Goal: Task Accomplishment & Management: Manage account settings

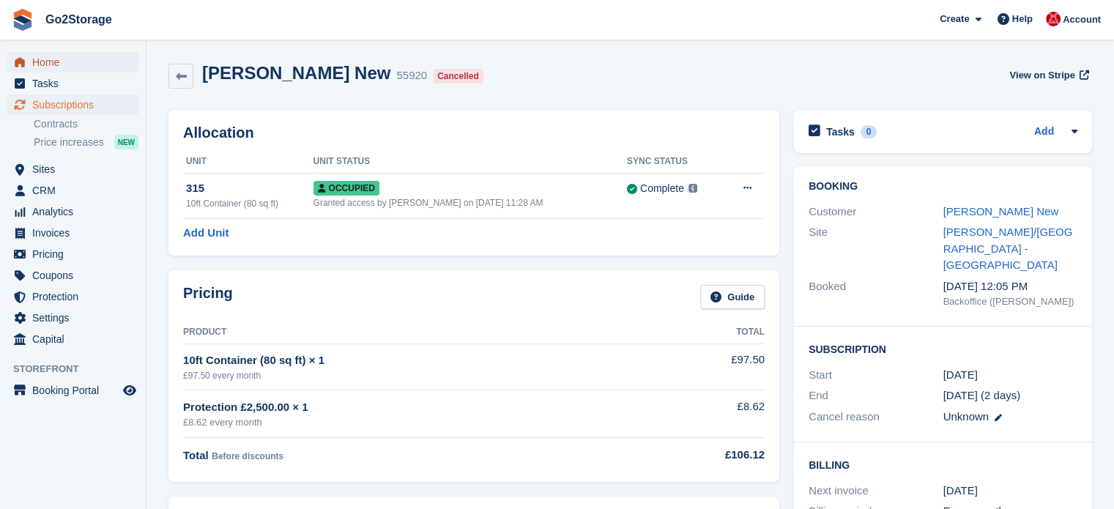
click at [75, 65] on span "Home" at bounding box center [76, 62] width 88 height 21
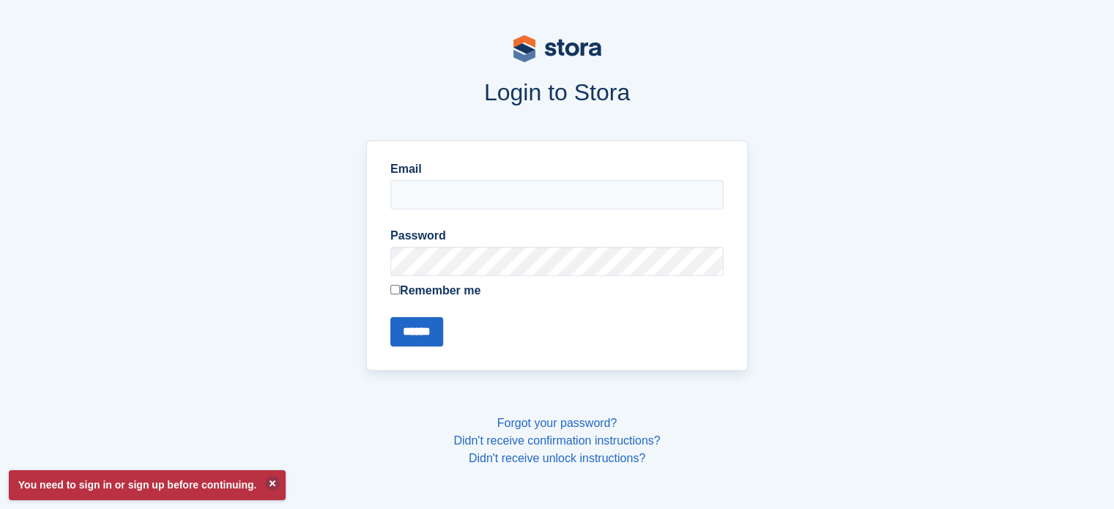
type input "**********"
click at [409, 330] on input "******" at bounding box center [417, 331] width 53 height 29
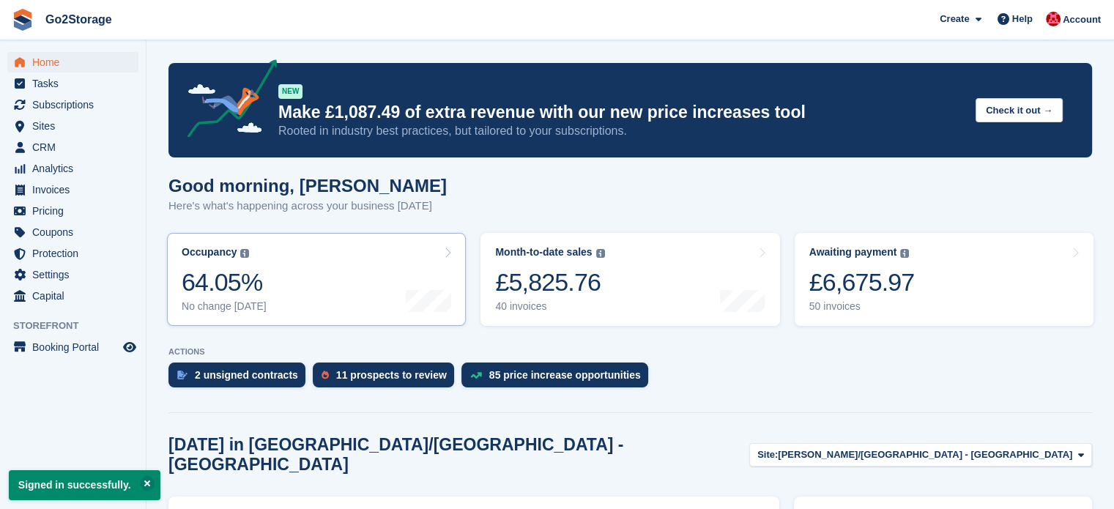
scroll to position [366, 0]
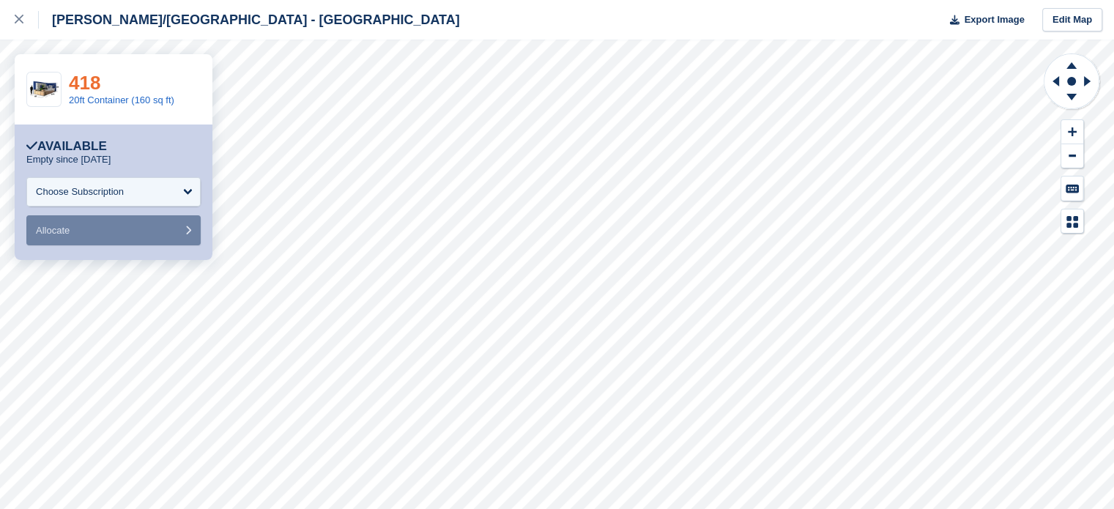
click at [85, 82] on link "418" at bounding box center [85, 83] width 32 height 22
click at [23, 24] on div at bounding box center [27, 20] width 24 height 18
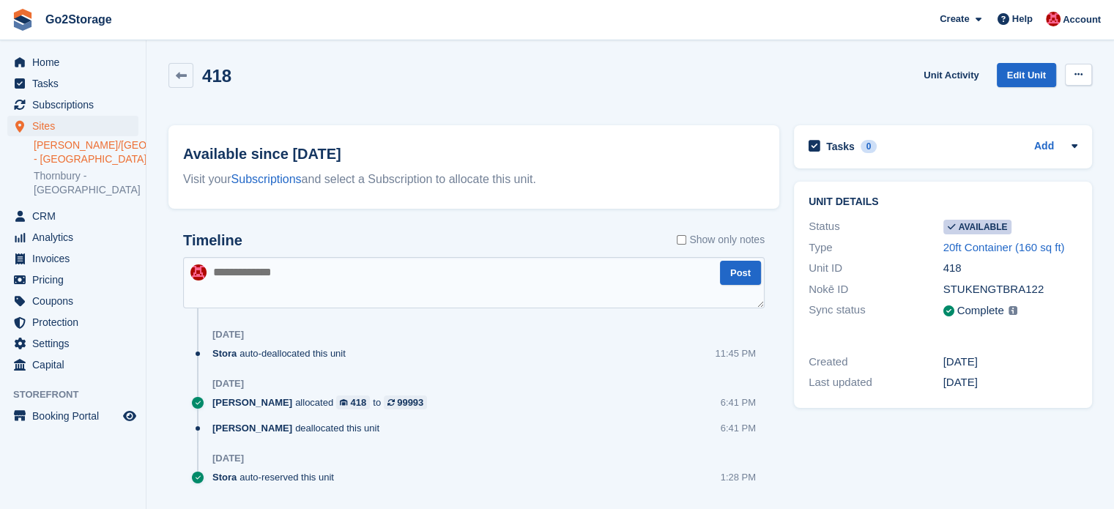
click at [1081, 73] on icon at bounding box center [1079, 75] width 8 height 10
click at [1037, 101] on p "Make unavailable" at bounding box center [1021, 103] width 127 height 19
click at [59, 58] on span "Home" at bounding box center [76, 62] width 88 height 21
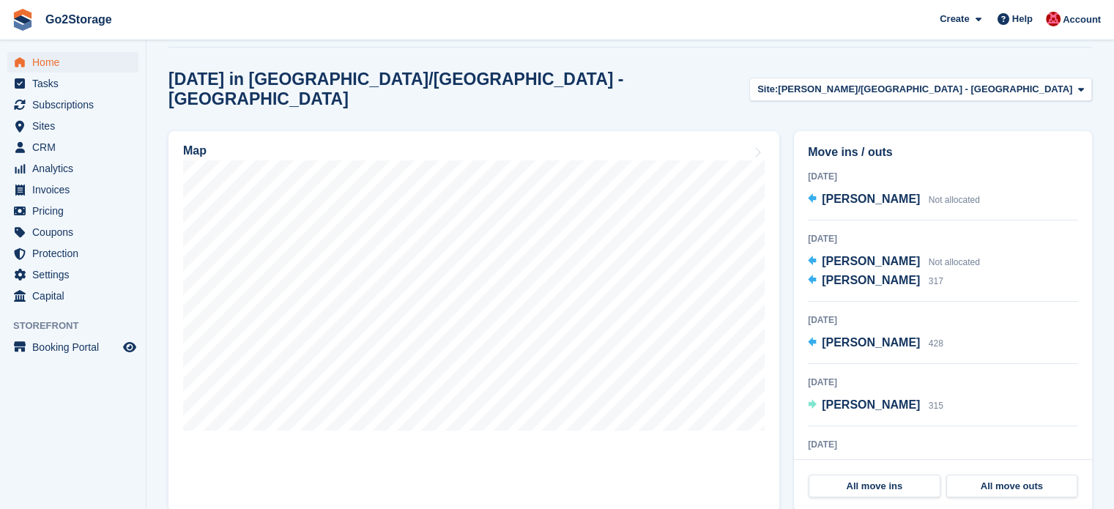
scroll to position [366, 0]
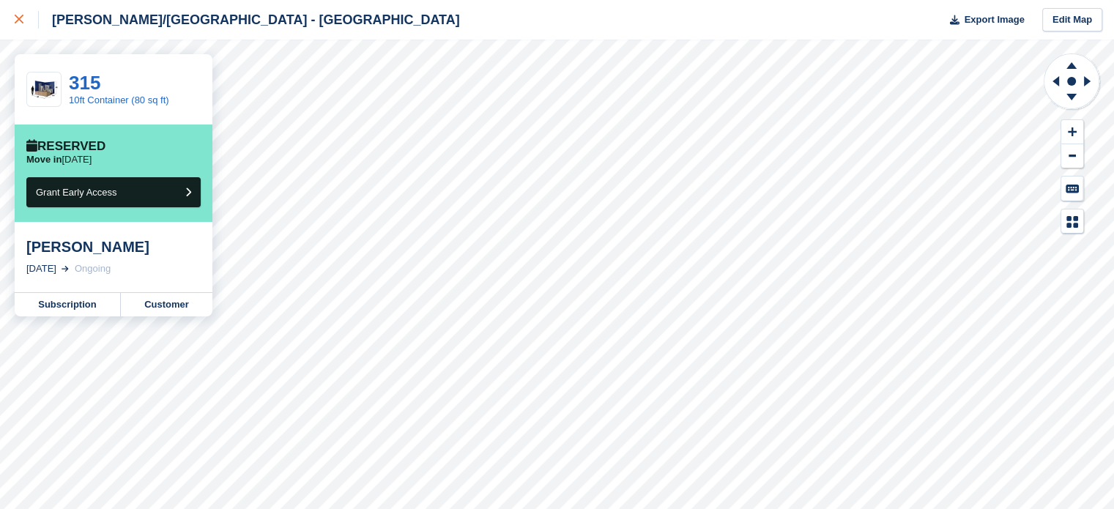
click at [24, 19] on div at bounding box center [27, 20] width 24 height 18
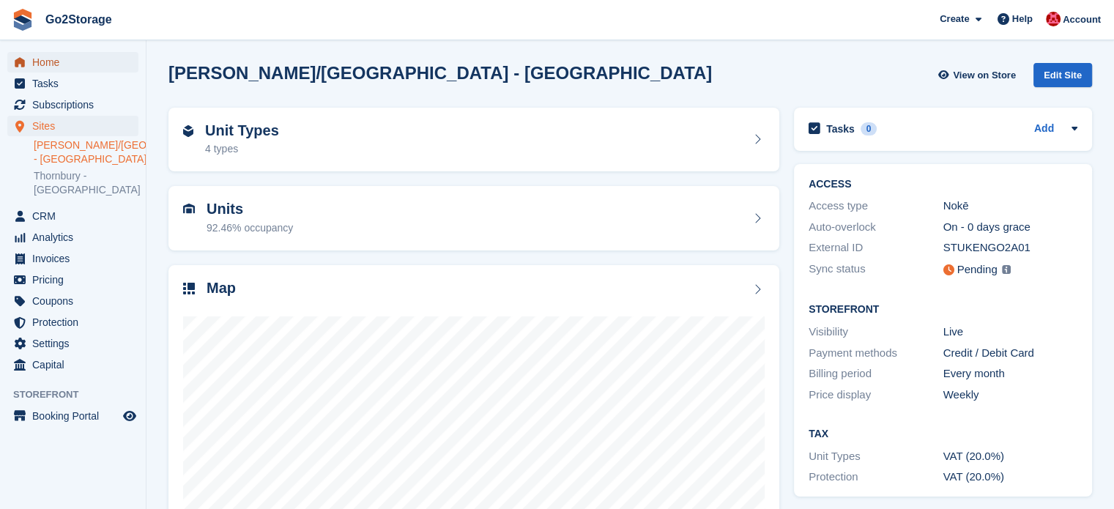
click at [56, 63] on span "Home" at bounding box center [76, 62] width 88 height 21
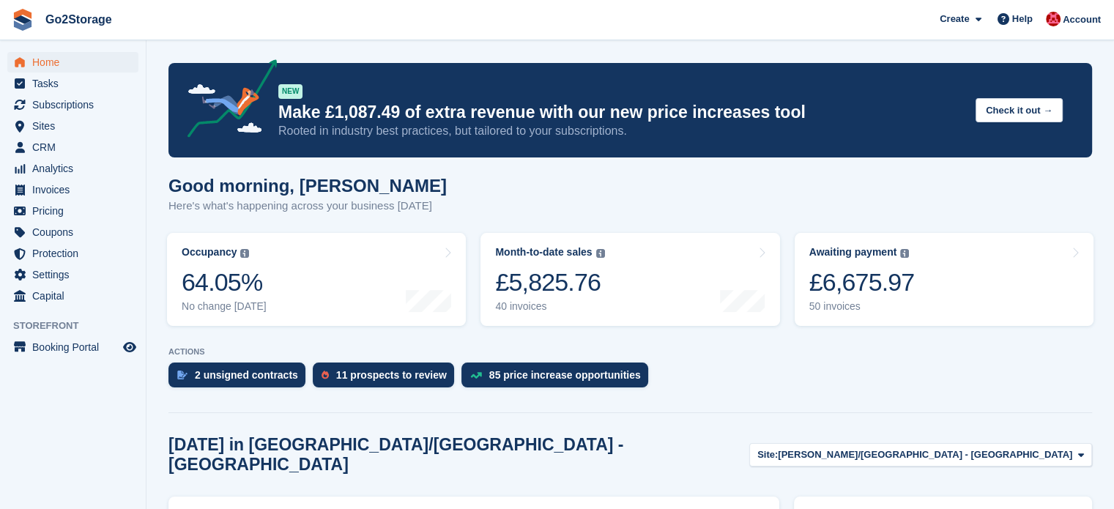
scroll to position [73, 0]
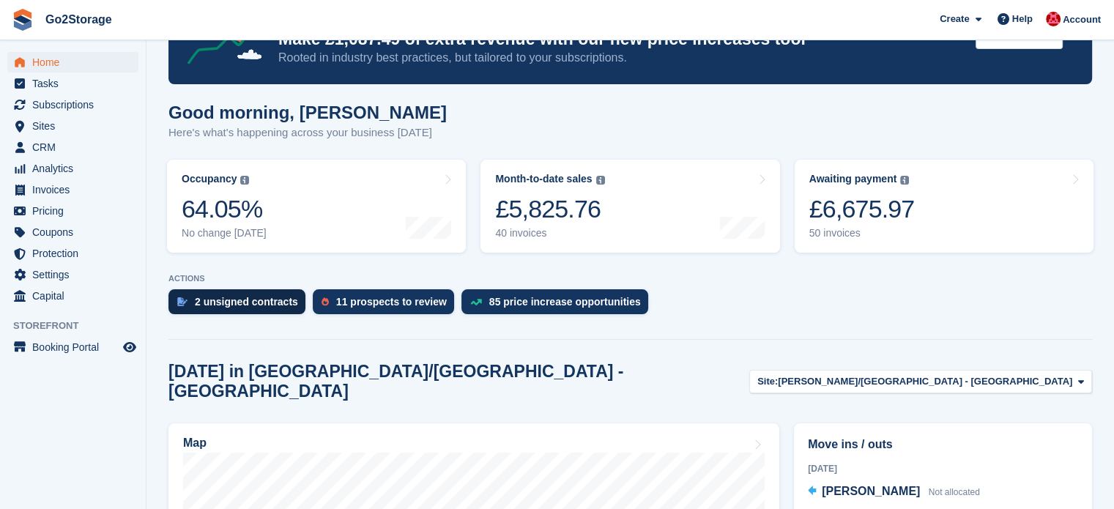
click at [245, 304] on div "2 unsigned contracts" at bounding box center [246, 302] width 103 height 12
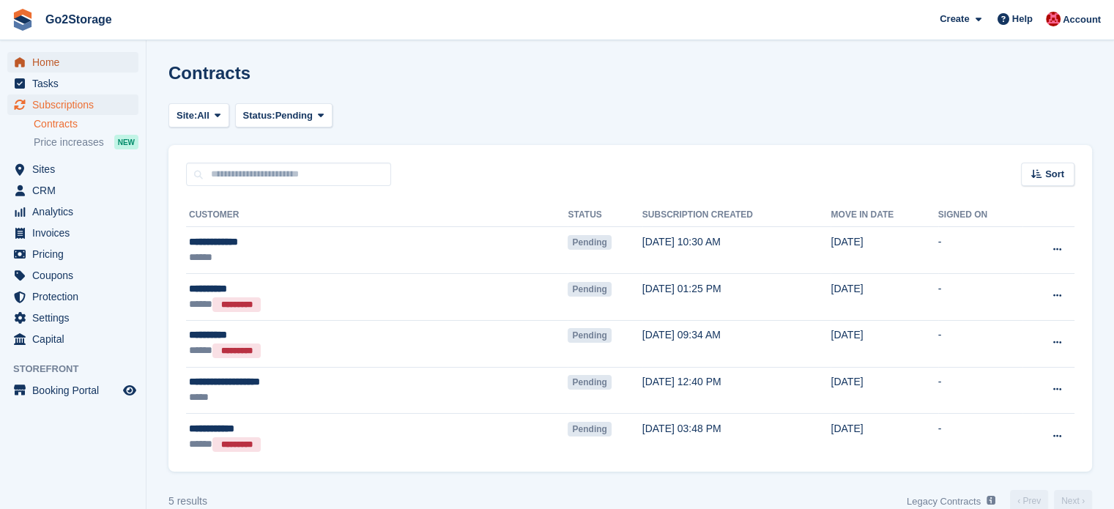
click at [44, 56] on span "Home" at bounding box center [76, 62] width 88 height 21
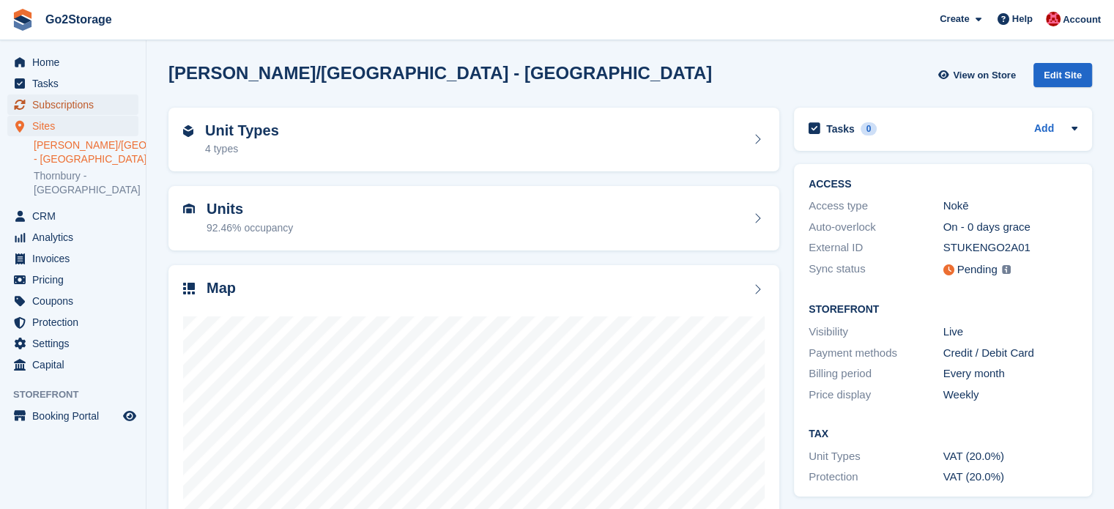
click at [94, 108] on span "Subscriptions" at bounding box center [76, 105] width 88 height 21
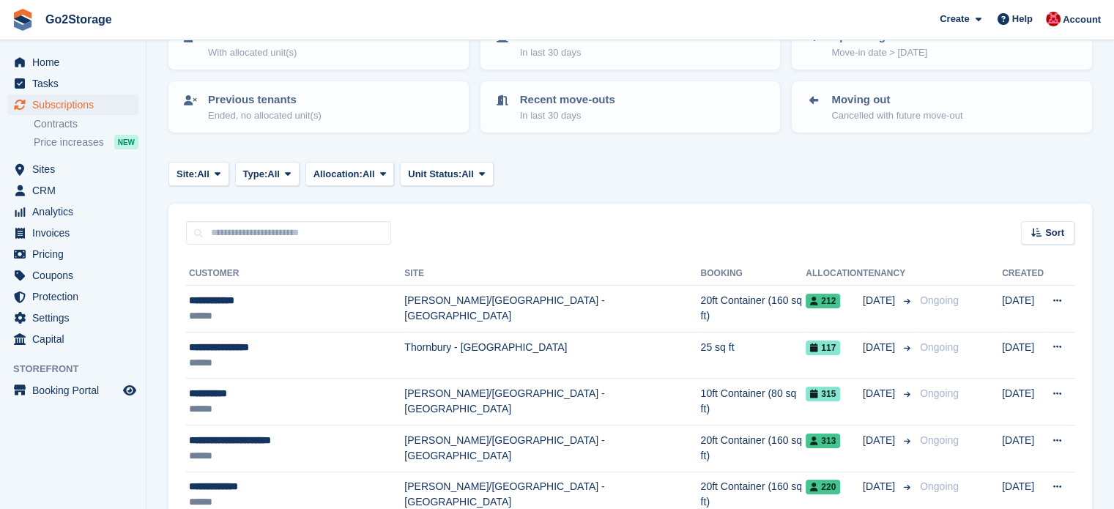
scroll to position [147, 0]
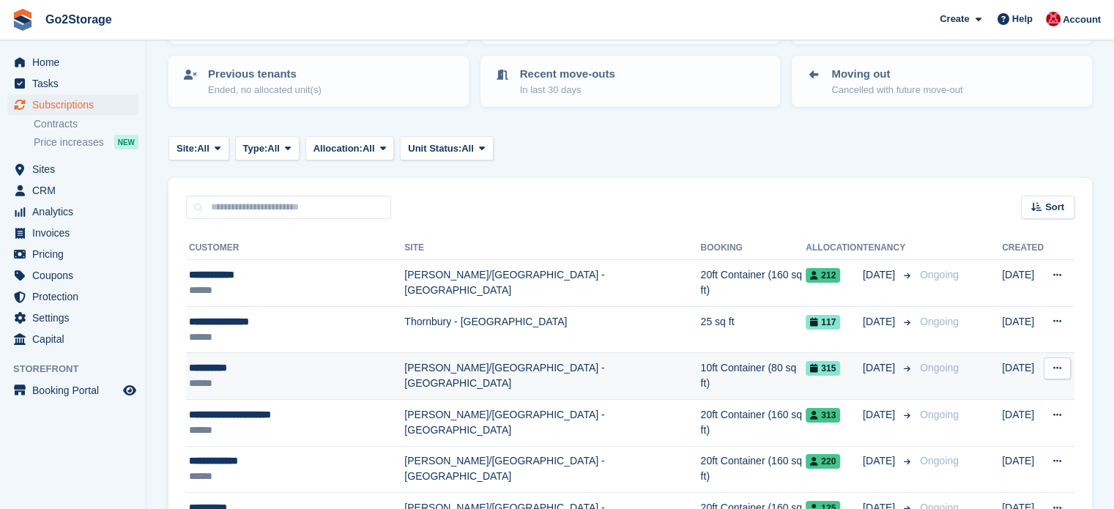
click at [1059, 367] on icon at bounding box center [1058, 368] width 8 height 10
click at [960, 398] on p "View customer" at bounding box center [1000, 397] width 127 height 19
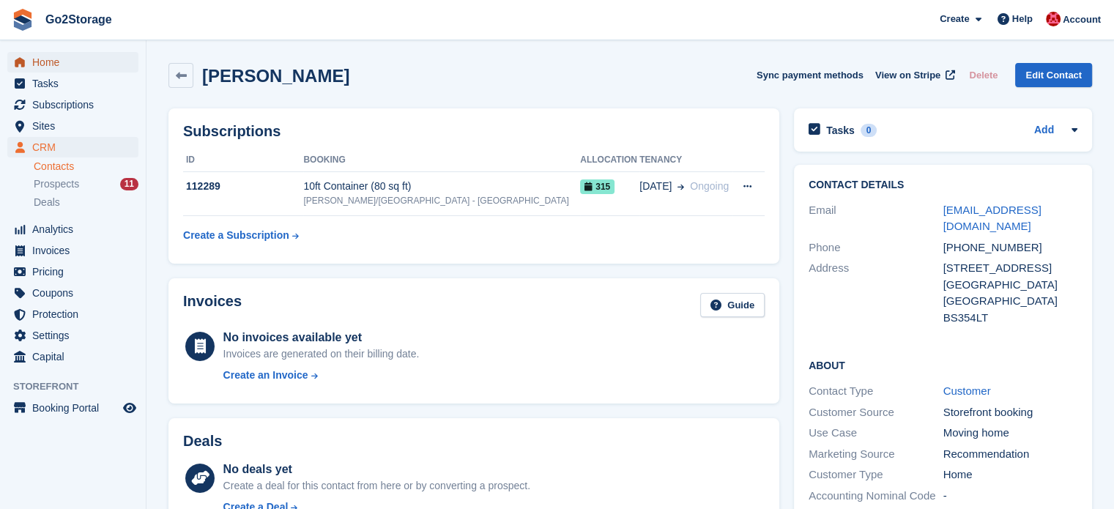
click at [67, 56] on span "Home" at bounding box center [76, 62] width 88 height 21
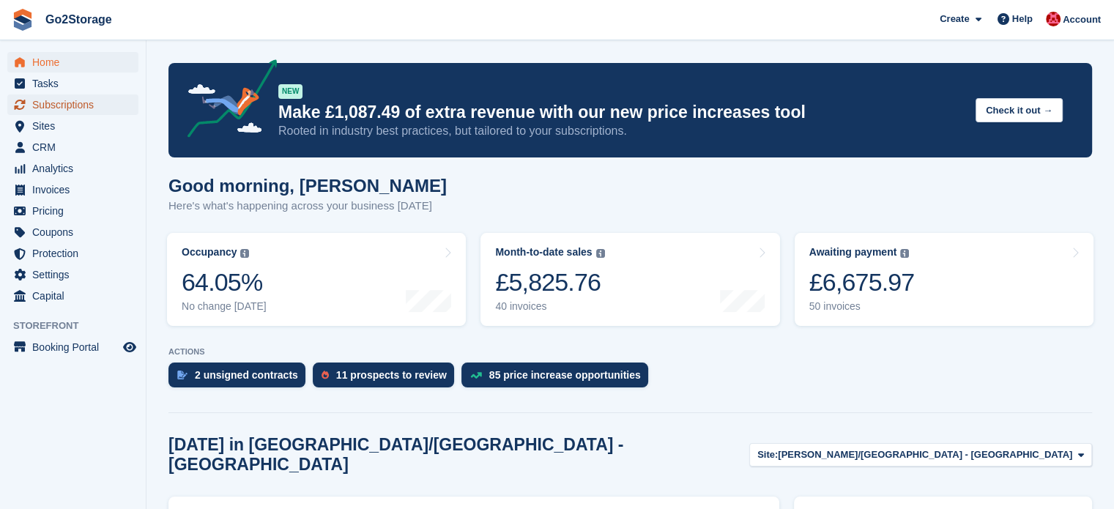
click at [103, 103] on span "Subscriptions" at bounding box center [76, 105] width 88 height 21
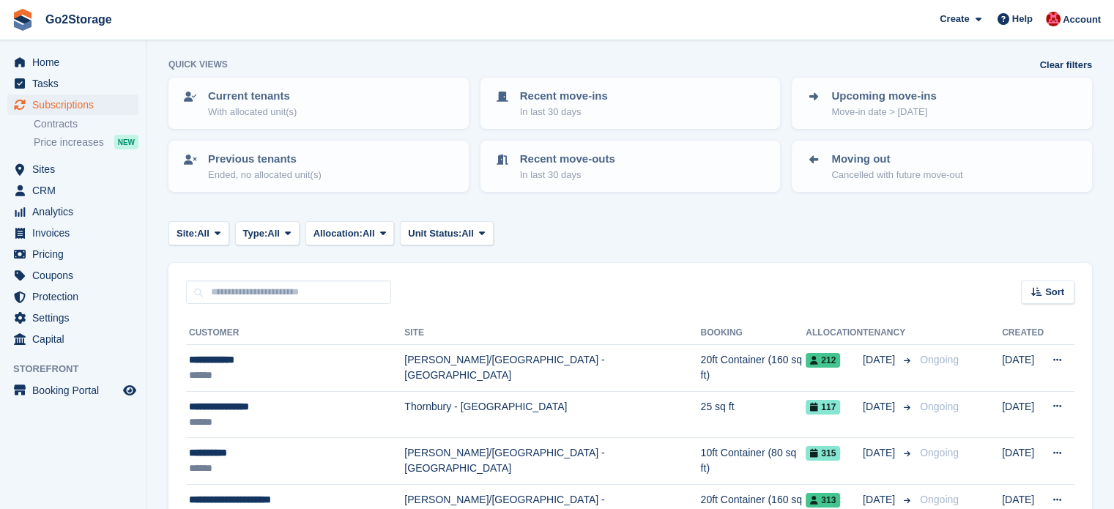
scroll to position [147, 0]
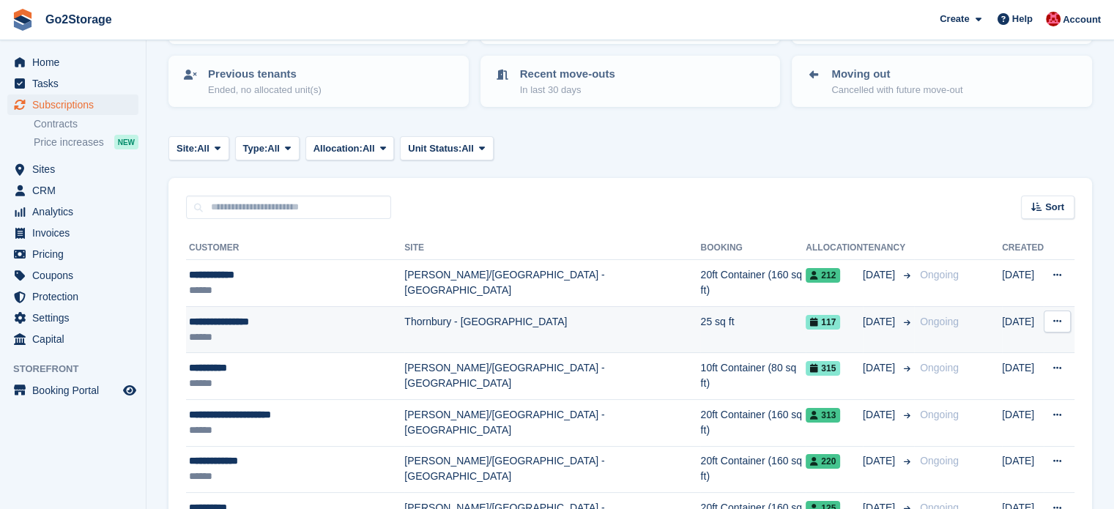
click at [317, 322] on div "**********" at bounding box center [296, 321] width 215 height 15
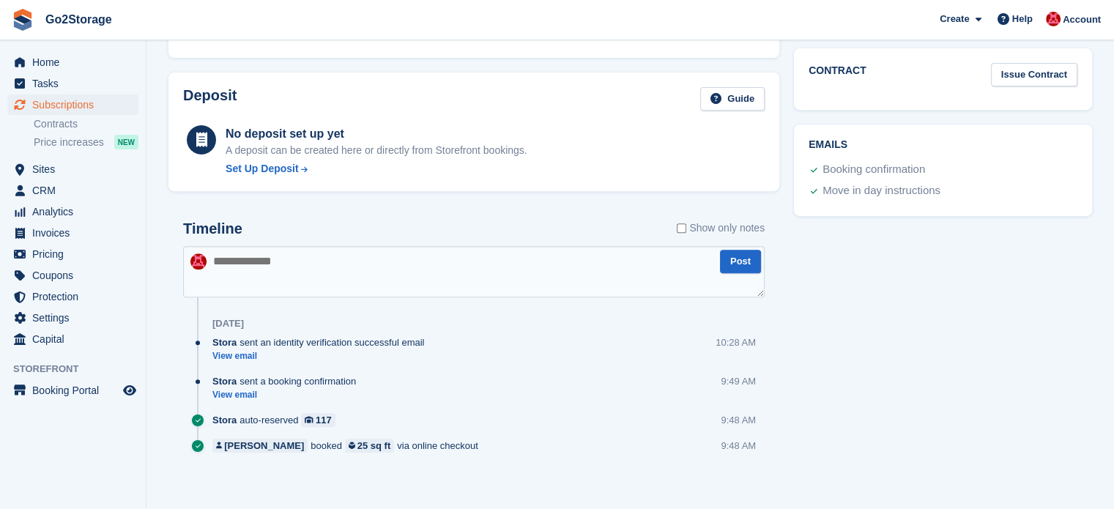
scroll to position [603, 0]
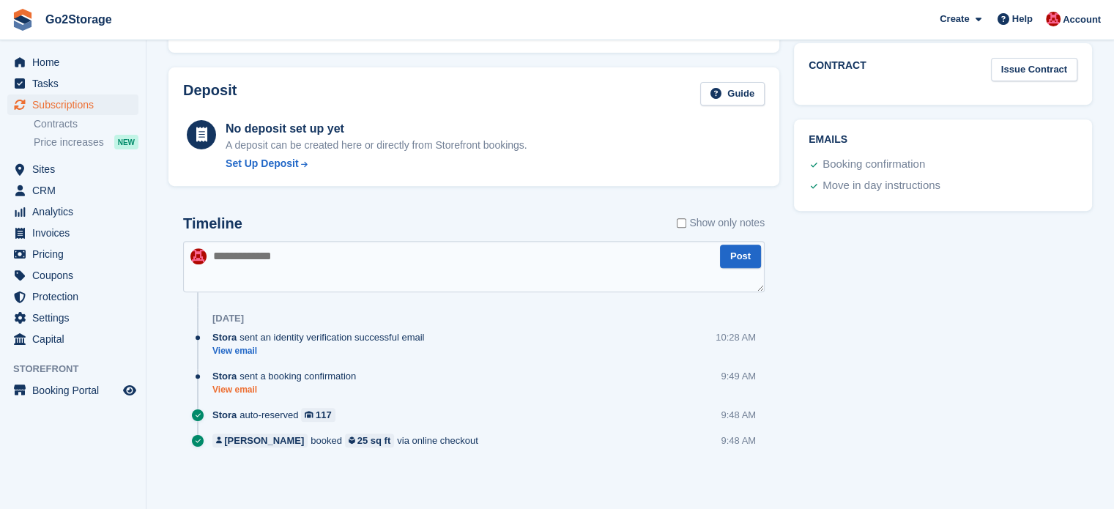
click at [237, 385] on link "View email" at bounding box center [287, 390] width 151 height 12
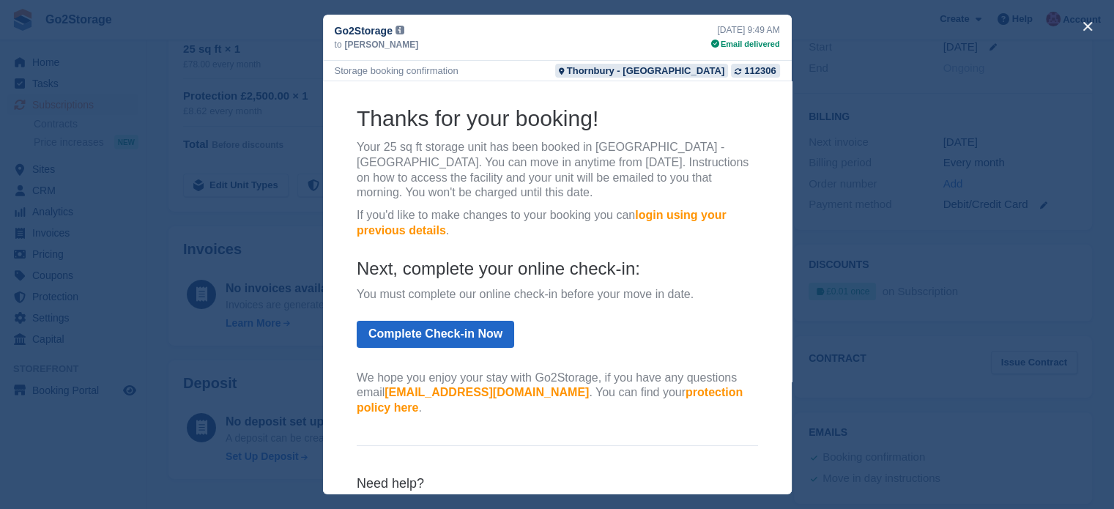
scroll to position [0, 0]
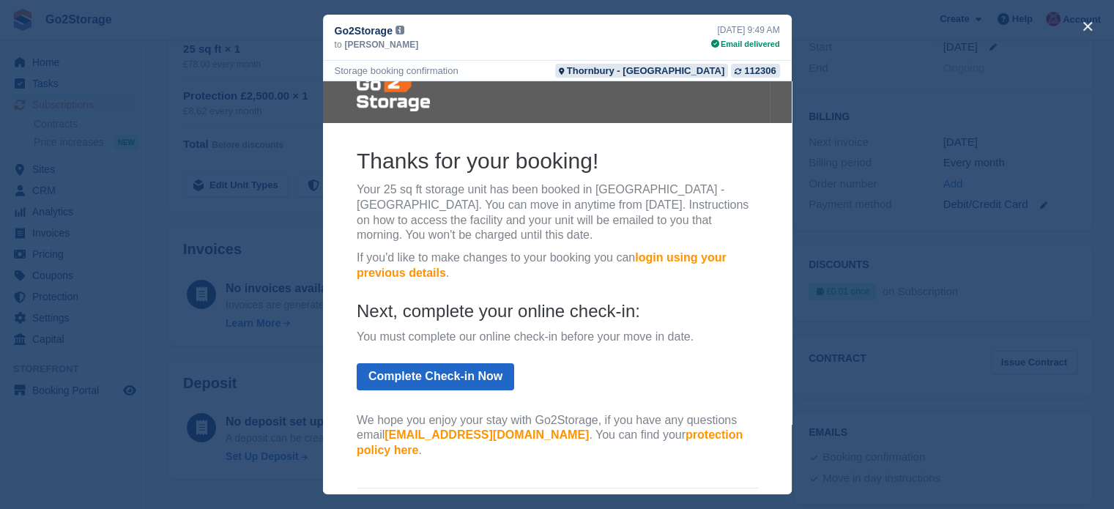
click at [286, 368] on div "close" at bounding box center [557, 254] width 1114 height 509
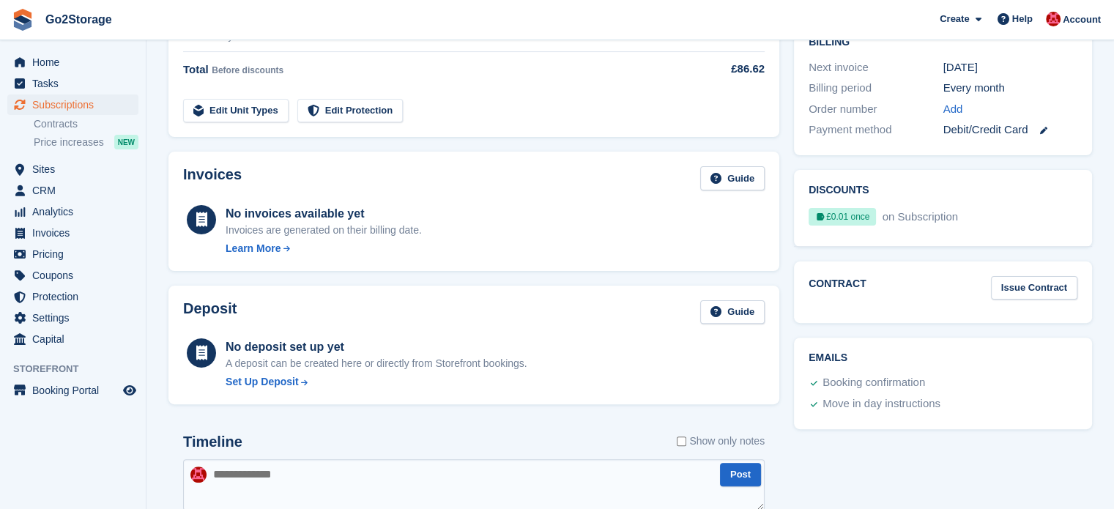
scroll to position [603, 0]
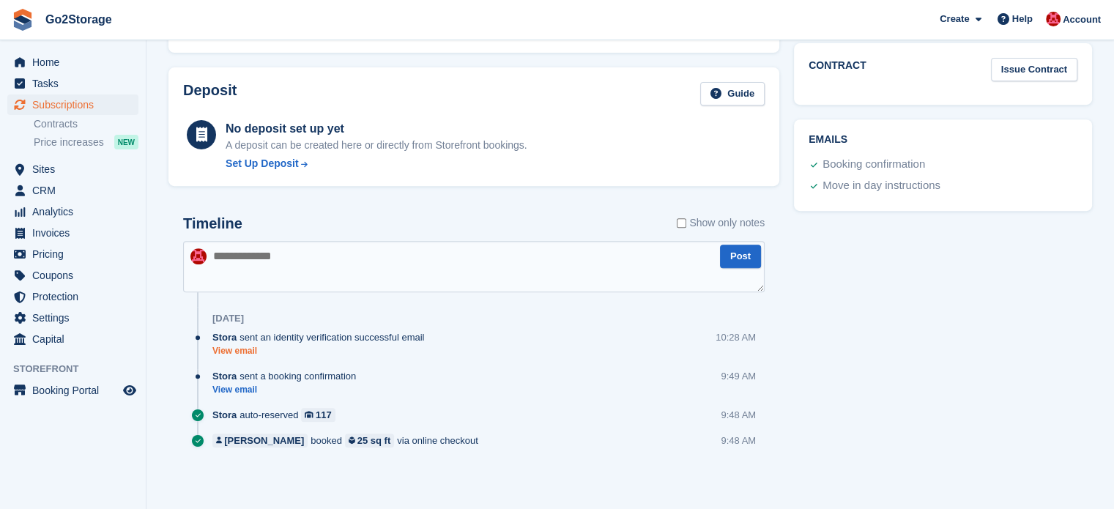
click at [238, 348] on link "View email" at bounding box center [321, 351] width 219 height 12
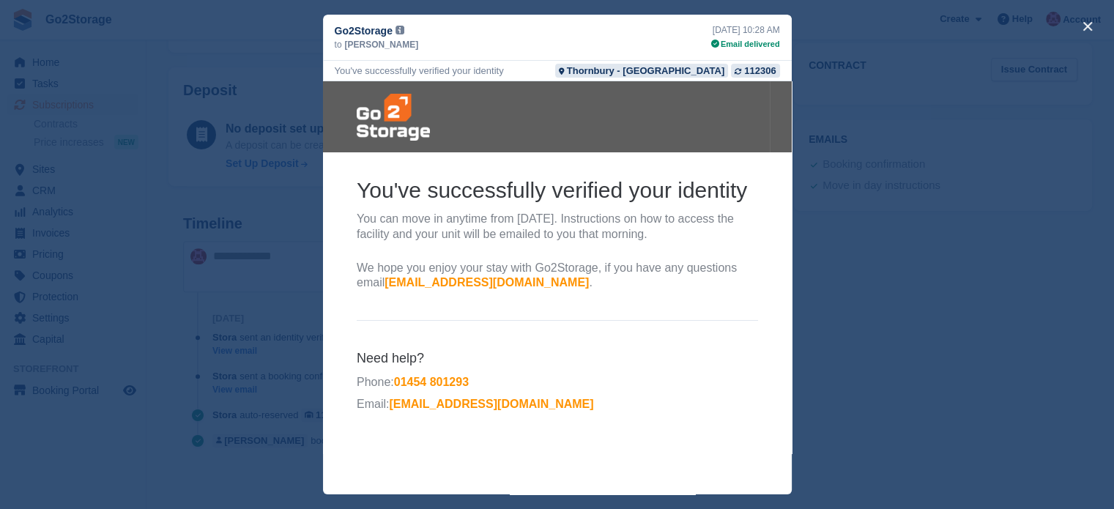
scroll to position [0, 0]
click at [222, 286] on div "close" at bounding box center [557, 254] width 1114 height 509
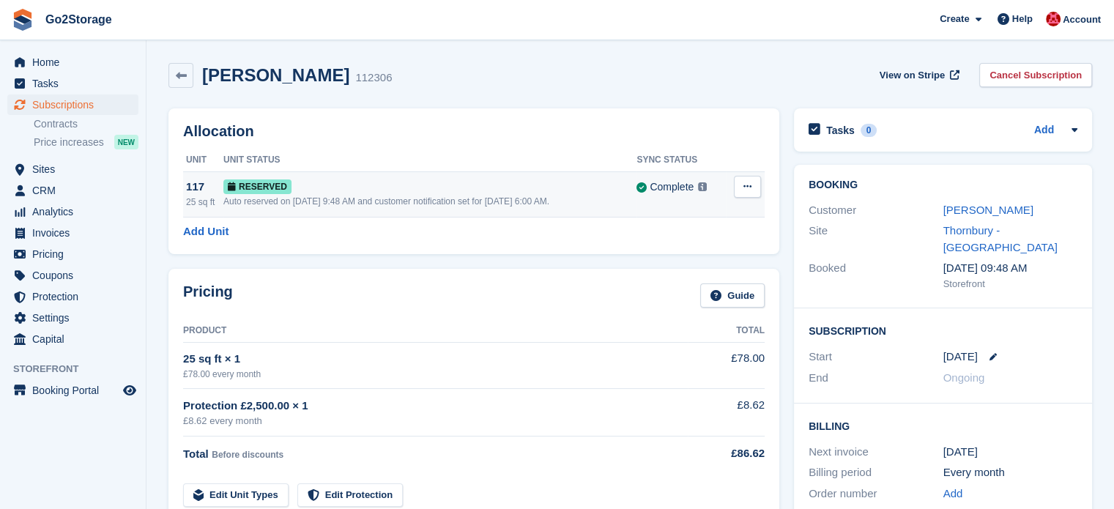
click at [193, 181] on div "117" at bounding box center [204, 187] width 37 height 17
click at [45, 174] on span "Sites" at bounding box center [76, 169] width 88 height 21
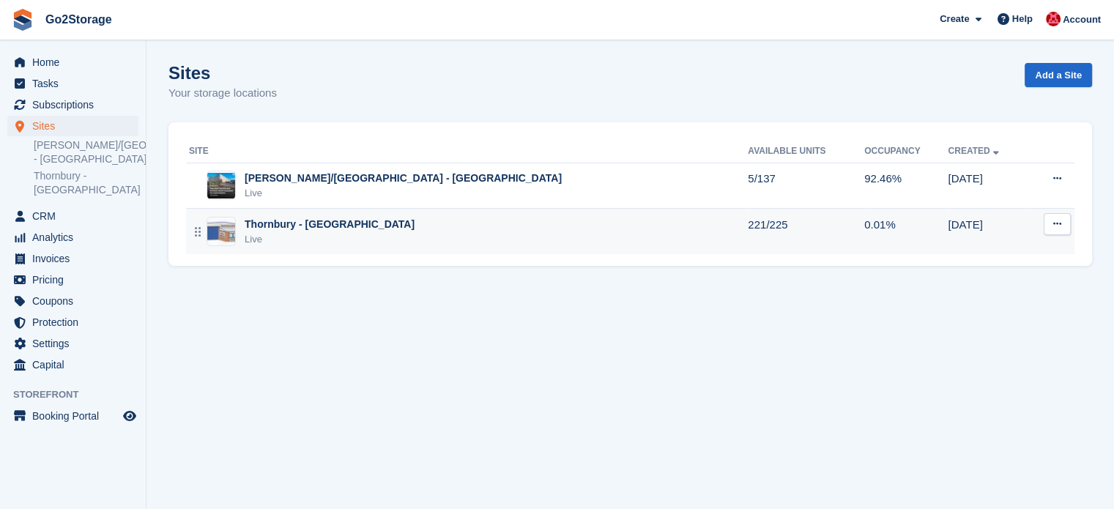
click at [1060, 226] on icon at bounding box center [1058, 224] width 8 height 10
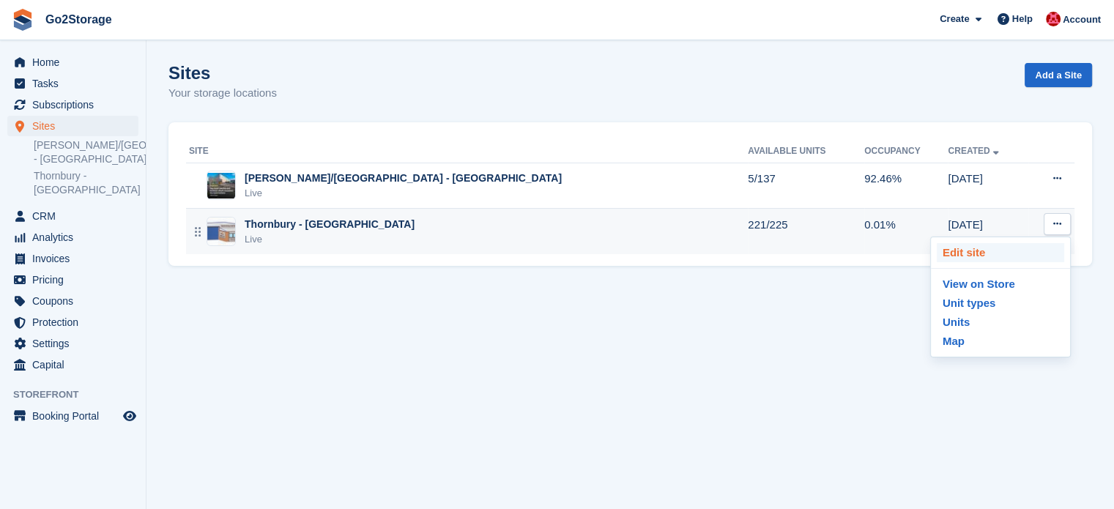
click at [988, 254] on p "Edit site" at bounding box center [1000, 252] width 127 height 19
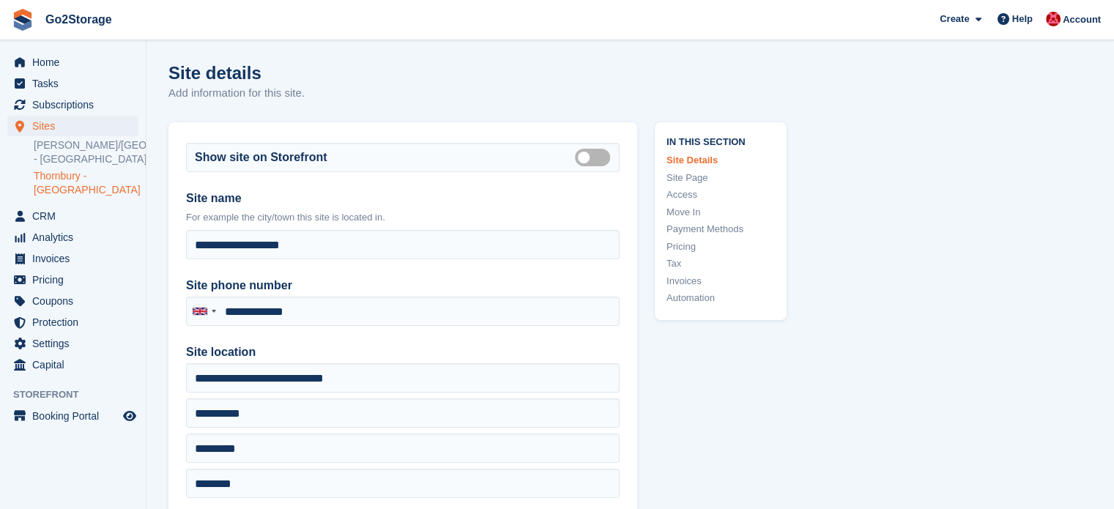
type input "**********"
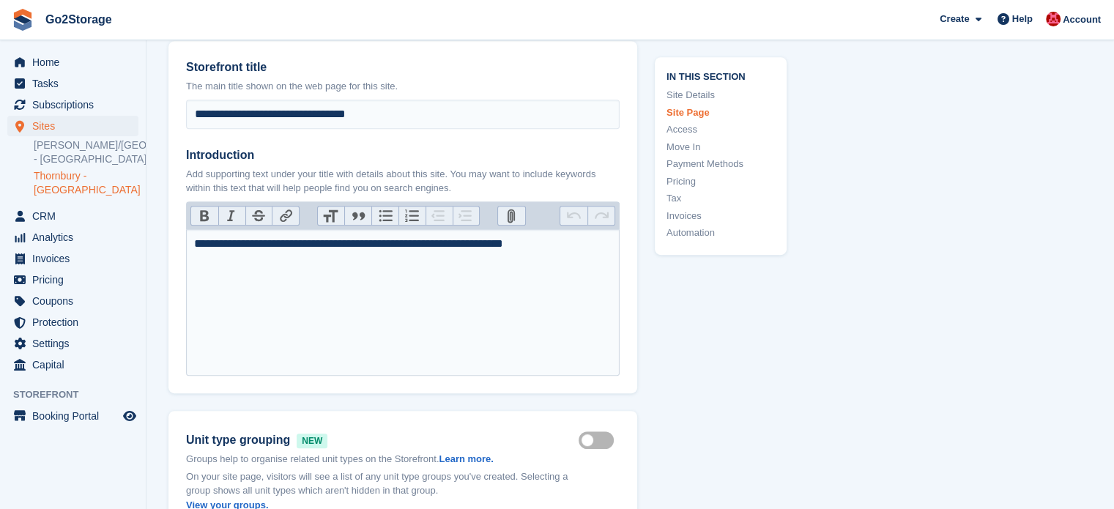
scroll to position [659, 0]
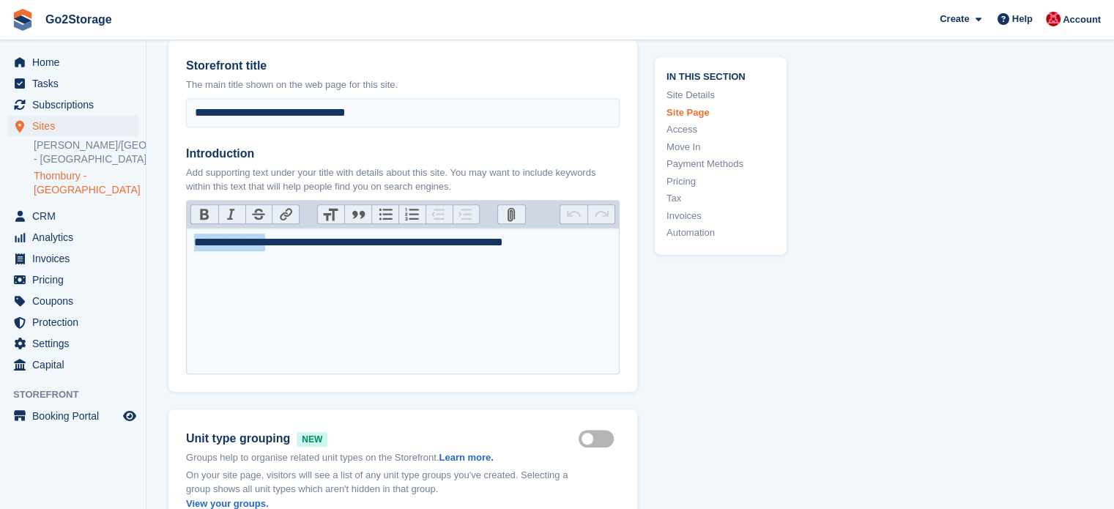
drag, startPoint x: 286, startPoint y: 240, endPoint x: 184, endPoint y: 240, distance: 101.8
click at [184, 240] on div "**********" at bounding box center [403, 216] width 469 height 352
type trix-editor "**********"
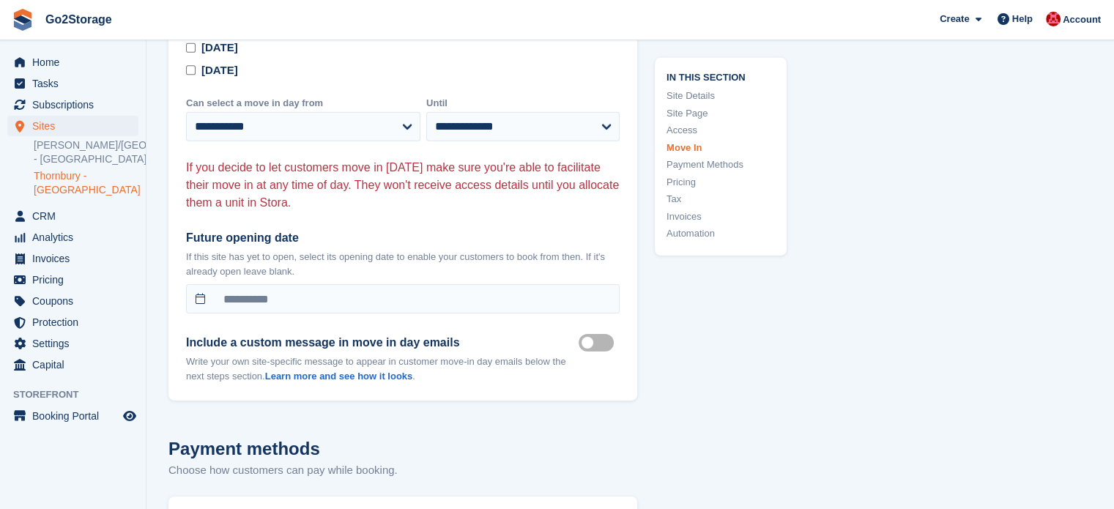
scroll to position [4689, 0]
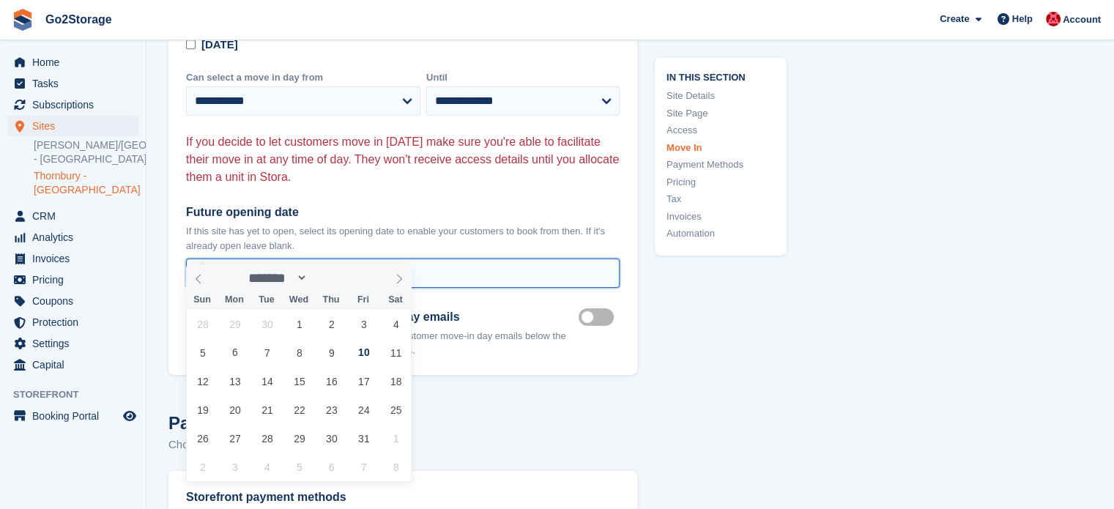
click at [228, 259] on input "**********" at bounding box center [403, 273] width 434 height 29
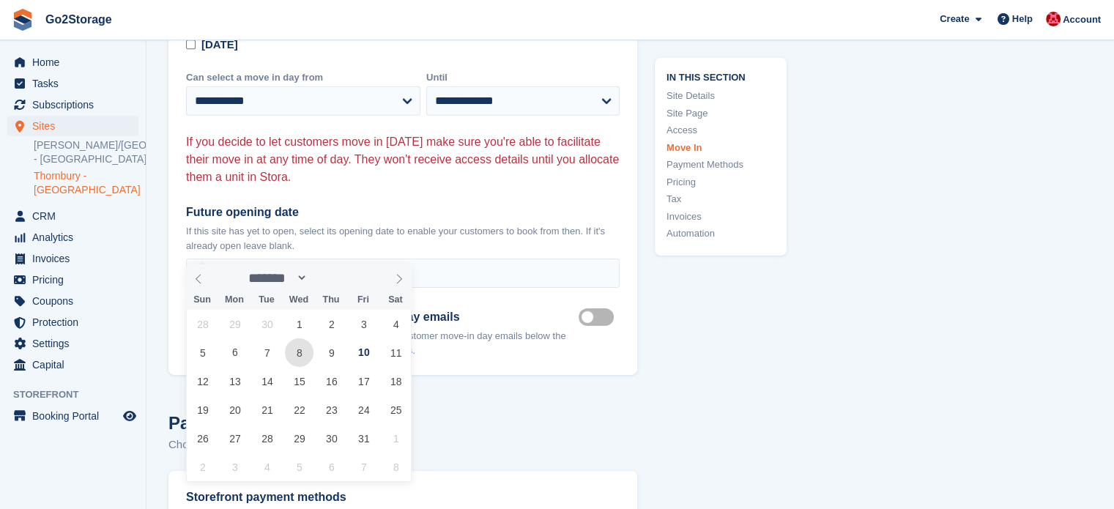
click at [293, 354] on span "8" at bounding box center [299, 353] width 29 height 29
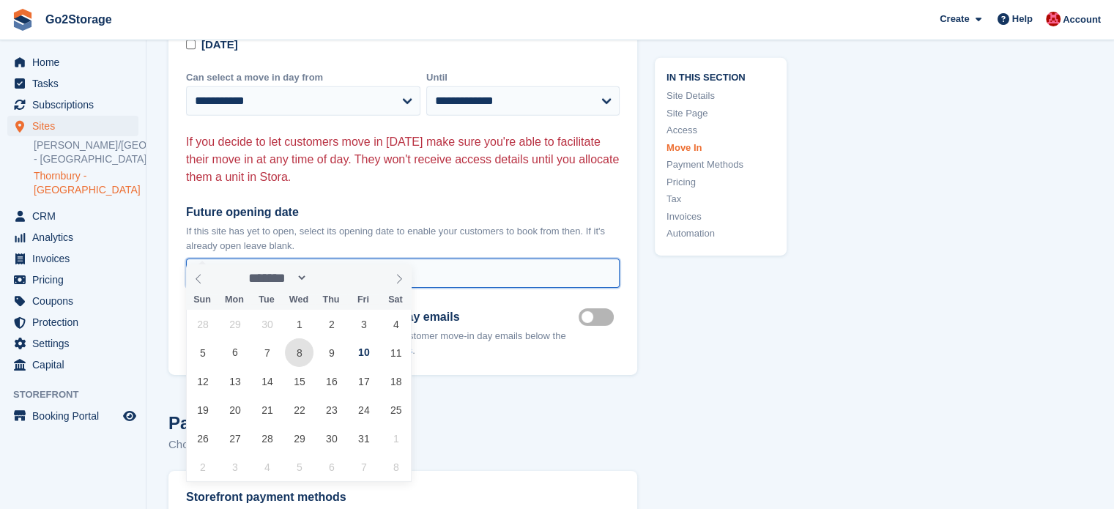
type input "**********"
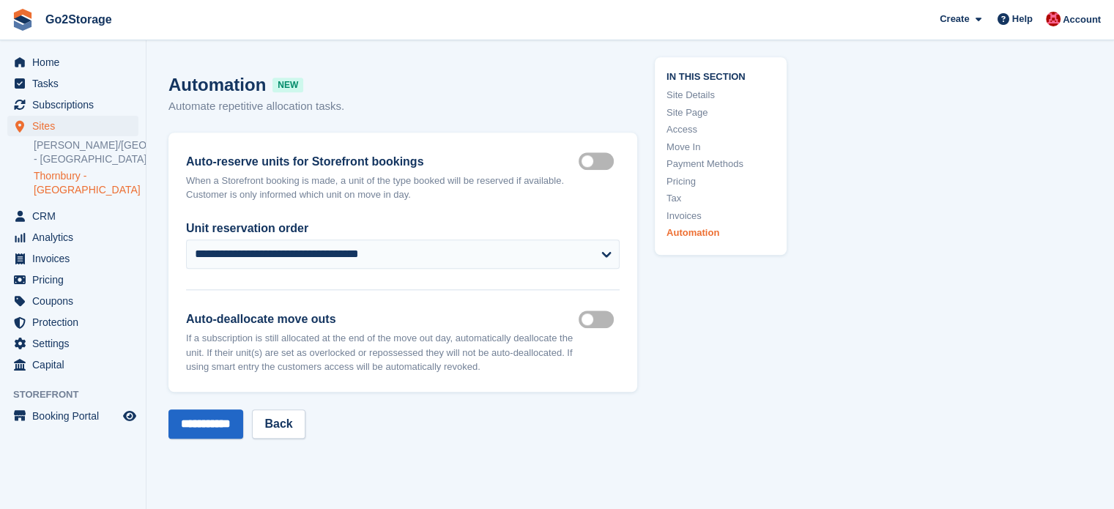
scroll to position [6887, 0]
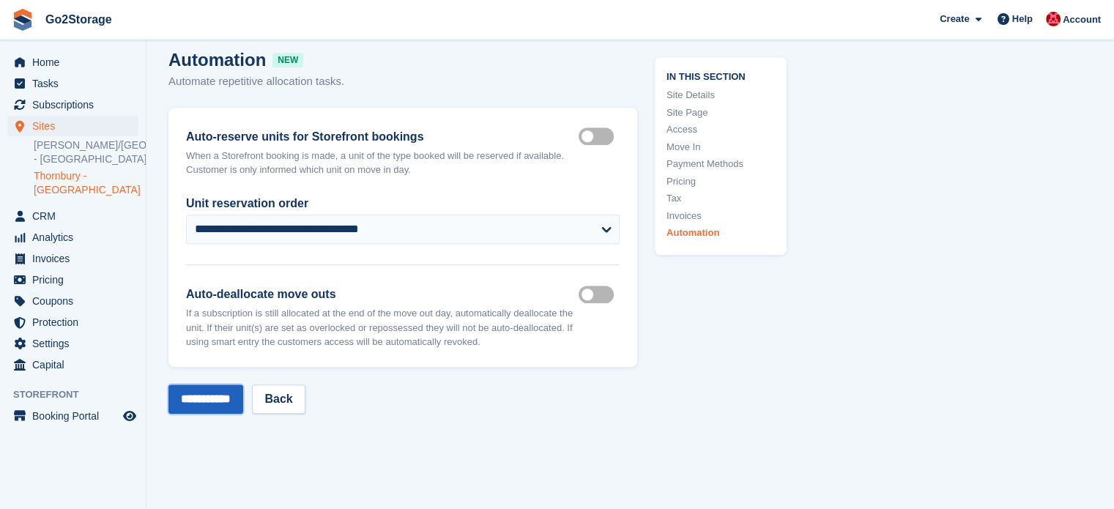
click at [215, 385] on input "**********" at bounding box center [206, 399] width 75 height 29
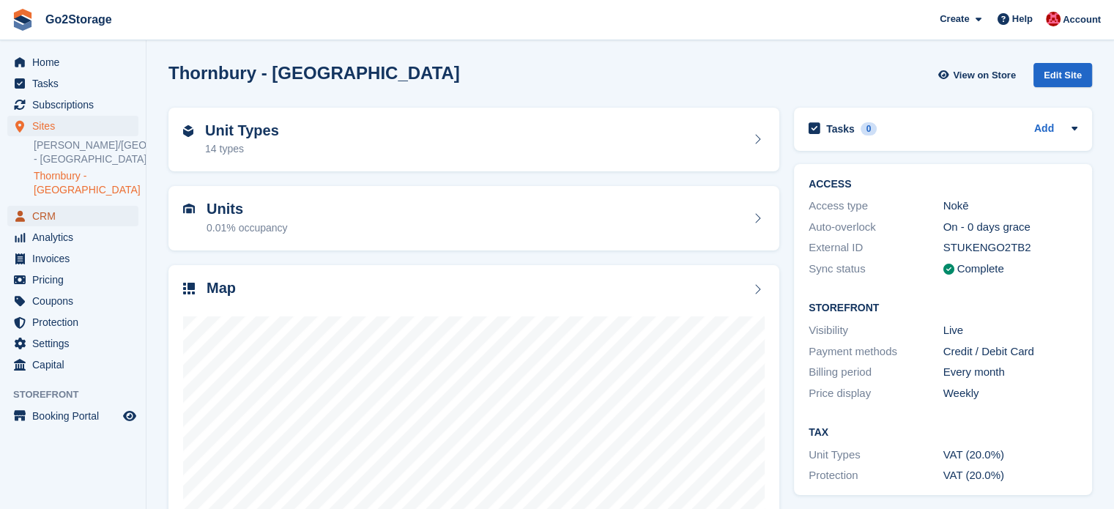
click at [47, 206] on span "CRM" at bounding box center [76, 216] width 88 height 21
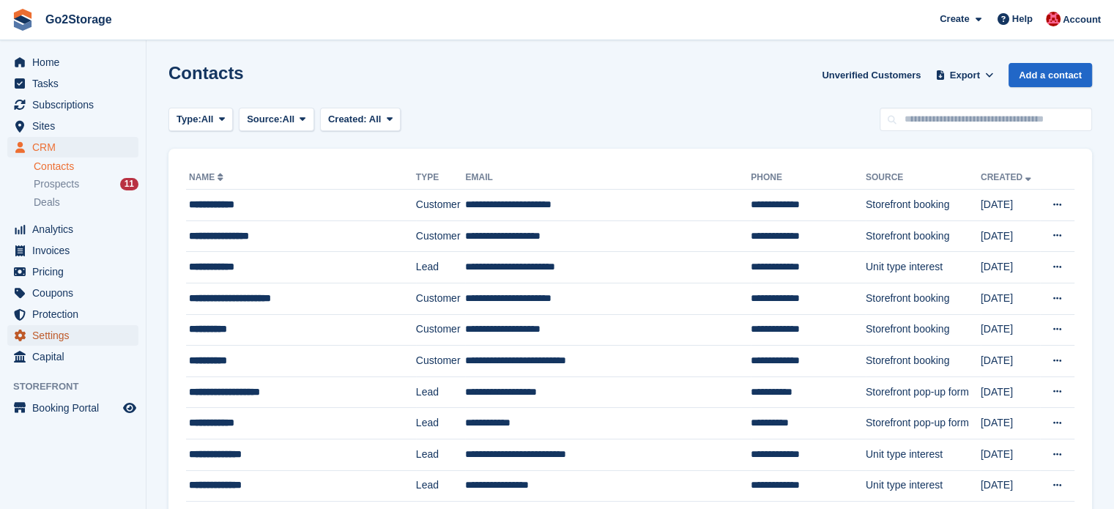
drag, startPoint x: 0, startPoint y: 0, endPoint x: 56, endPoint y: 337, distance: 341.7
click at [56, 337] on span "Settings" at bounding box center [76, 335] width 88 height 21
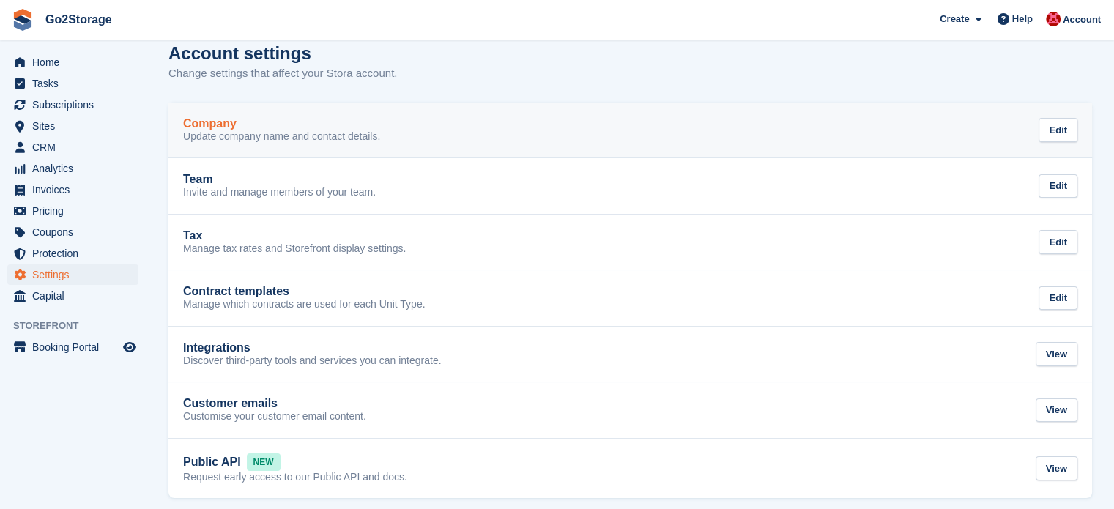
scroll to position [30, 0]
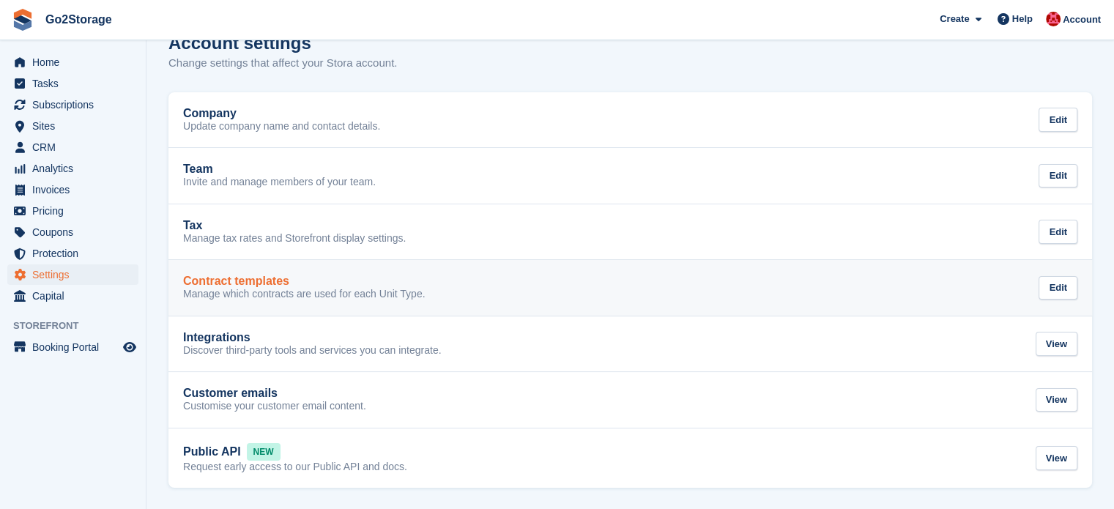
click at [490, 280] on div "Contract templates Manage which contracts are used for each Unit Type. Edit" at bounding box center [630, 288] width 895 height 26
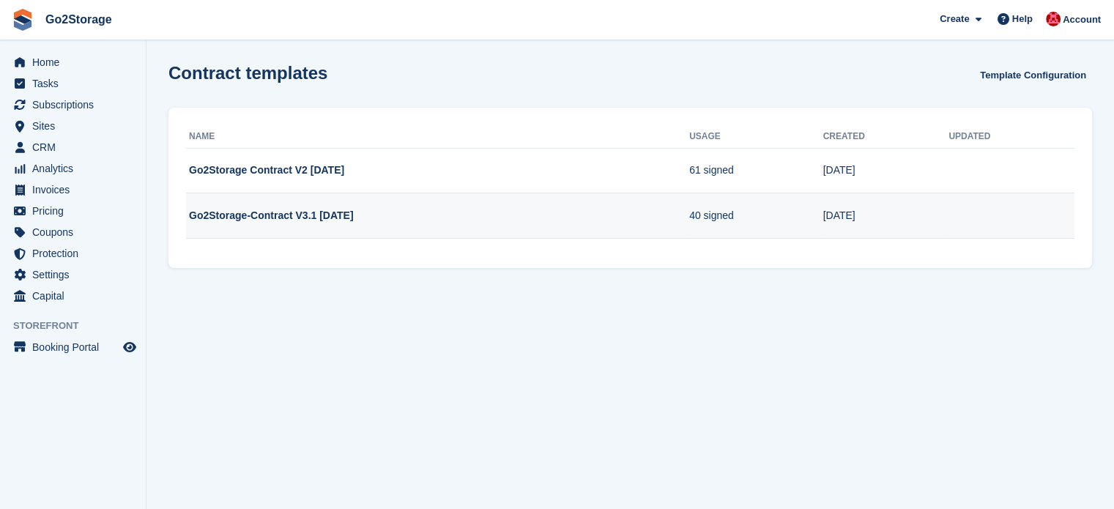
click at [268, 212] on td "Go2Storage-Contract V3.1 April 25" at bounding box center [437, 215] width 503 height 45
click at [706, 229] on td "40 signed" at bounding box center [756, 215] width 134 height 45
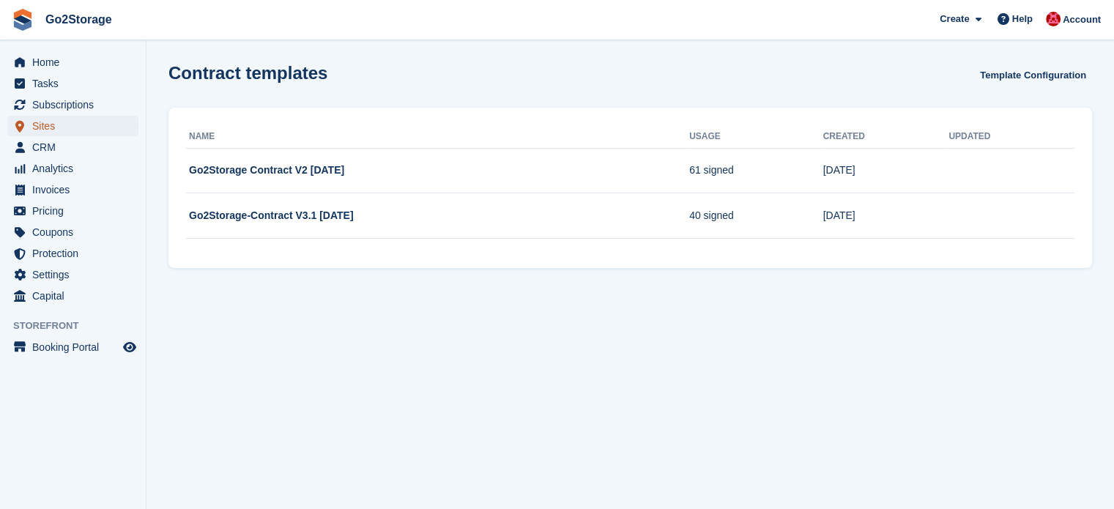
click at [50, 125] on span "Sites" at bounding box center [76, 126] width 88 height 21
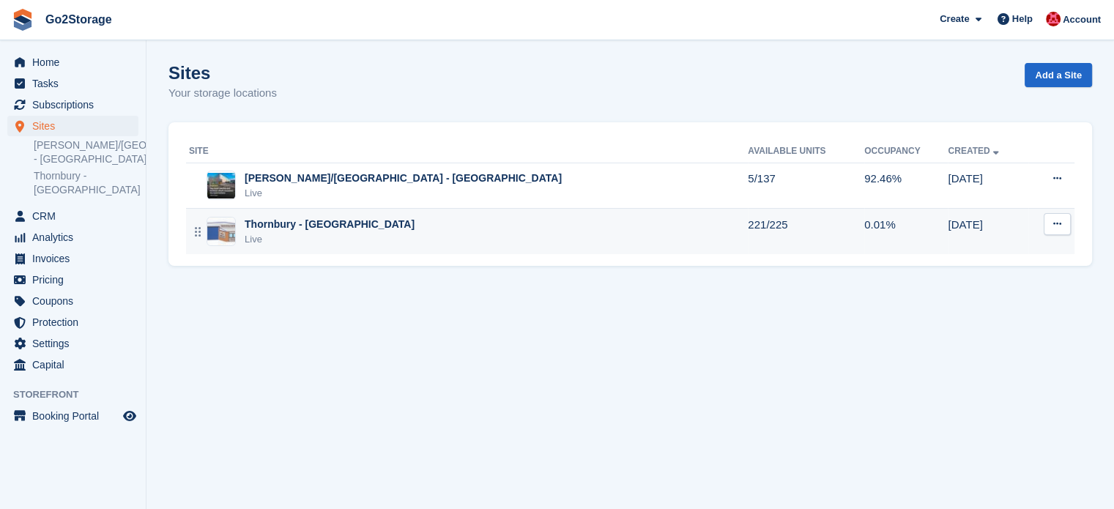
click at [950, 222] on td "19 Jun" at bounding box center [988, 231] width 80 height 45
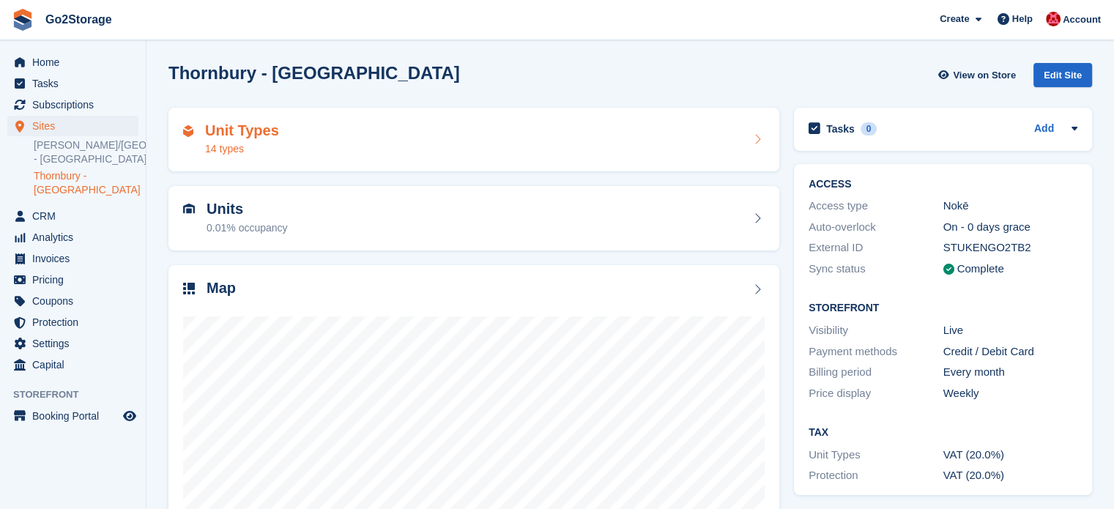
click at [665, 136] on div "Unit Types 14 types" at bounding box center [474, 139] width 582 height 35
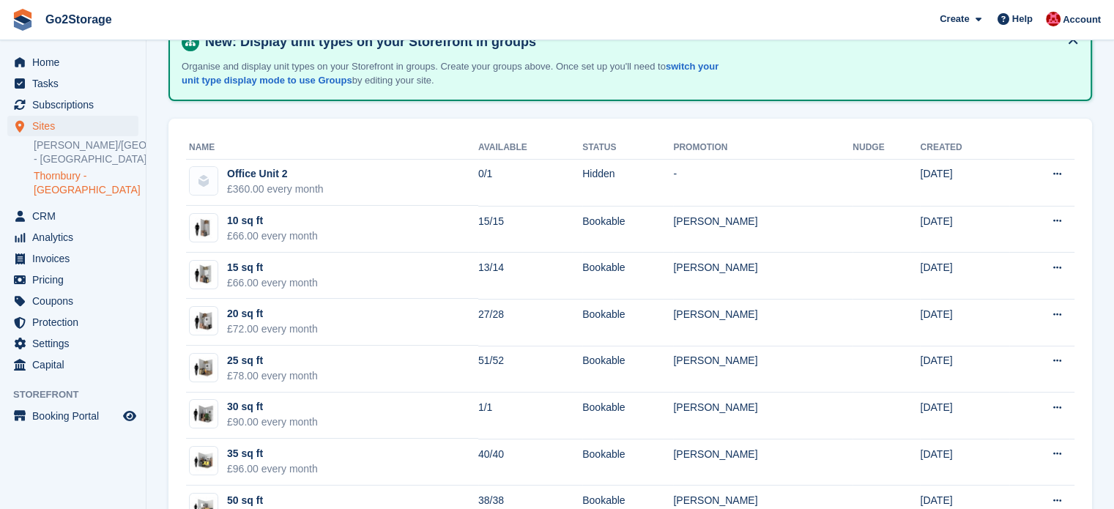
scroll to position [147, 0]
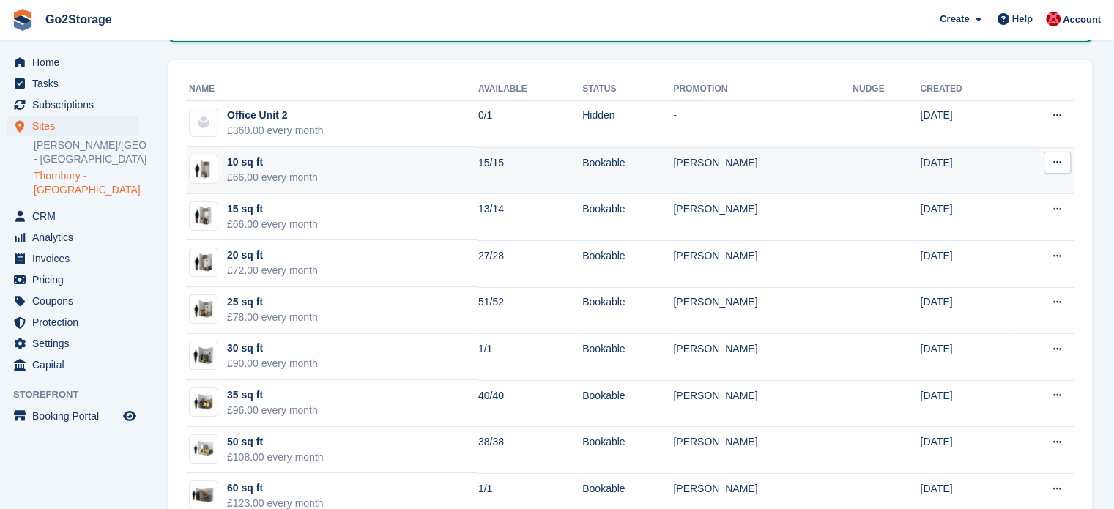
click at [1061, 160] on icon at bounding box center [1058, 163] width 8 height 10
click at [995, 184] on p "Edit unit type" at bounding box center [1000, 191] width 127 height 19
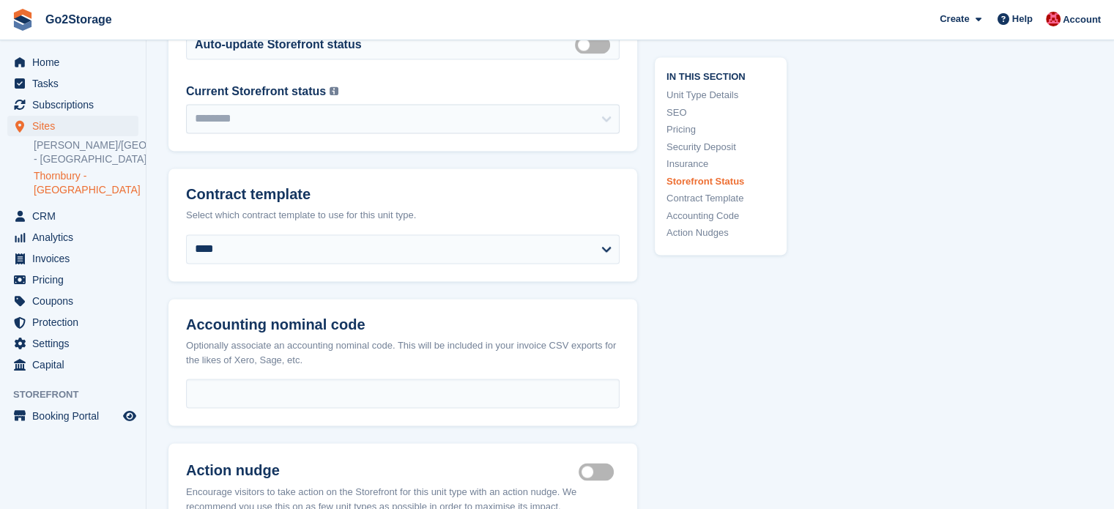
scroll to position [2418, 0]
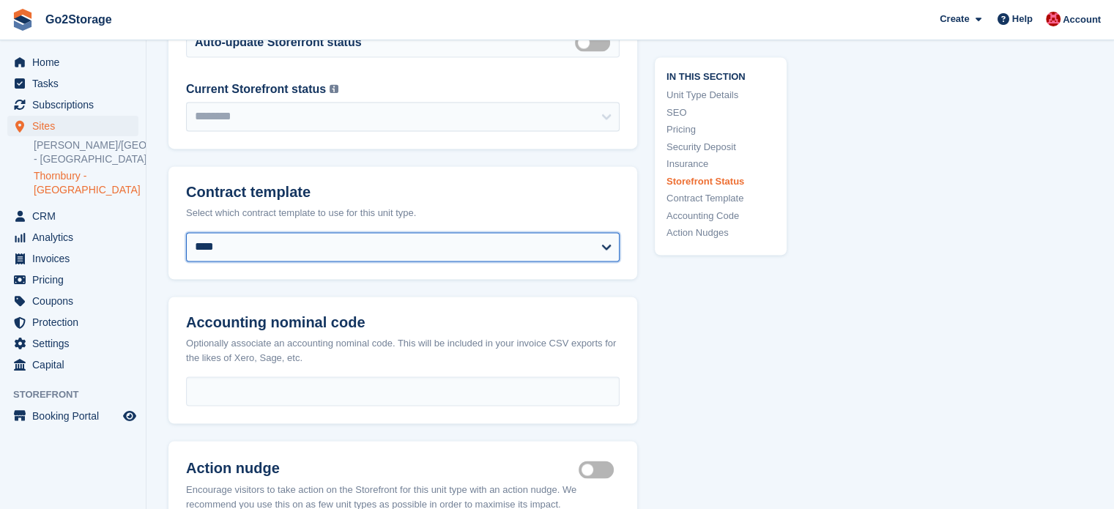
click at [506, 251] on select "**********" at bounding box center [403, 246] width 434 height 29
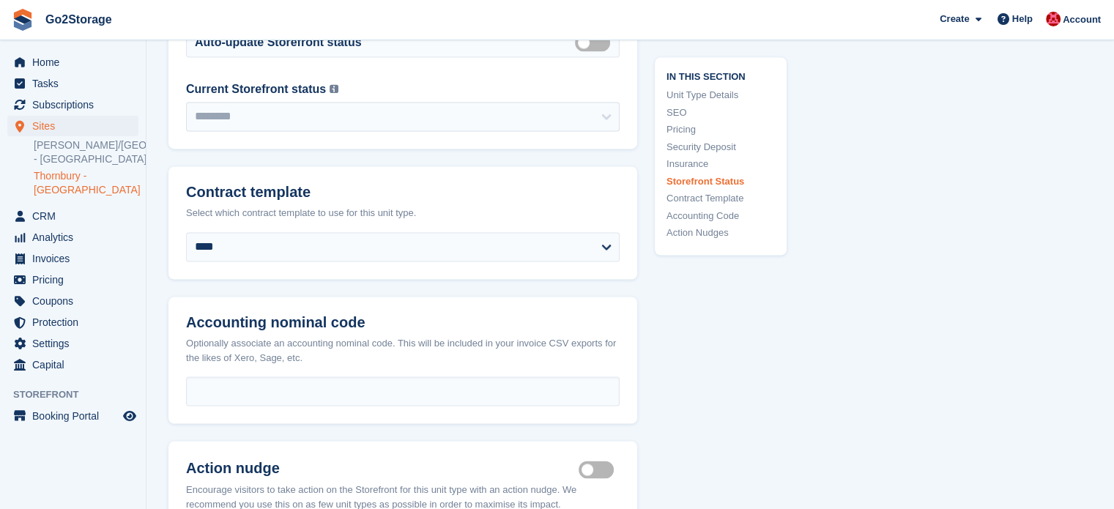
click at [75, 175] on link "Thornbury - [GEOGRAPHIC_DATA]" at bounding box center [86, 183] width 105 height 28
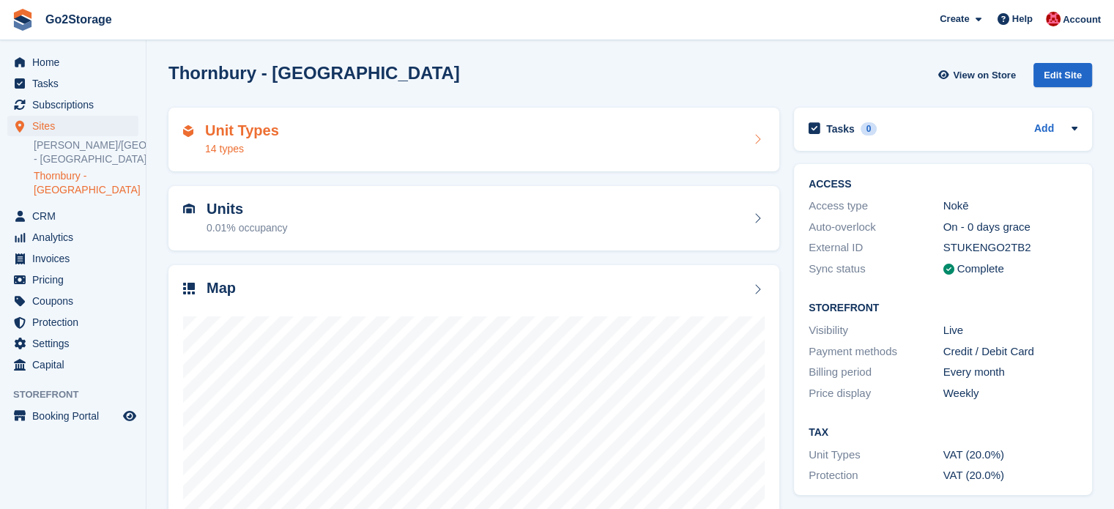
click at [287, 144] on div "Unit Types 14 types" at bounding box center [474, 139] width 582 height 35
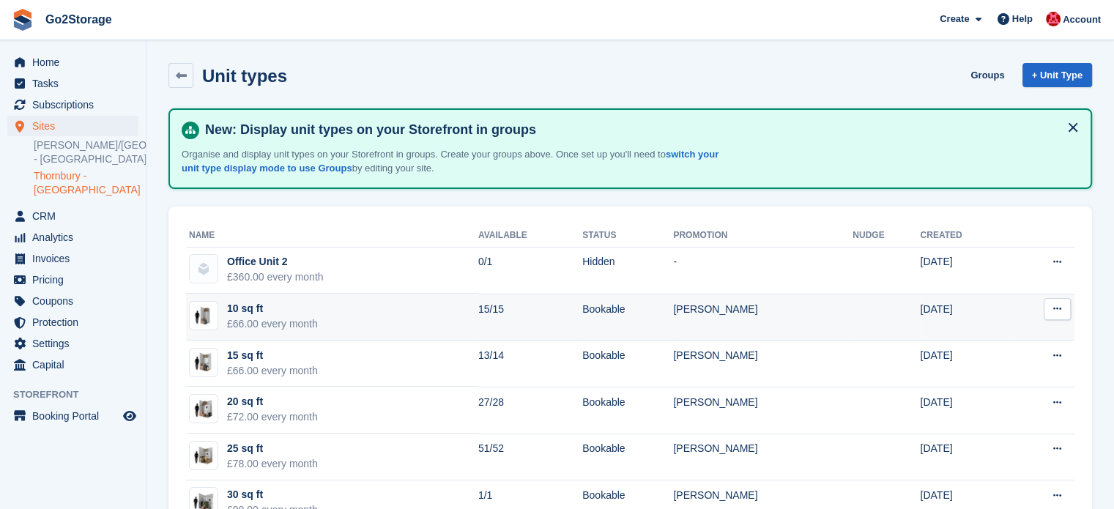
click at [251, 306] on div "10 sq ft" at bounding box center [272, 308] width 91 height 15
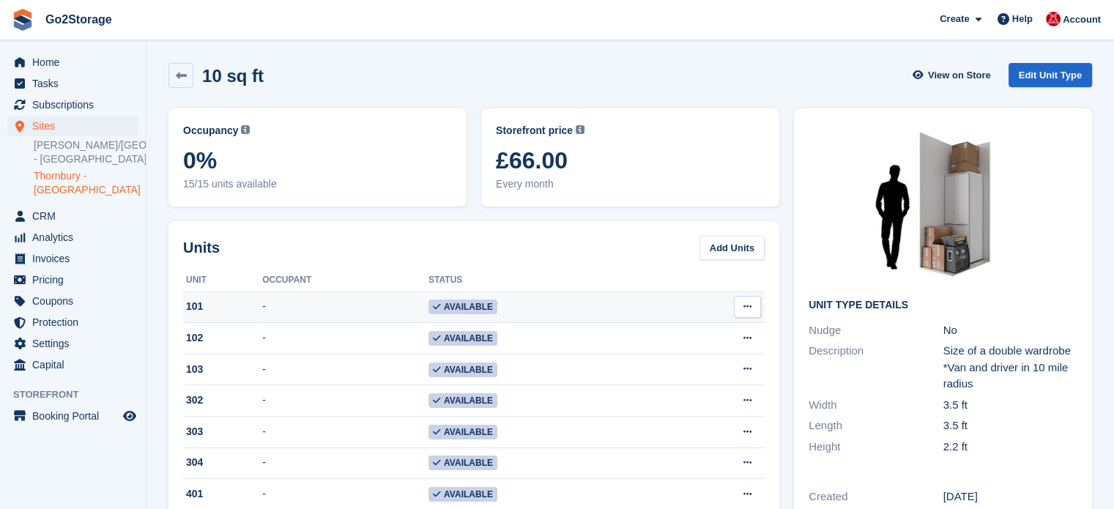
click at [234, 299] on div "101" at bounding box center [222, 306] width 79 height 15
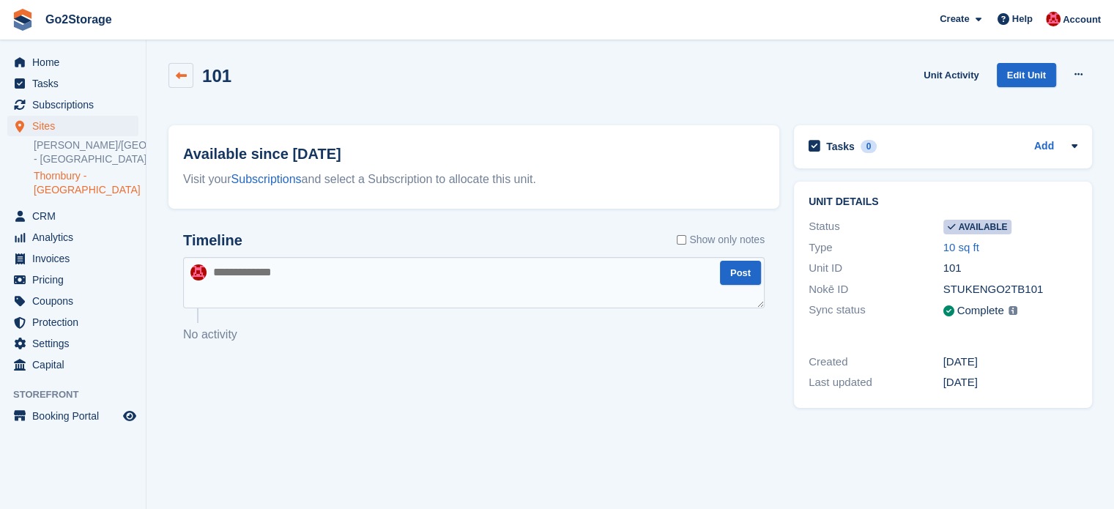
click at [187, 84] on link at bounding box center [181, 75] width 25 height 25
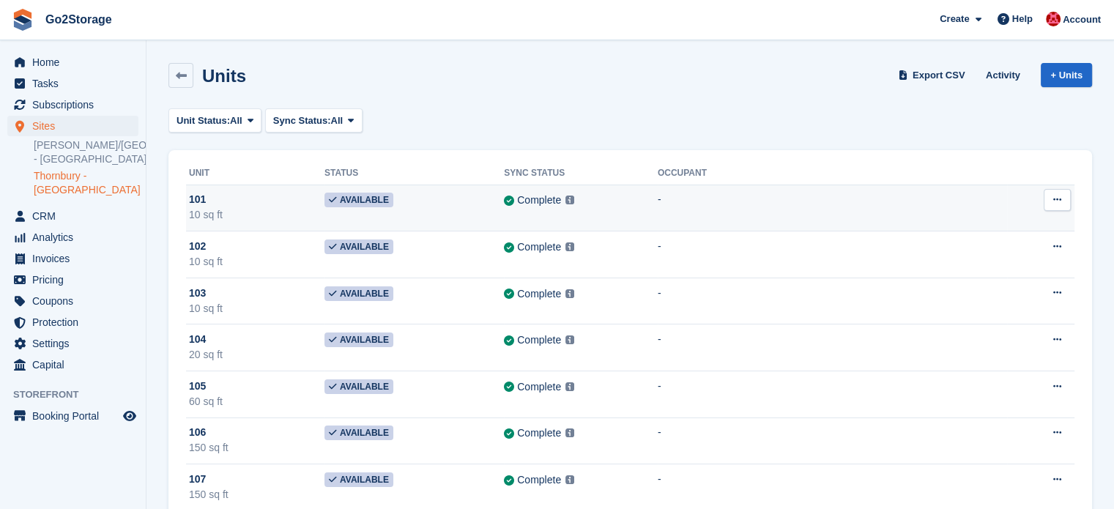
click at [1063, 204] on button at bounding box center [1057, 200] width 27 height 22
click at [1013, 228] on p "Edit unit" at bounding box center [1000, 228] width 127 height 19
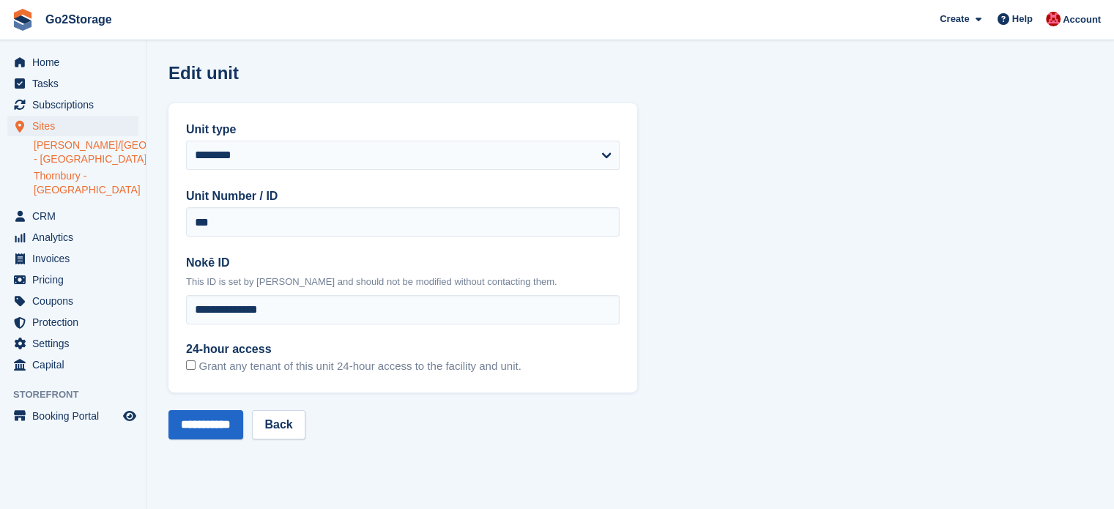
click at [70, 151] on link "[PERSON_NAME]/[GEOGRAPHIC_DATA] - [GEOGRAPHIC_DATA]" at bounding box center [86, 152] width 105 height 28
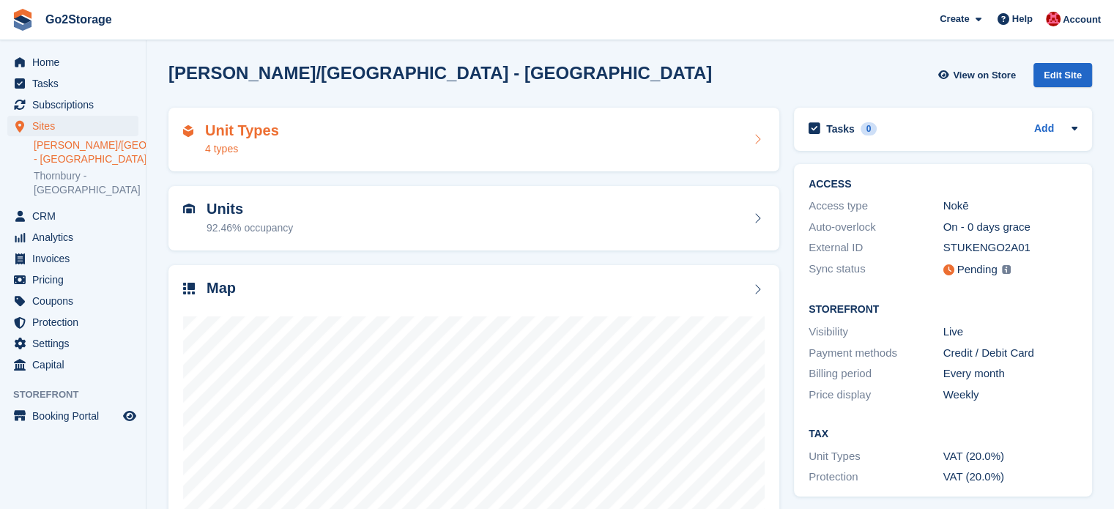
click at [383, 149] on div "Unit Types 4 types" at bounding box center [474, 139] width 582 height 35
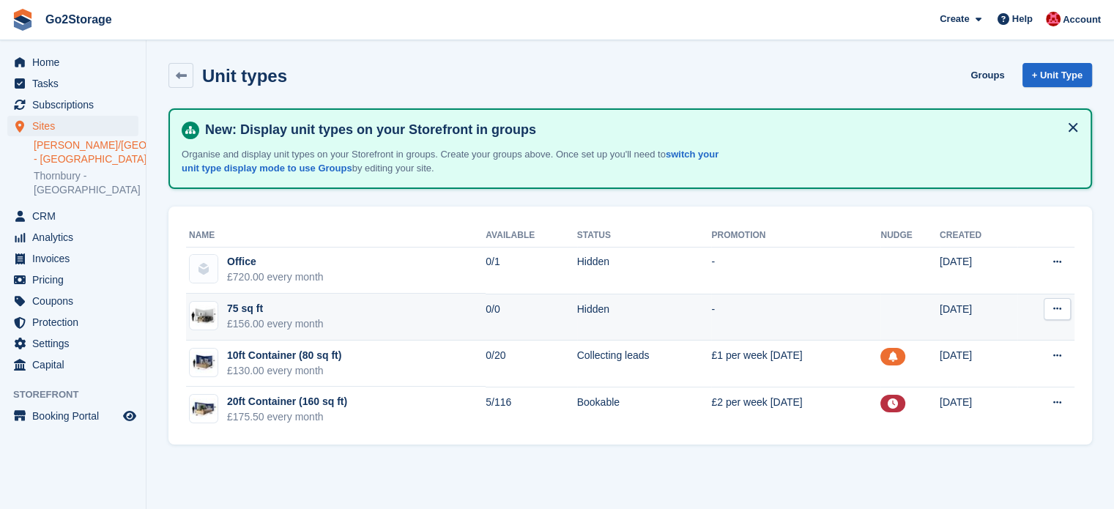
click at [249, 312] on div "75 sq ft" at bounding box center [275, 308] width 97 height 15
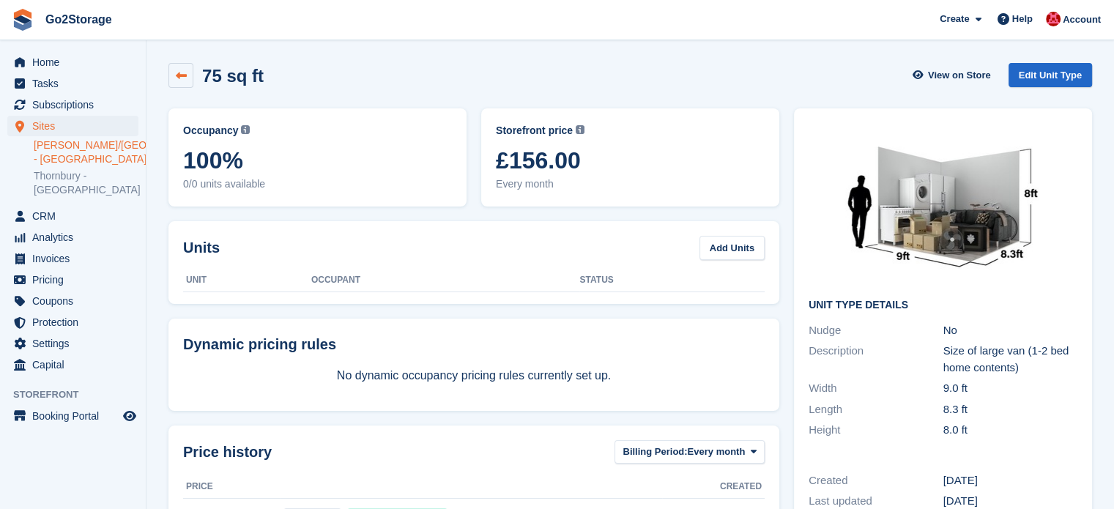
click at [180, 70] on icon at bounding box center [181, 75] width 11 height 11
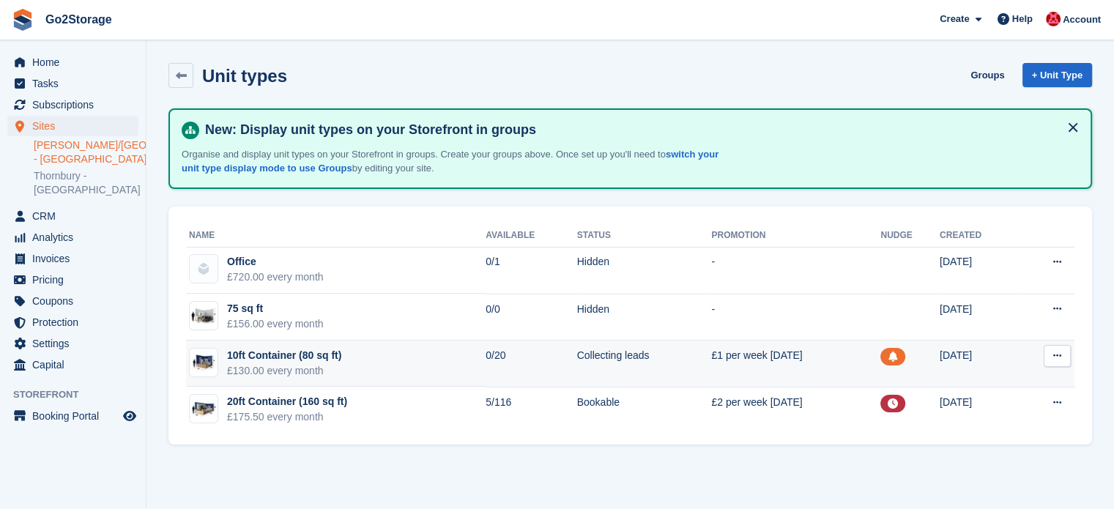
click at [301, 343] on td "10ft Container (80 sq ft) £130.00 every month" at bounding box center [336, 364] width 300 height 47
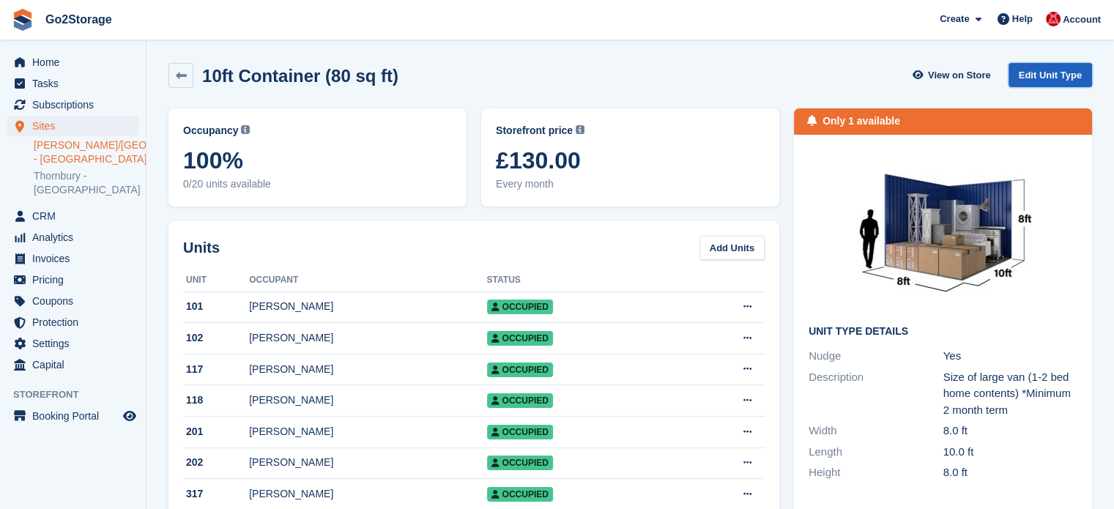
click at [1026, 75] on link "Edit Unit Type" at bounding box center [1051, 75] width 84 height 24
click at [750, 306] on icon at bounding box center [748, 307] width 8 height 10
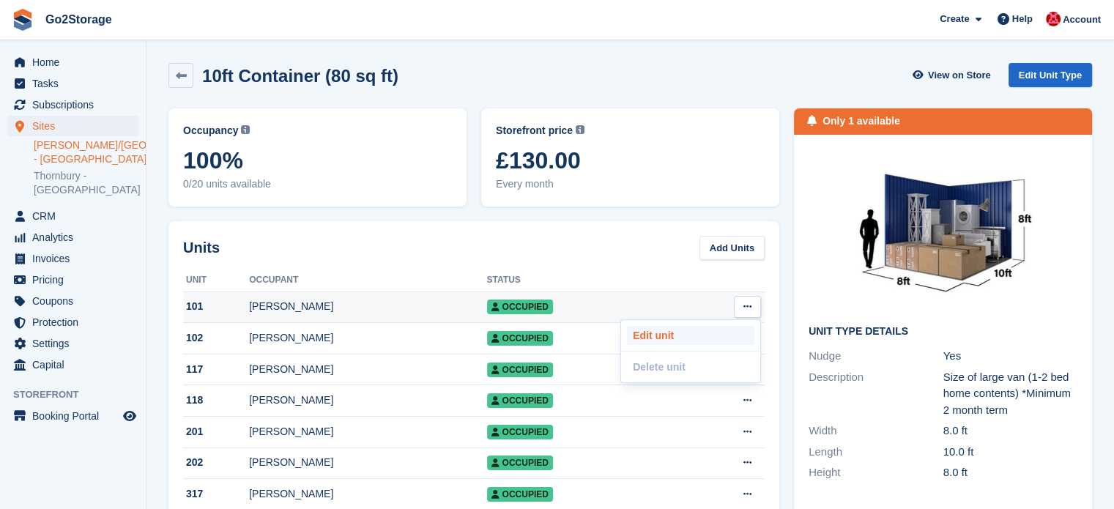
click at [672, 332] on p "Edit unit" at bounding box center [690, 335] width 127 height 19
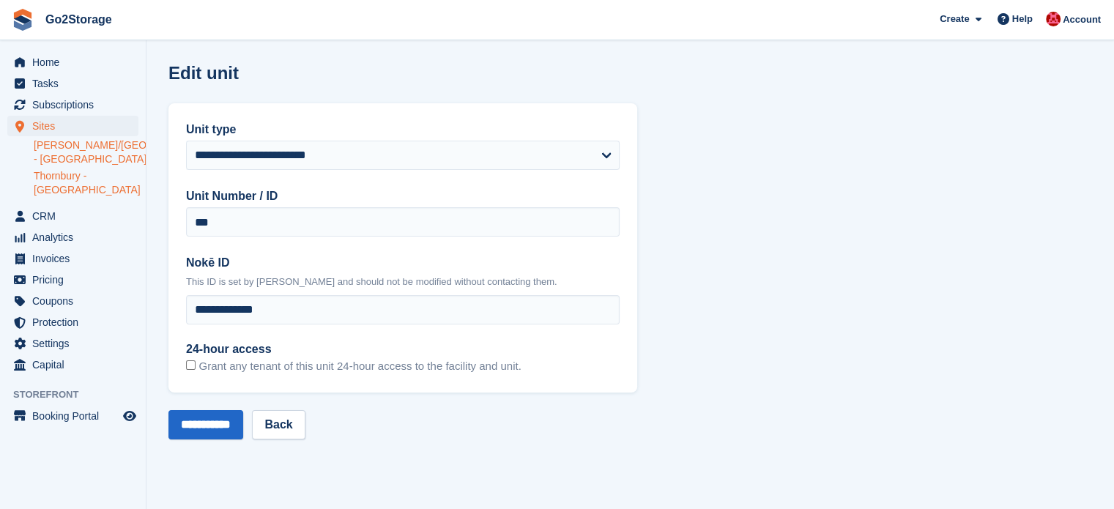
click at [62, 179] on link "Thornbury - [GEOGRAPHIC_DATA]" at bounding box center [86, 183] width 105 height 28
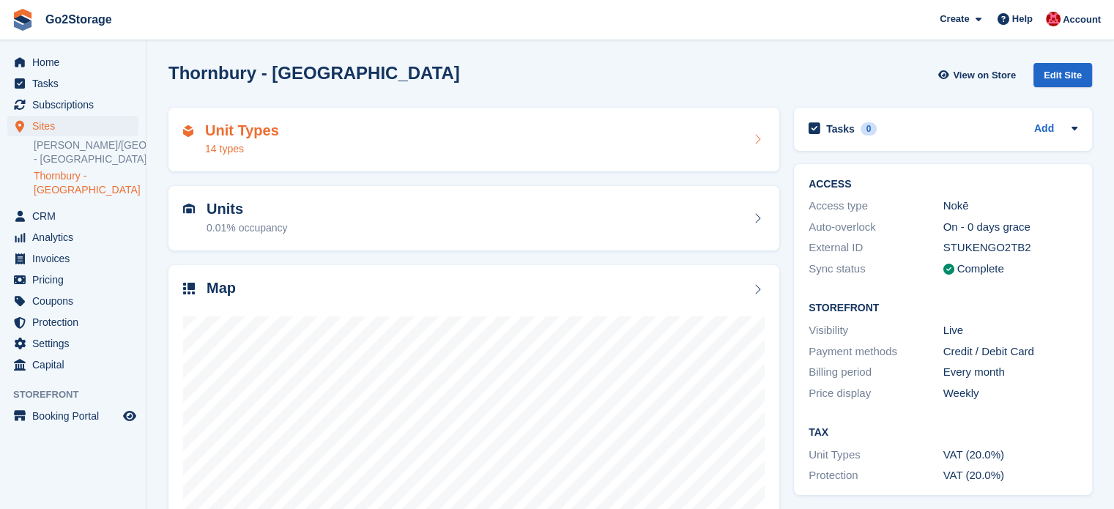
click at [371, 140] on div "Unit Types 14 types" at bounding box center [474, 139] width 582 height 35
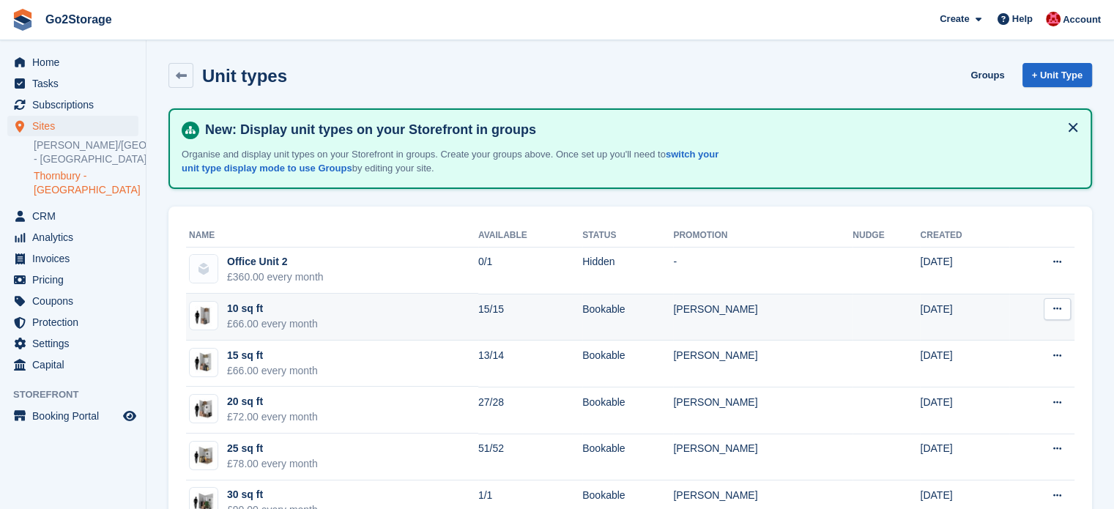
click at [293, 317] on div "£66.00 every month" at bounding box center [272, 324] width 91 height 15
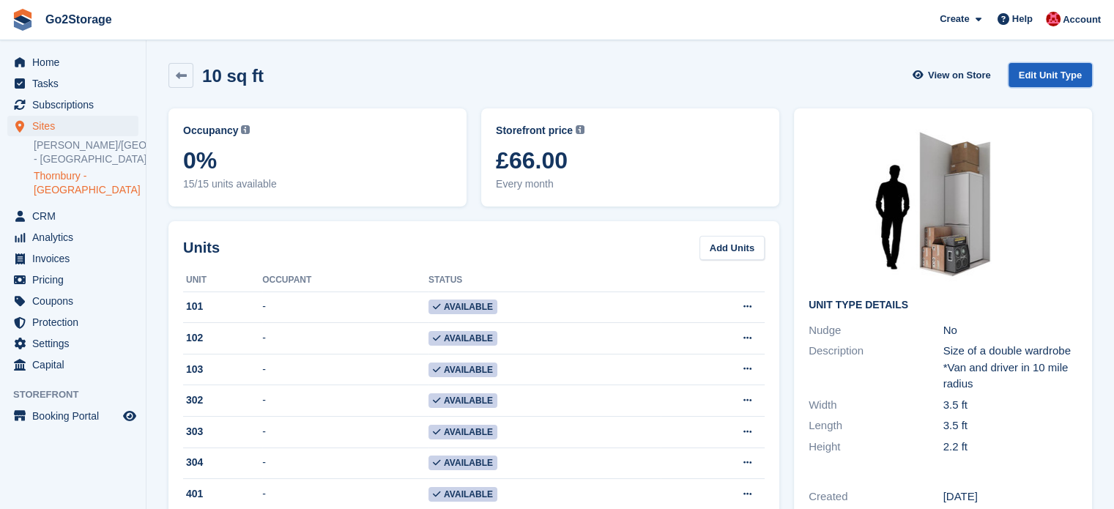
click at [1059, 78] on link "Edit Unit Type" at bounding box center [1051, 75] width 84 height 24
click at [749, 306] on icon at bounding box center [748, 307] width 8 height 10
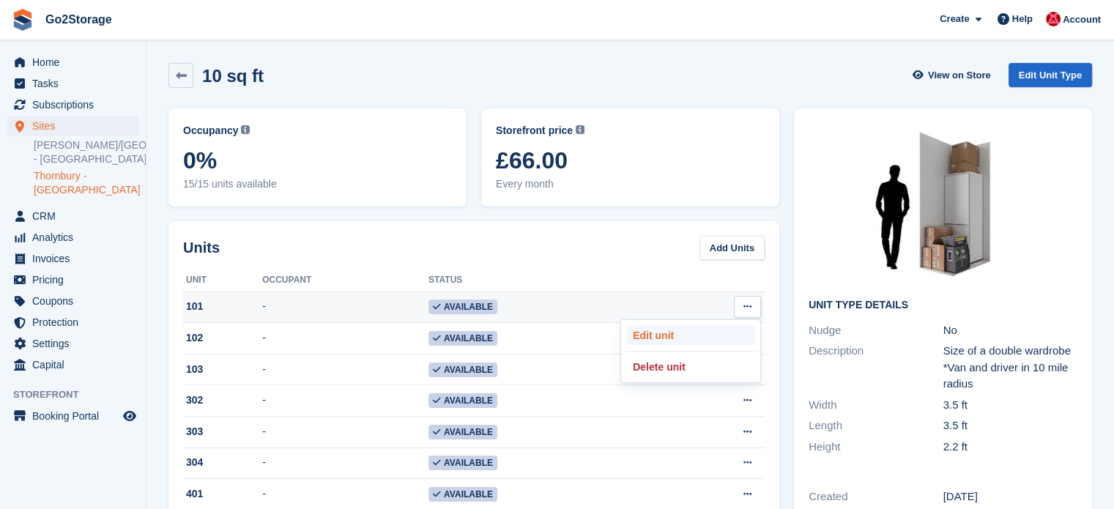
click at [643, 333] on p "Edit unit" at bounding box center [690, 335] width 127 height 19
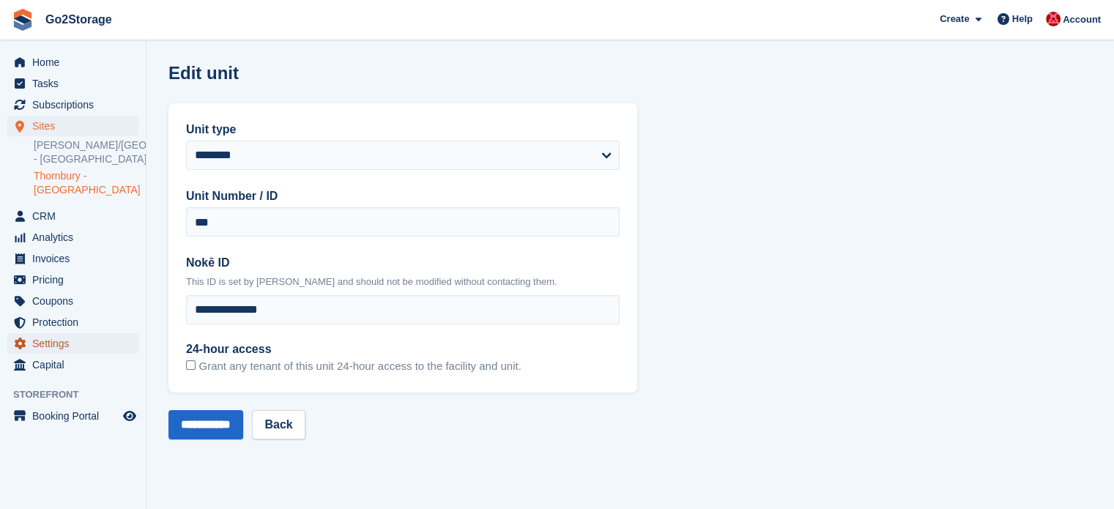
click at [47, 333] on span "Settings" at bounding box center [76, 343] width 88 height 21
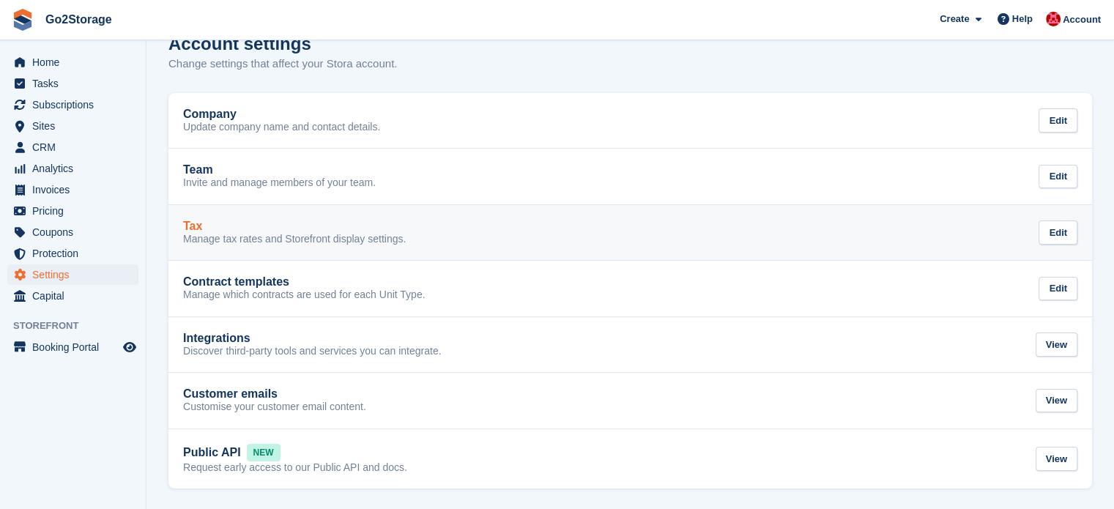
scroll to position [30, 0]
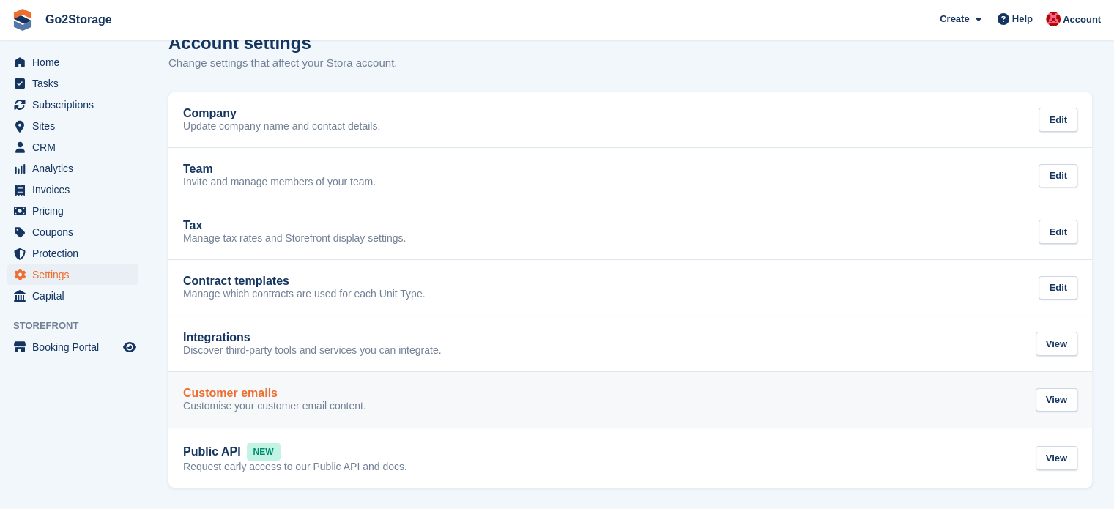
click at [369, 399] on div "Customer emails Customise your customer email content. View" at bounding box center [630, 400] width 895 height 26
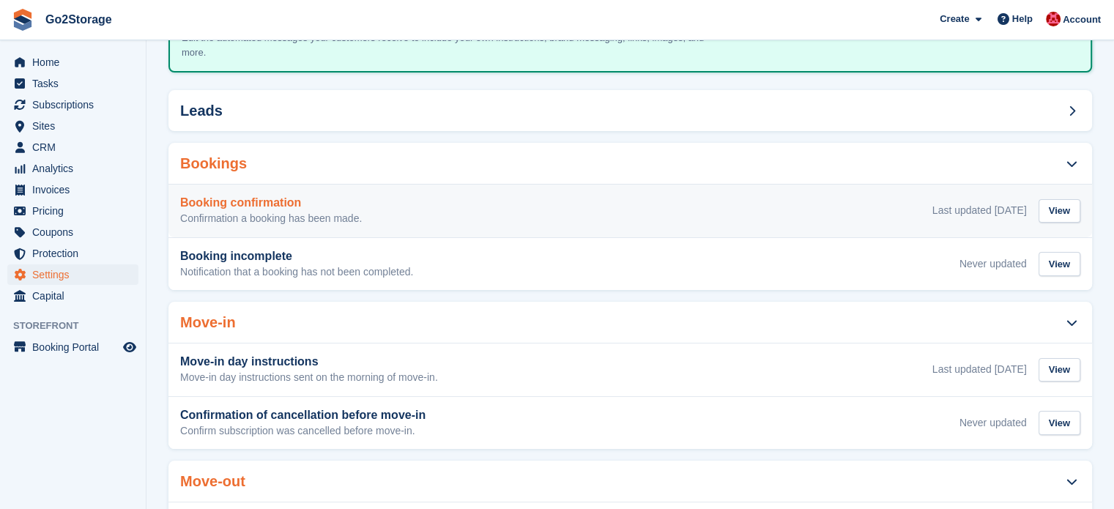
scroll to position [147, 0]
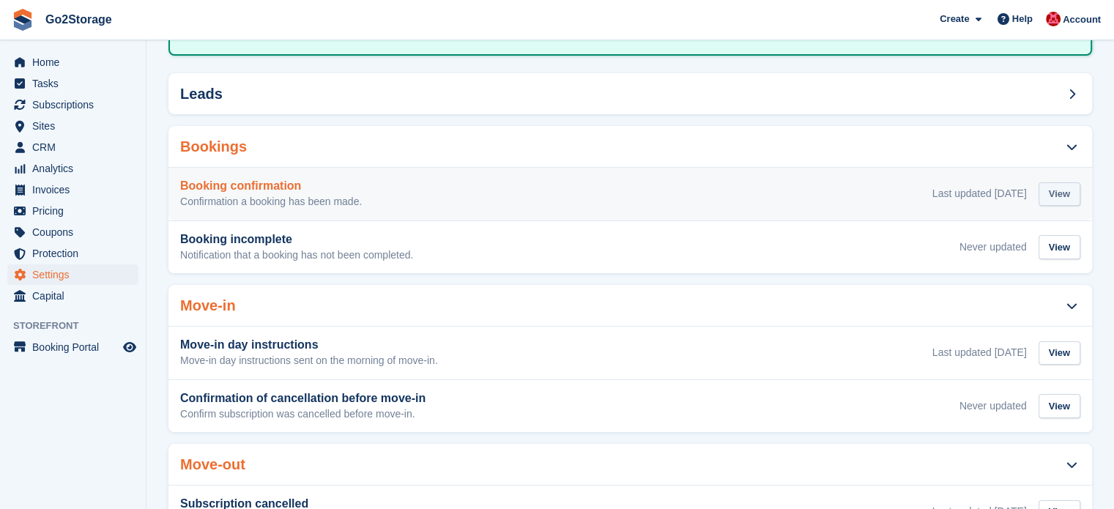
click at [1057, 182] on div "View" at bounding box center [1060, 194] width 42 height 24
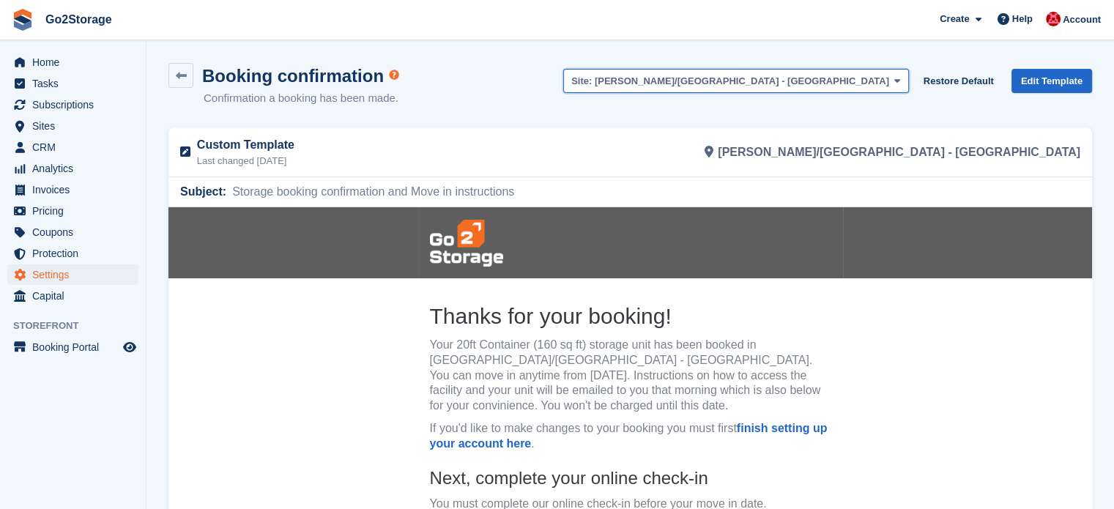
click at [867, 83] on span "[PERSON_NAME]/[GEOGRAPHIC_DATA] - [GEOGRAPHIC_DATA]" at bounding box center [742, 80] width 295 height 11
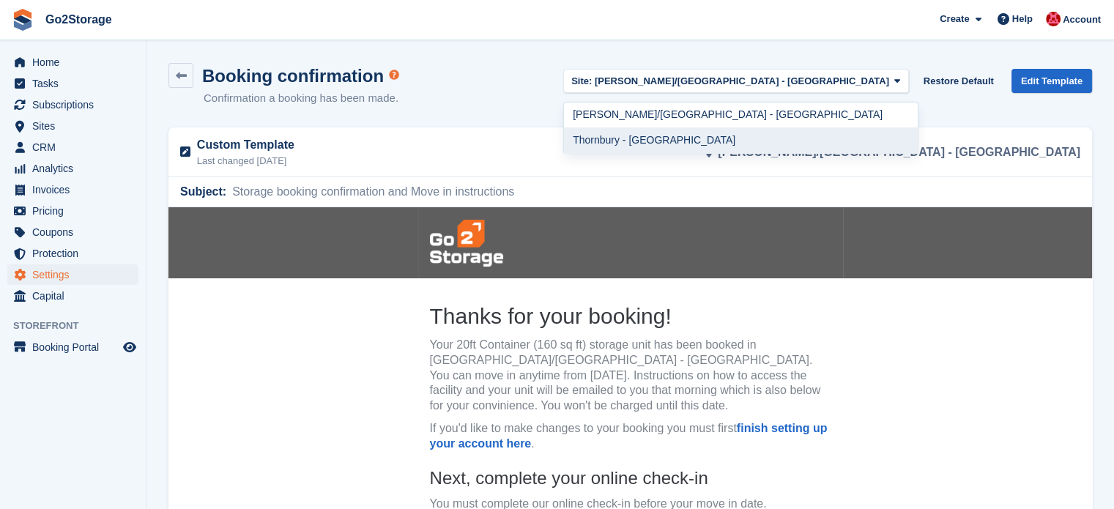
click at [818, 140] on link "Thornbury - [GEOGRAPHIC_DATA]" at bounding box center [741, 140] width 354 height 26
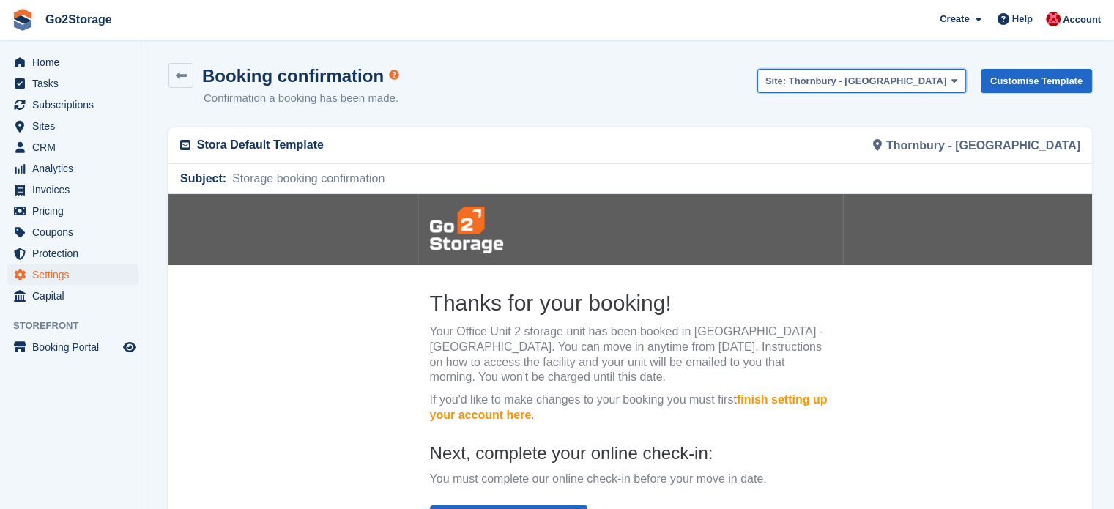
click at [897, 82] on span "Thornbury - [GEOGRAPHIC_DATA]" at bounding box center [868, 80] width 158 height 11
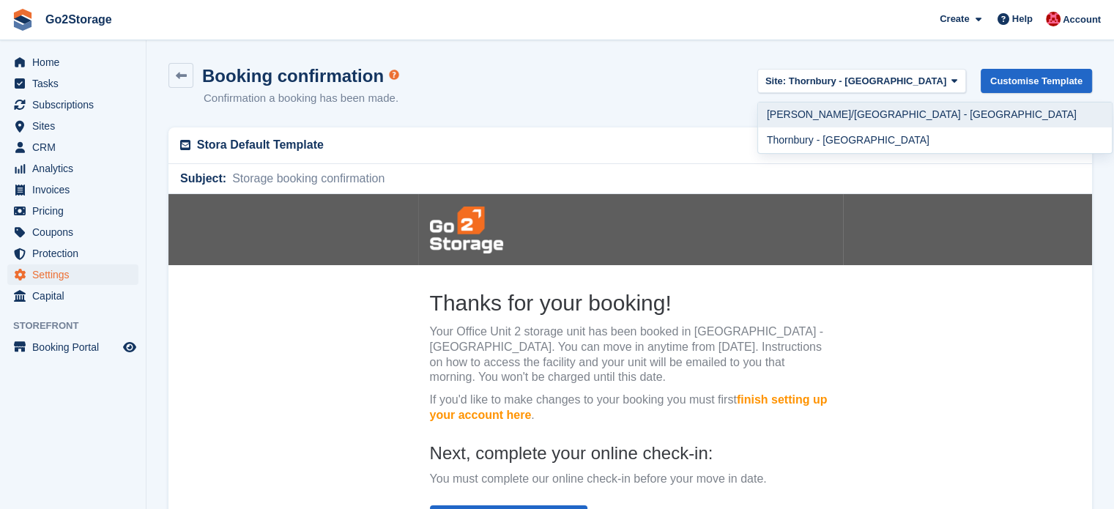
click at [904, 117] on link "[PERSON_NAME]/[GEOGRAPHIC_DATA] - [GEOGRAPHIC_DATA]" at bounding box center [935, 116] width 354 height 26
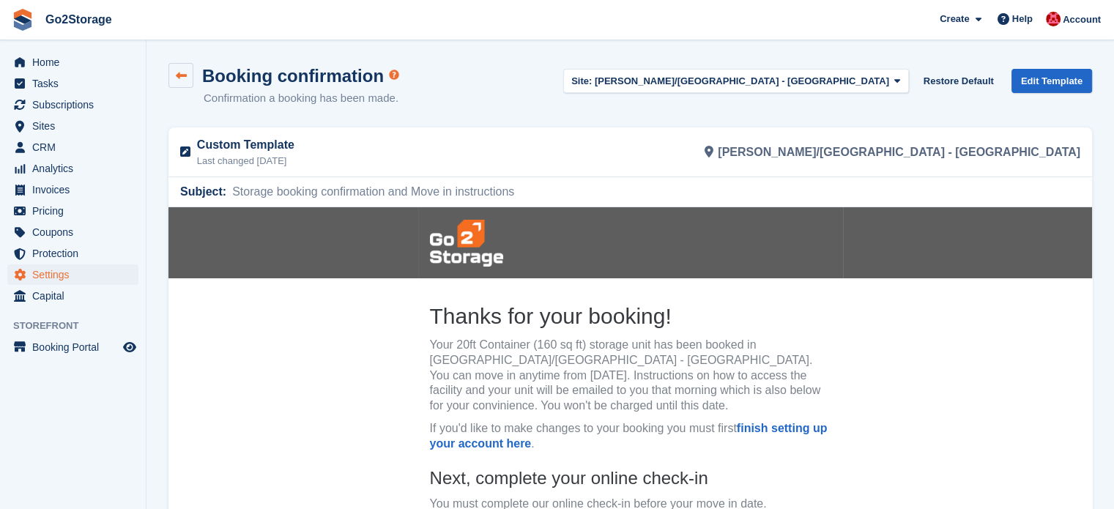
click at [186, 78] on icon at bounding box center [181, 75] width 11 height 11
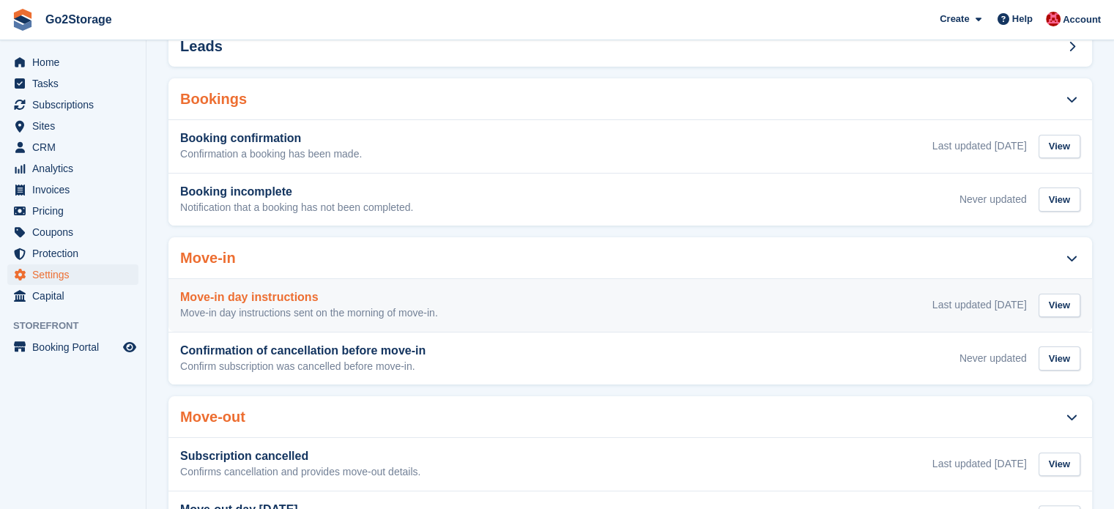
scroll to position [220, 0]
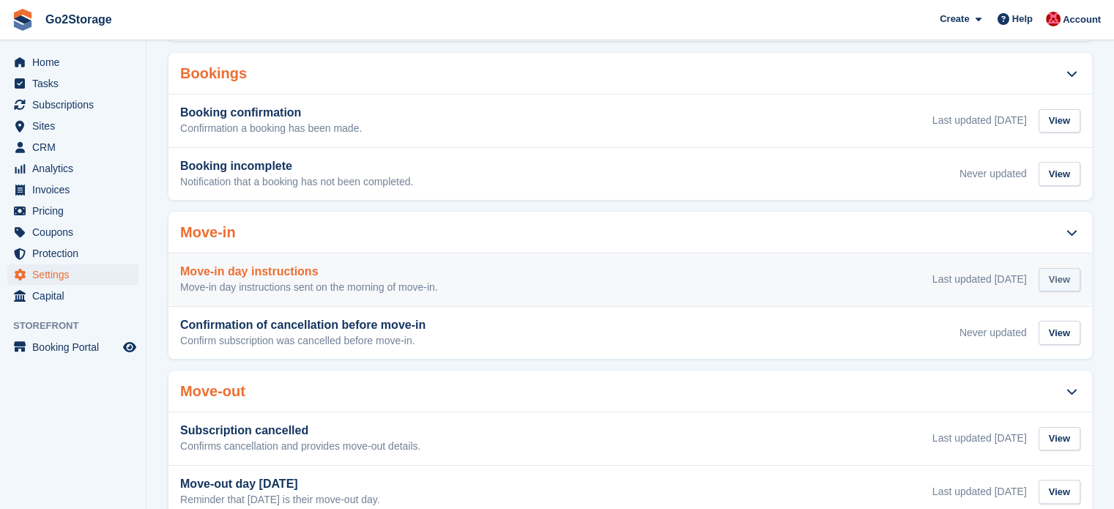
click at [1054, 268] on div "View" at bounding box center [1060, 280] width 42 height 24
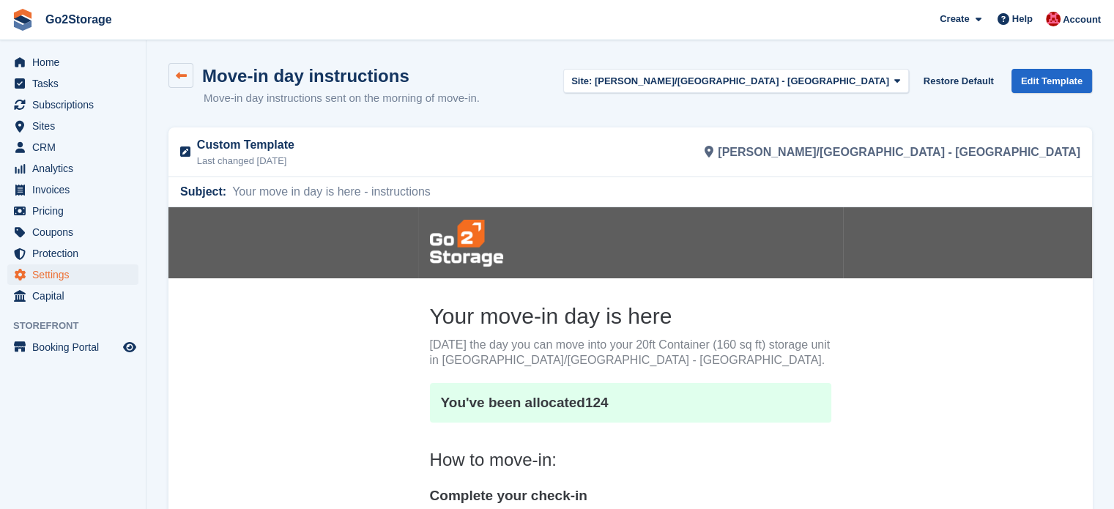
click at [188, 70] on link at bounding box center [181, 75] width 25 height 25
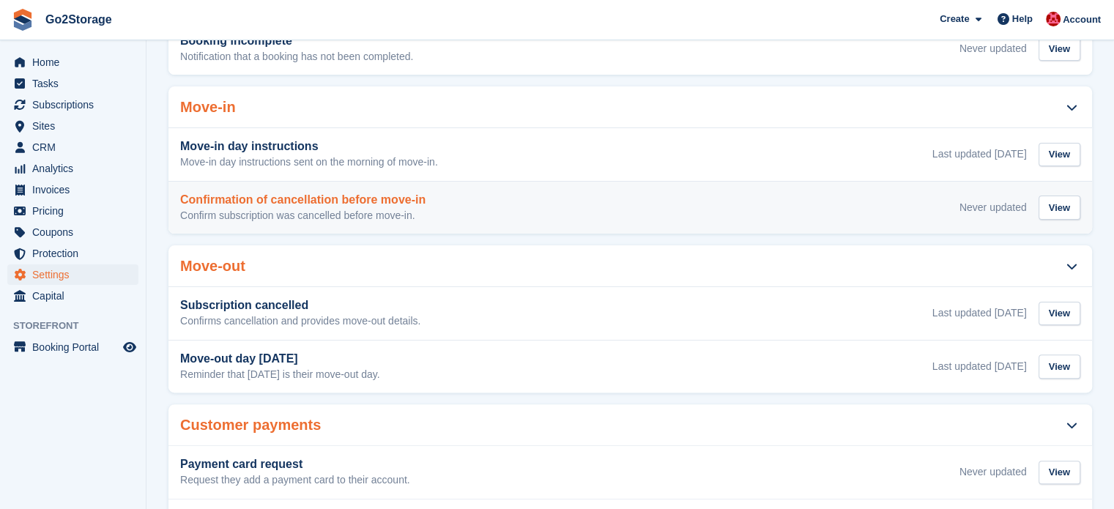
scroll to position [366, 0]
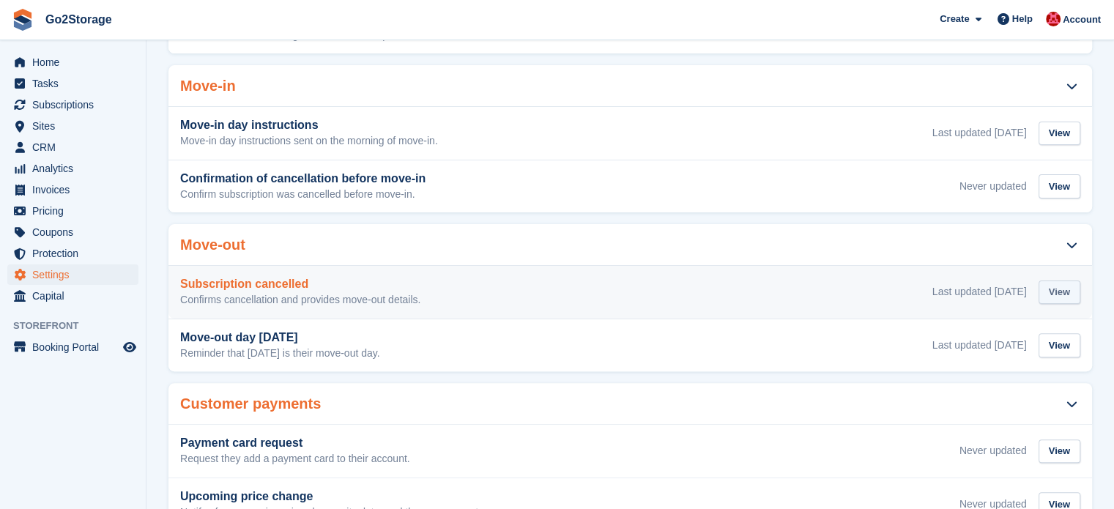
click at [1051, 281] on div "View" at bounding box center [1060, 293] width 42 height 24
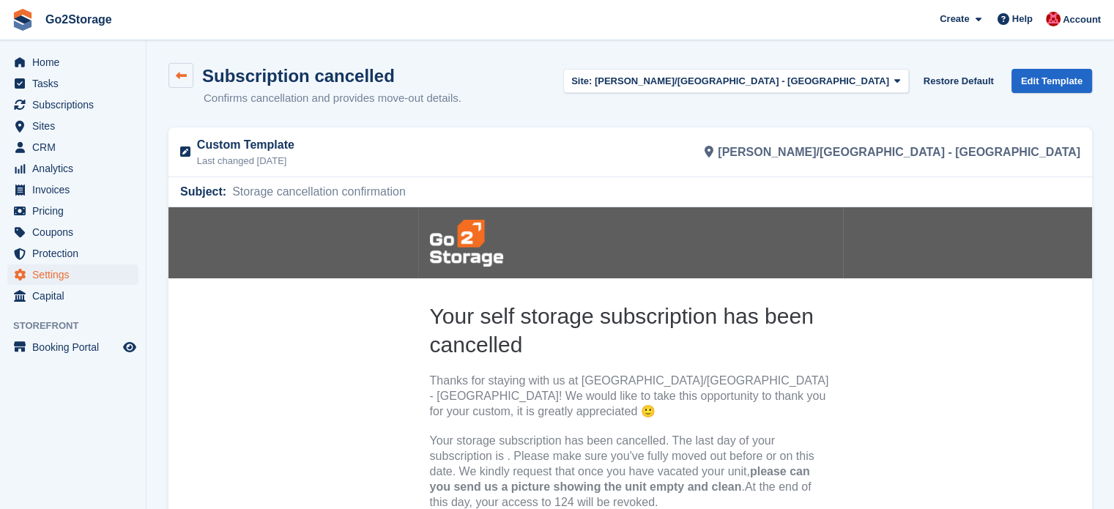
click at [188, 81] on link at bounding box center [181, 75] width 25 height 25
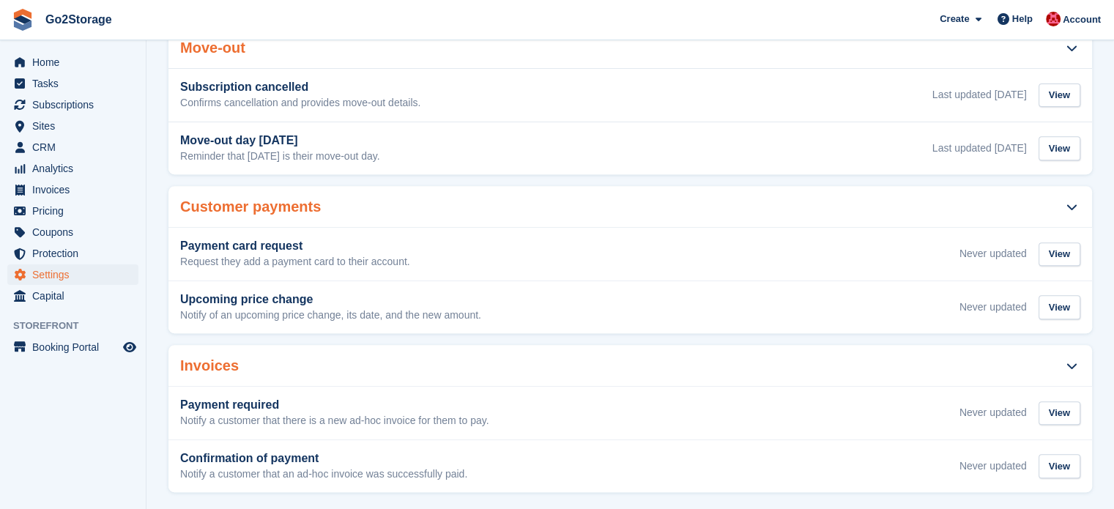
scroll to position [417, 0]
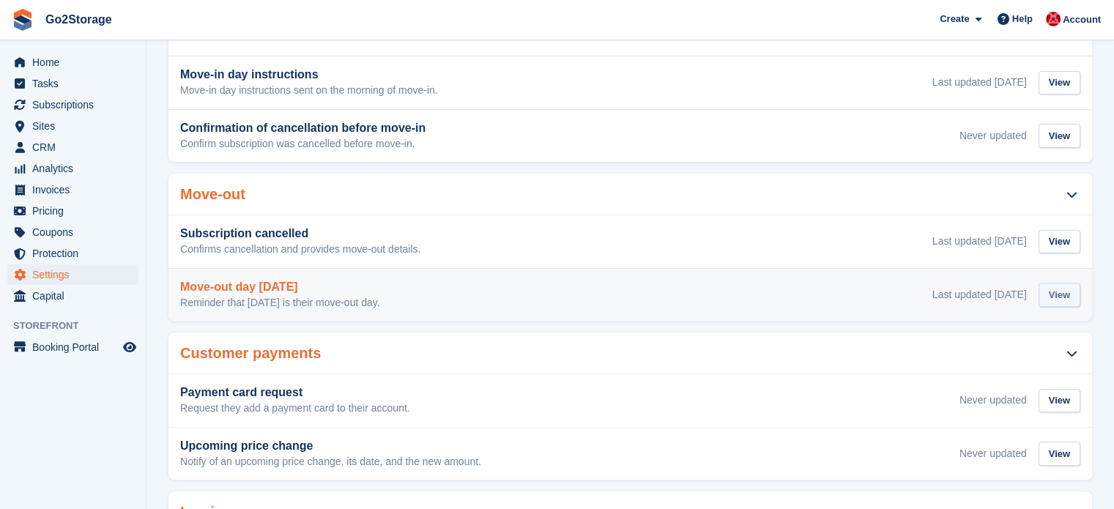
click at [1054, 283] on div "View" at bounding box center [1060, 295] width 42 height 24
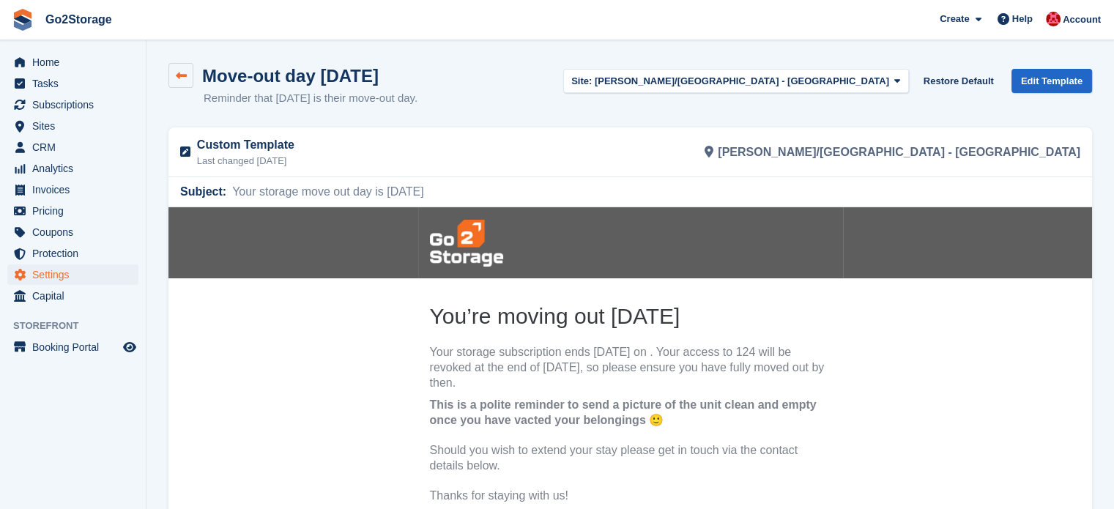
click at [176, 70] on icon at bounding box center [181, 75] width 11 height 11
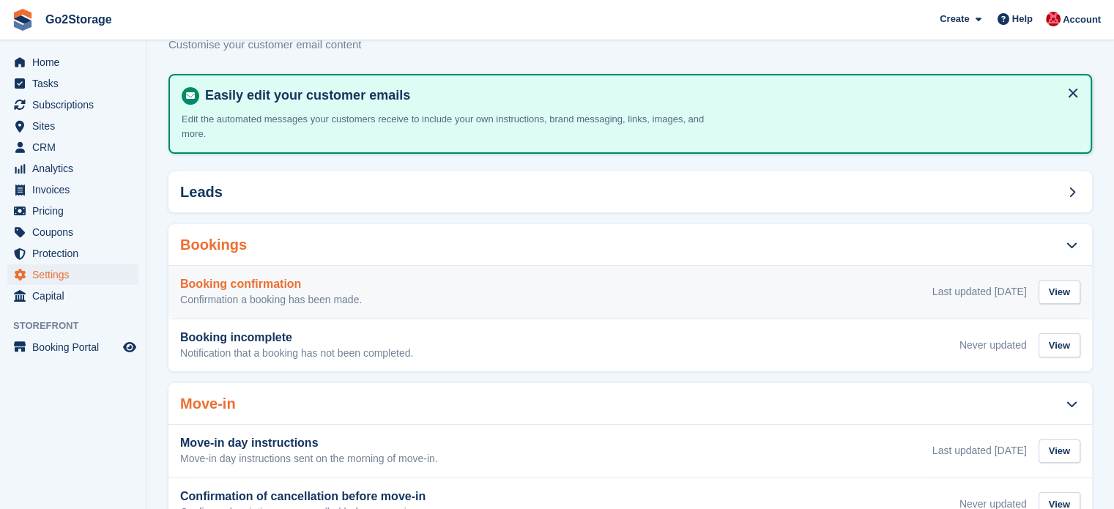
scroll to position [147, 0]
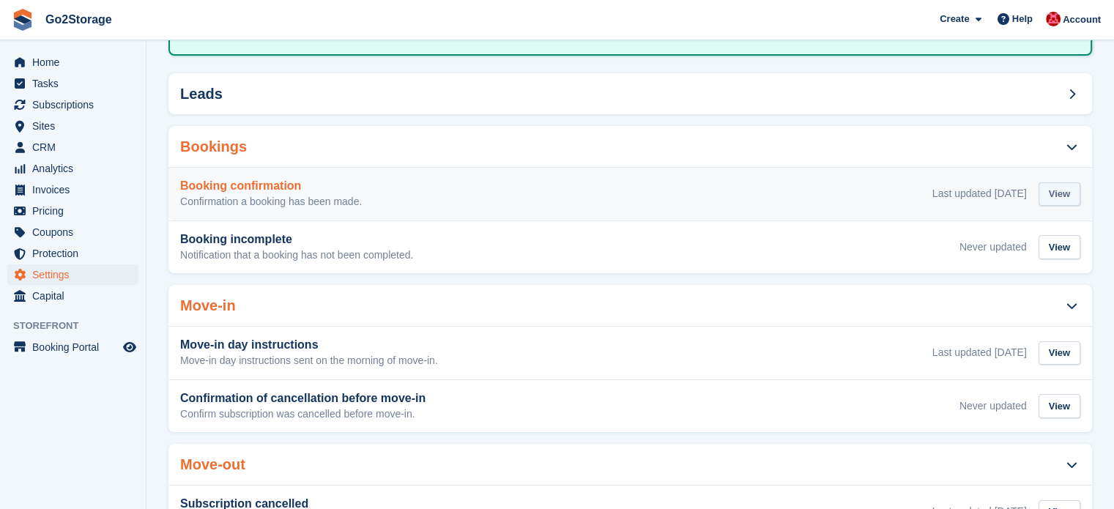
click at [1048, 182] on div "View" at bounding box center [1060, 194] width 42 height 24
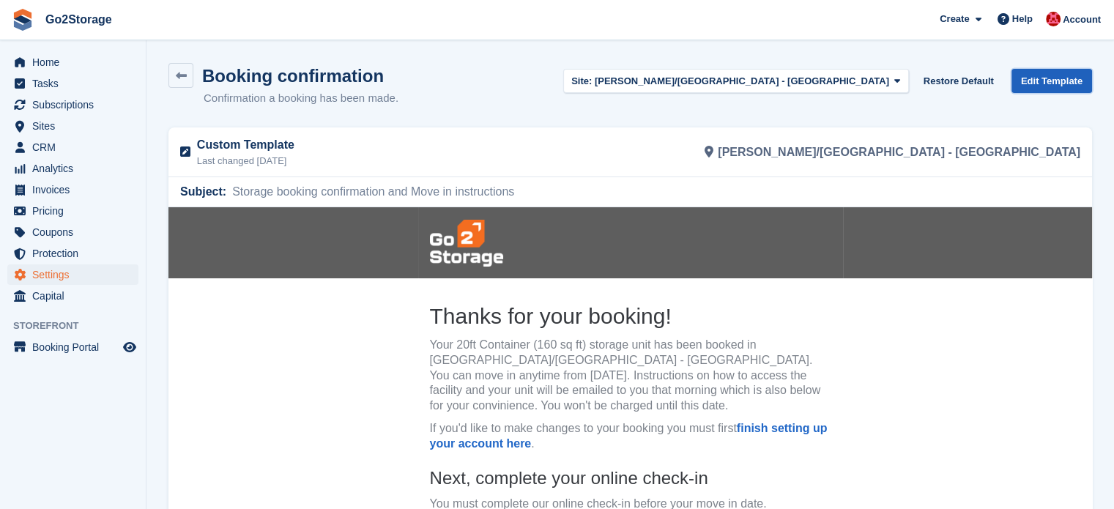
click at [1046, 78] on link "Edit Template" at bounding box center [1052, 81] width 81 height 24
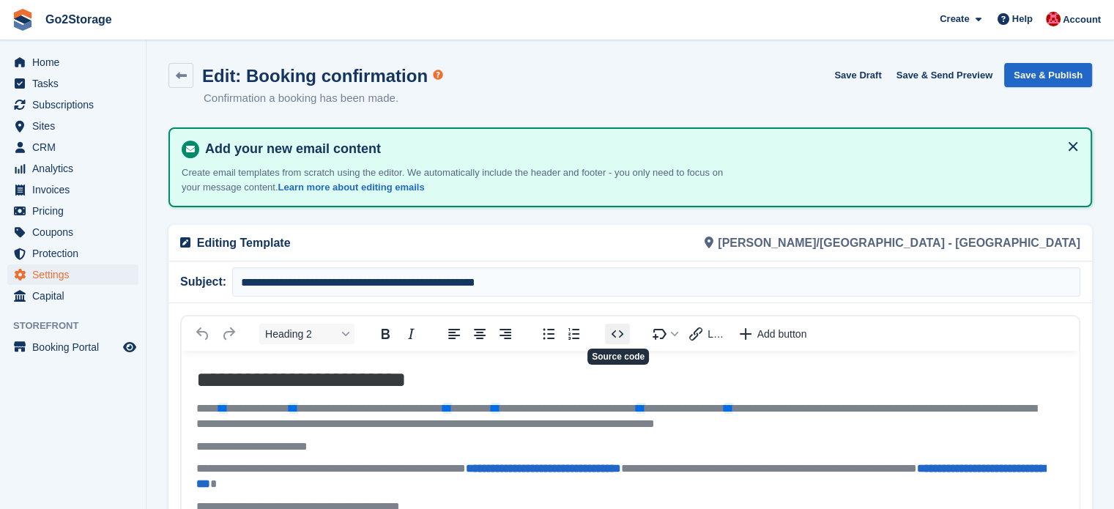
click at [618, 332] on icon "Source code" at bounding box center [618, 334] width 18 height 18
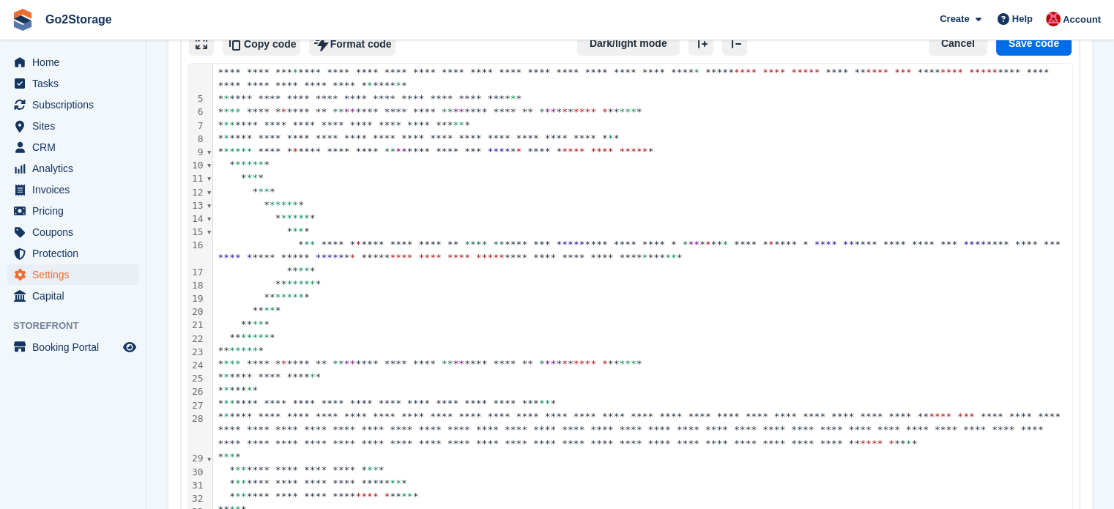
scroll to position [433, 0]
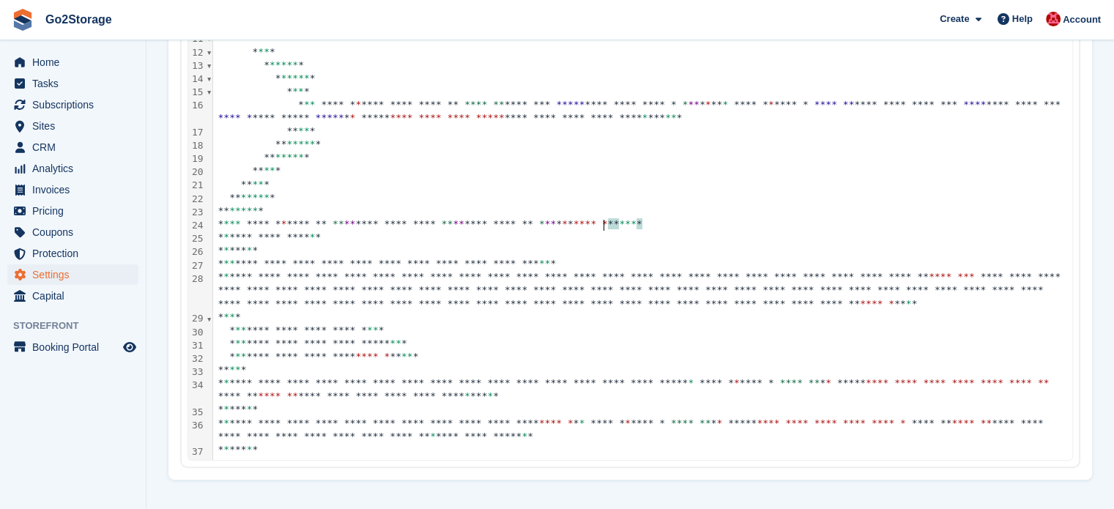
click at [616, 228] on div "**********" at bounding box center [641, 224] width 857 height 13
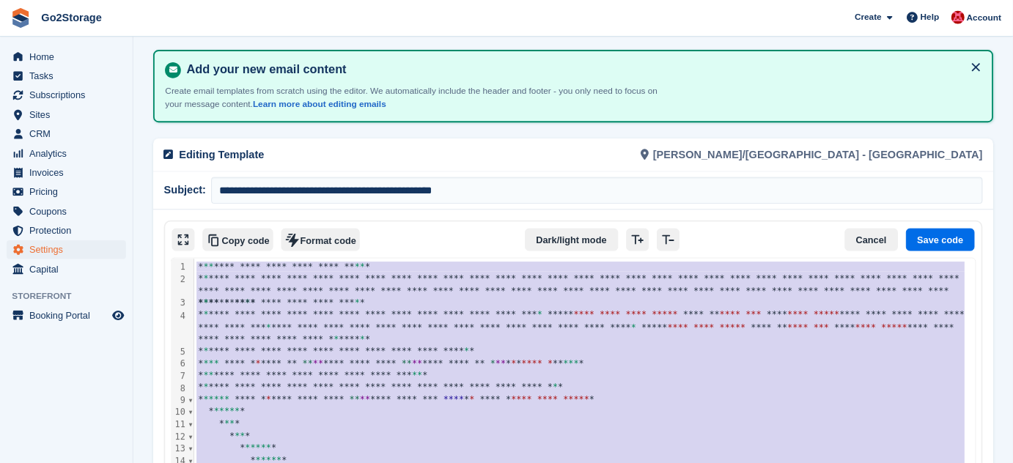
scroll to position [0, 0]
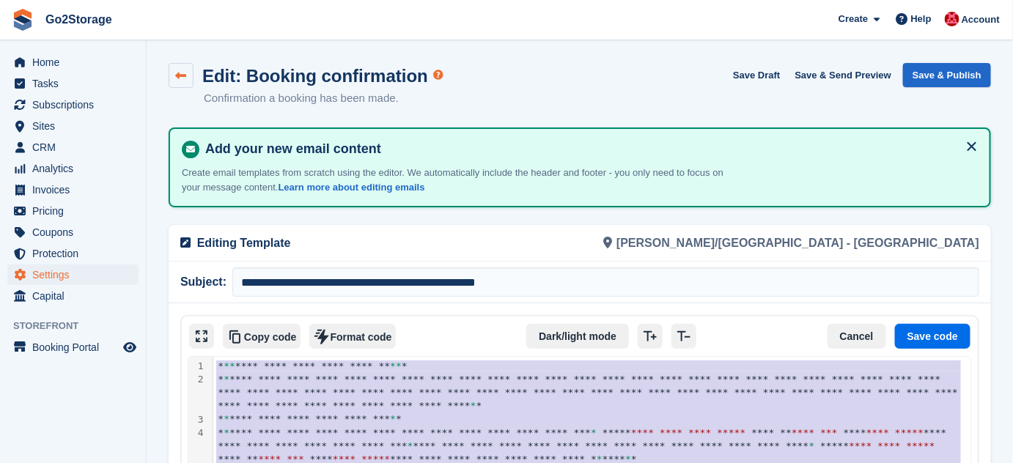
click at [187, 73] on link at bounding box center [181, 75] width 25 height 25
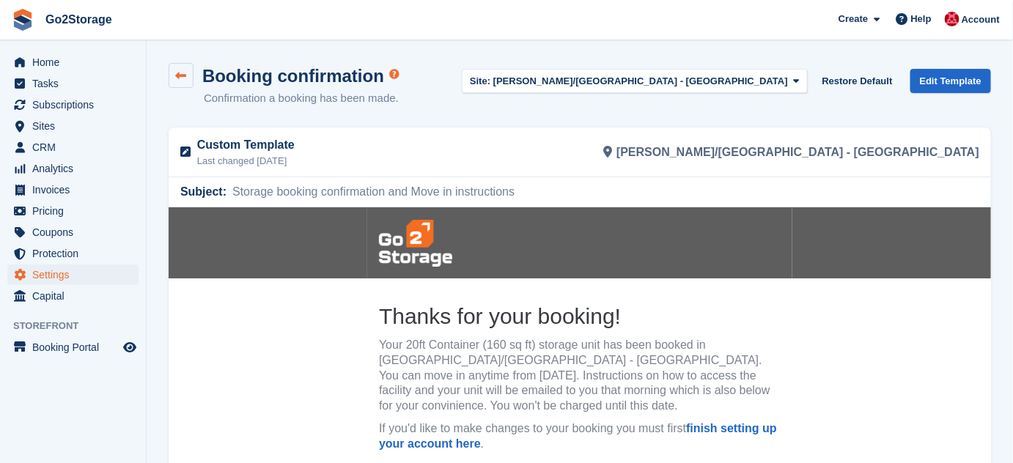
click at [188, 84] on link at bounding box center [181, 75] width 25 height 25
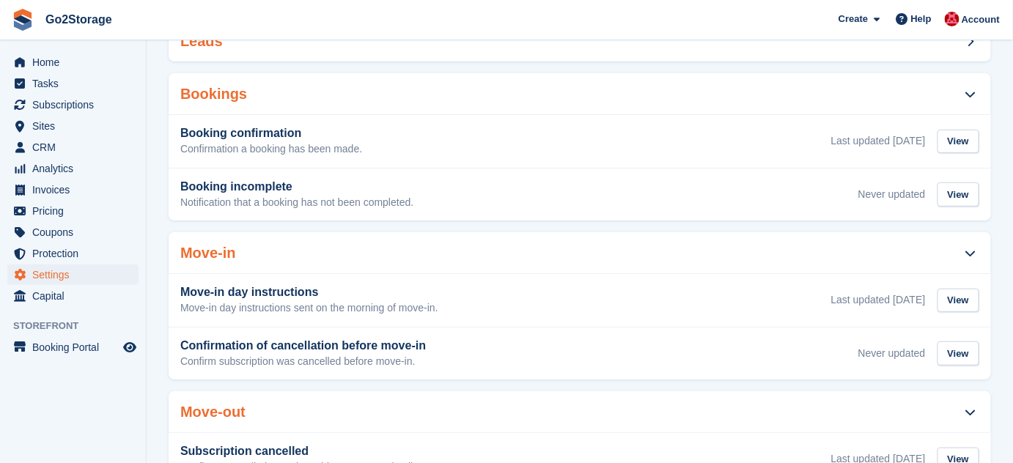
scroll to position [199, 0]
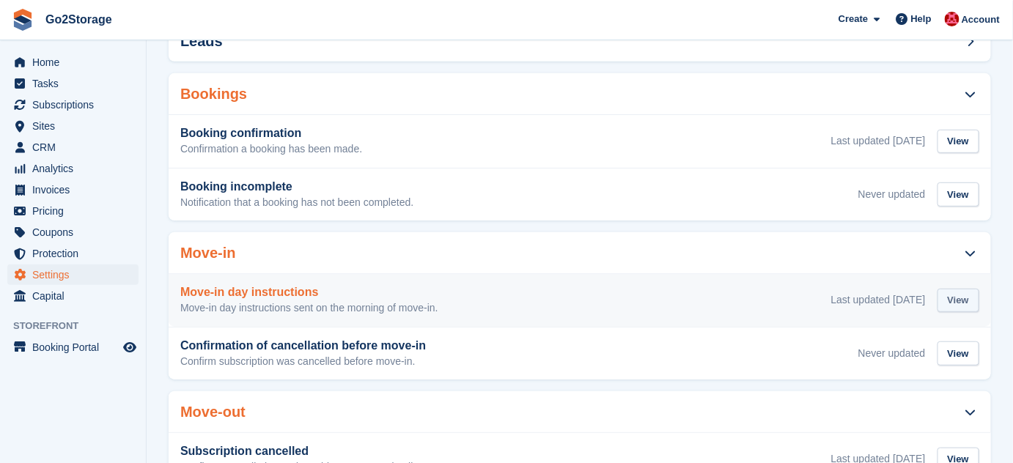
click at [961, 289] on div "View" at bounding box center [958, 301] width 42 height 24
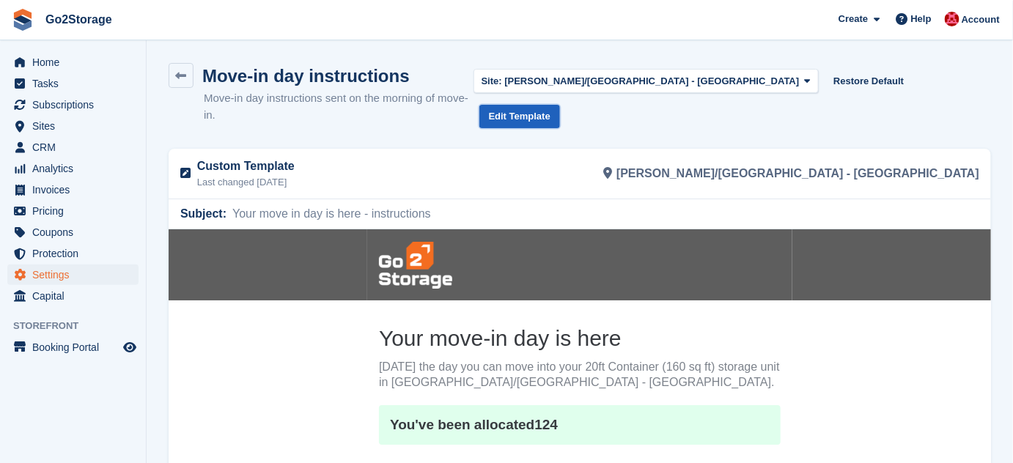
click at [560, 105] on link "Edit Template" at bounding box center [519, 117] width 81 height 24
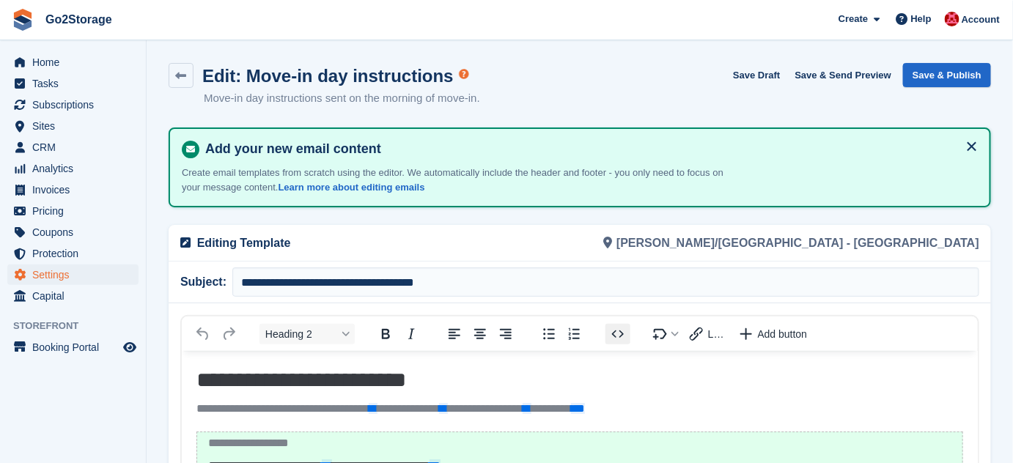
click at [620, 325] on icon "Source code" at bounding box center [618, 334] width 18 height 18
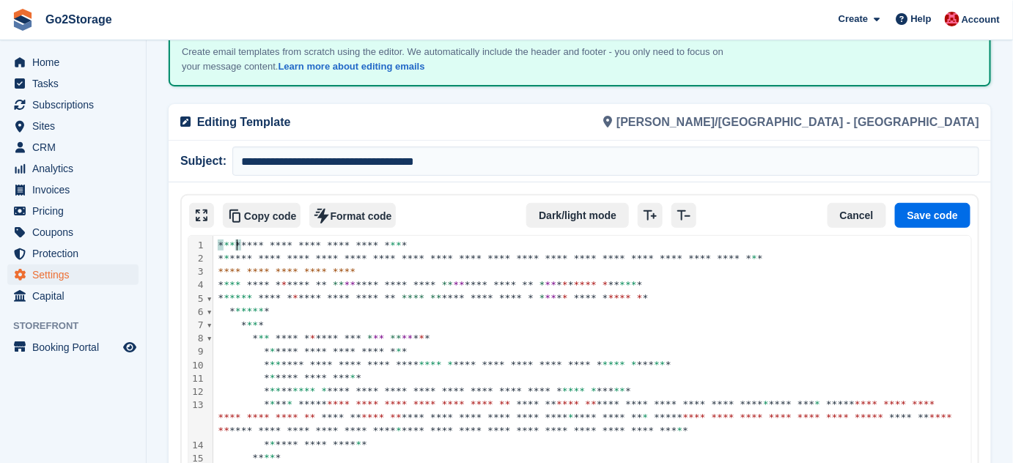
scroll to position [133, 0]
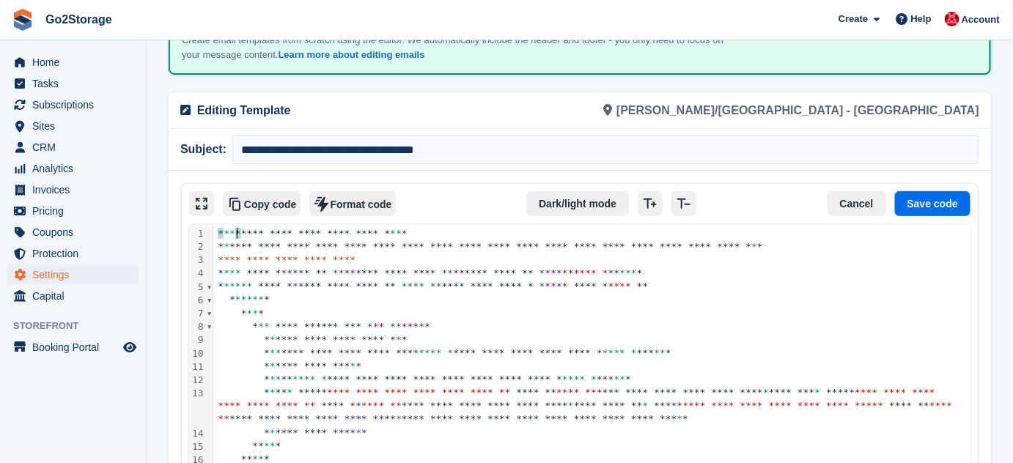
click at [600, 339] on div "**********" at bounding box center [591, 339] width 756 height 13
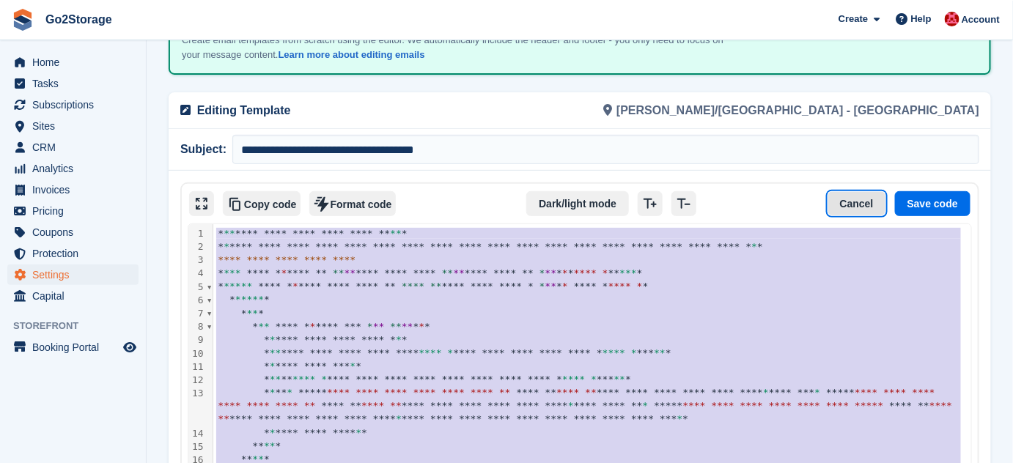
click at [847, 200] on button "Cancel" at bounding box center [856, 203] width 59 height 25
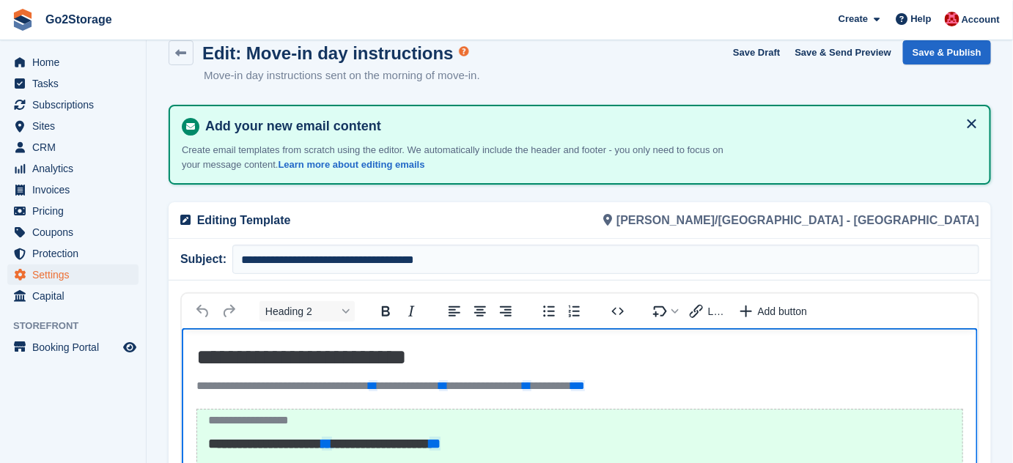
scroll to position [0, 0]
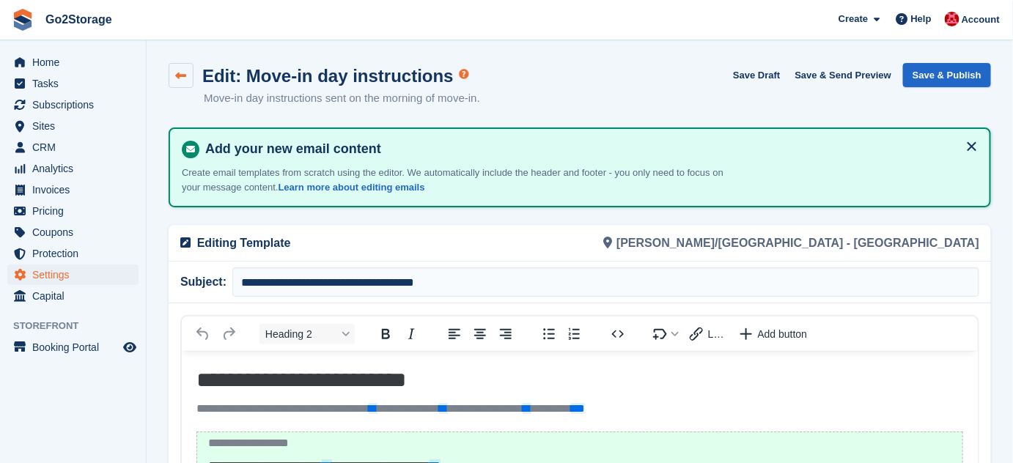
click at [182, 78] on icon at bounding box center [181, 75] width 11 height 11
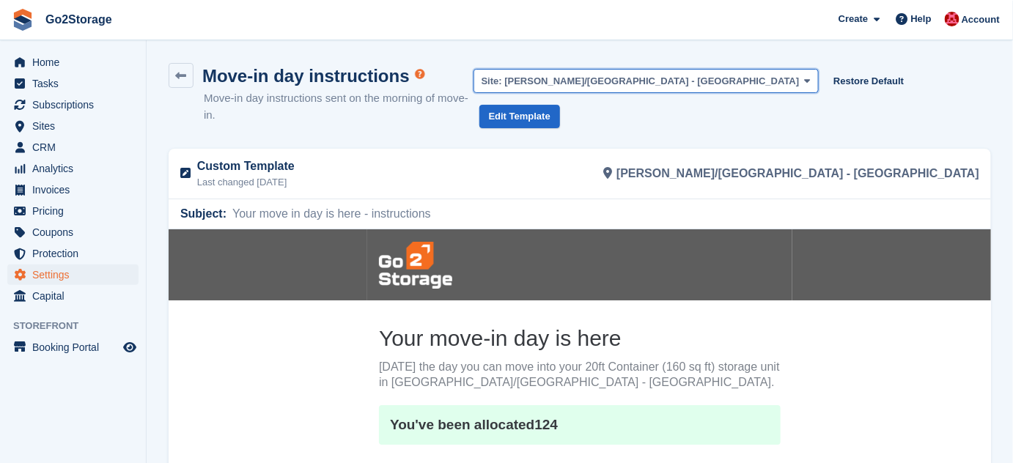
click at [693, 78] on span "[PERSON_NAME]/[GEOGRAPHIC_DATA] - [GEOGRAPHIC_DATA]" at bounding box center [651, 80] width 295 height 11
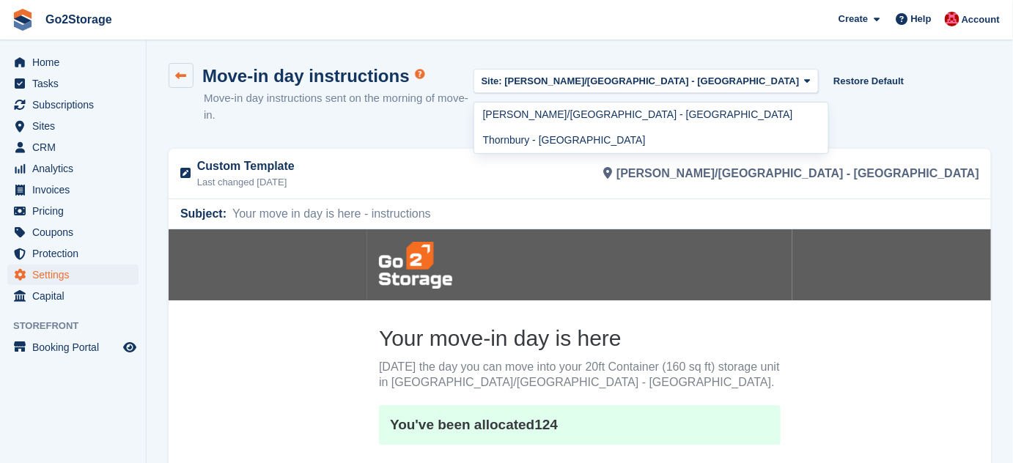
click at [182, 75] on icon at bounding box center [181, 75] width 11 height 11
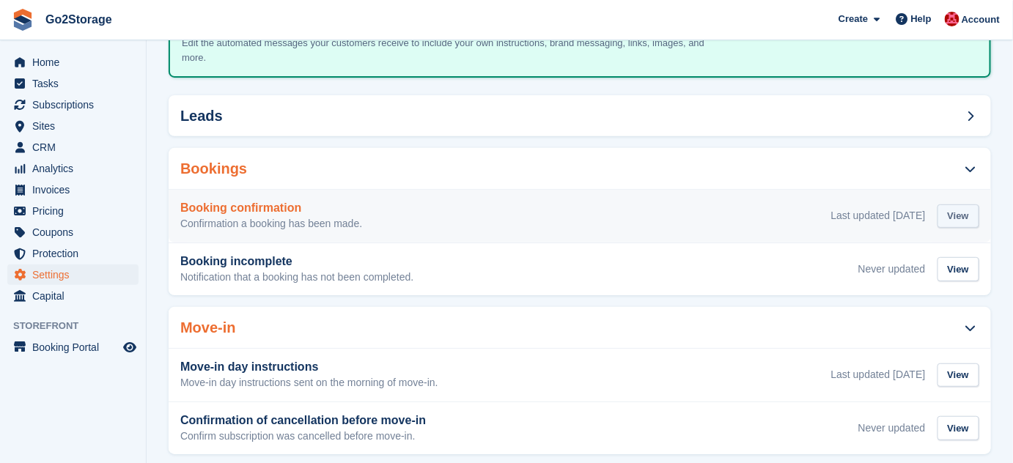
scroll to position [133, 0]
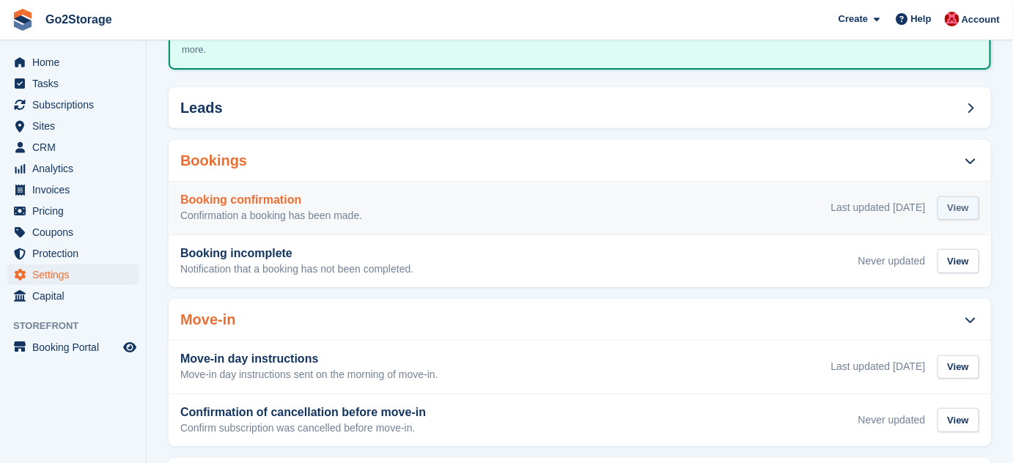
click at [954, 196] on div "View" at bounding box center [958, 208] width 42 height 24
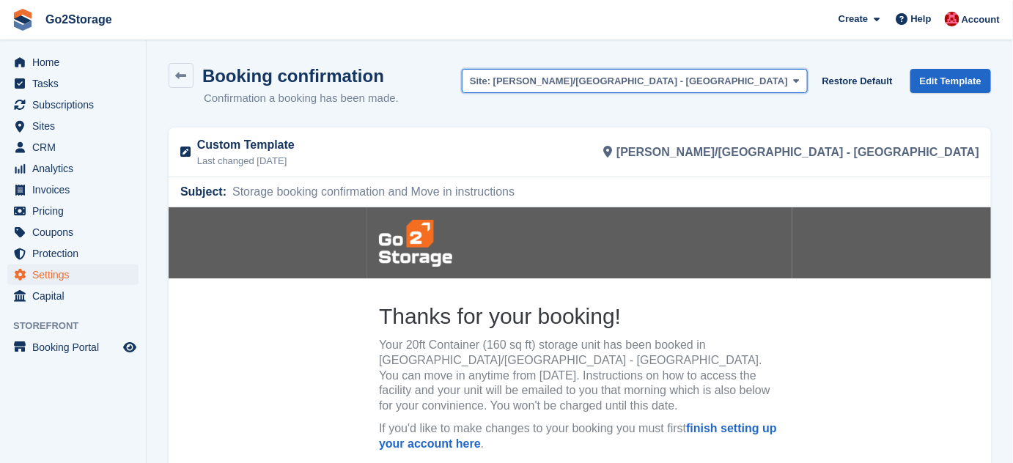
click at [720, 75] on span "[PERSON_NAME]/[GEOGRAPHIC_DATA] - [GEOGRAPHIC_DATA]" at bounding box center [640, 80] width 295 height 11
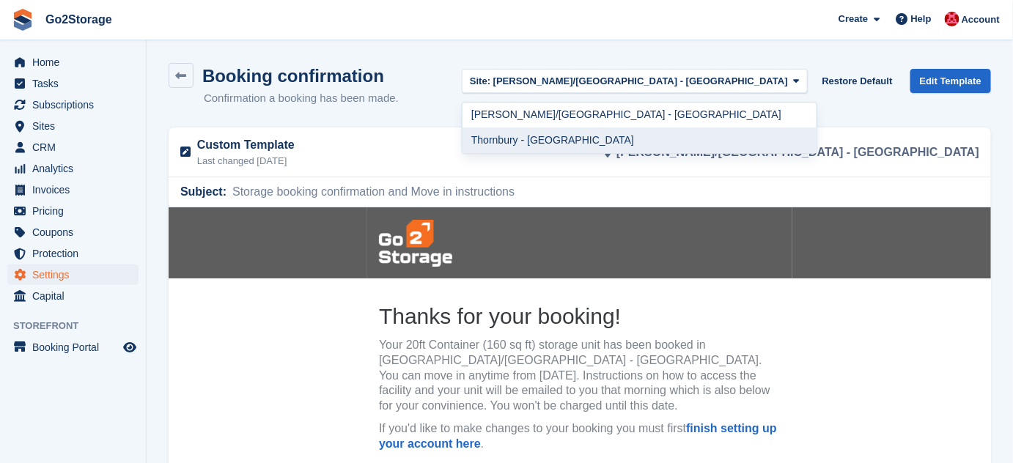
click at [714, 136] on link "Thornbury - [GEOGRAPHIC_DATA]" at bounding box center [639, 140] width 354 height 26
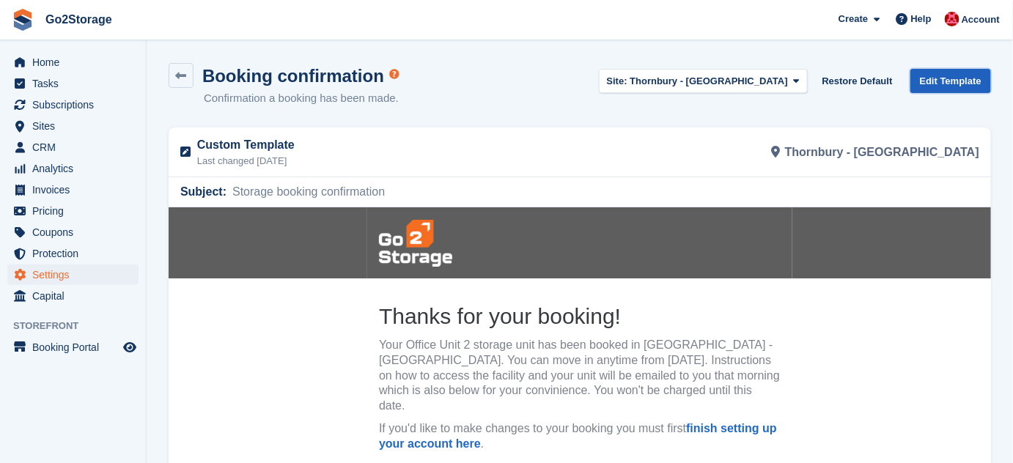
click at [931, 84] on link "Edit Template" at bounding box center [950, 81] width 81 height 24
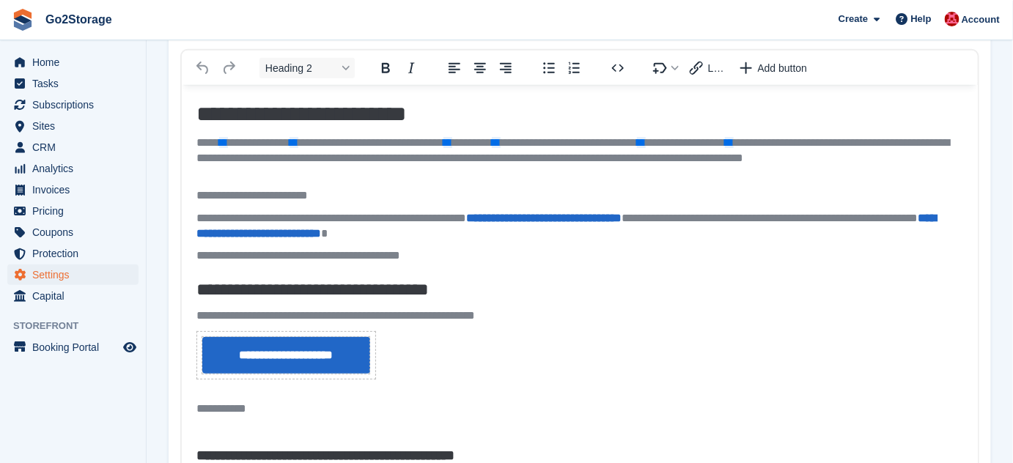
scroll to position [90, 0]
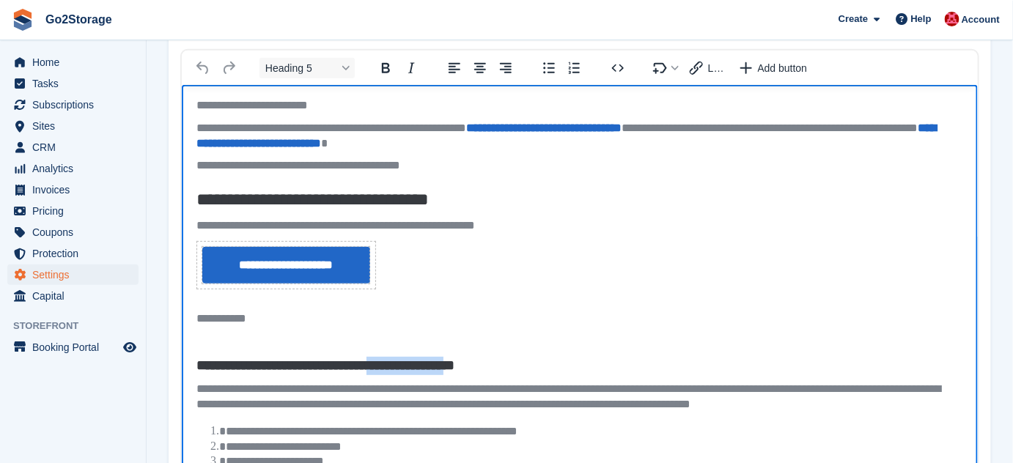
drag, startPoint x: 586, startPoint y: 362, endPoint x: 458, endPoint y: 359, distance: 128.3
click at [458, 359] on h5 "**********" at bounding box center [575, 365] width 758 height 18
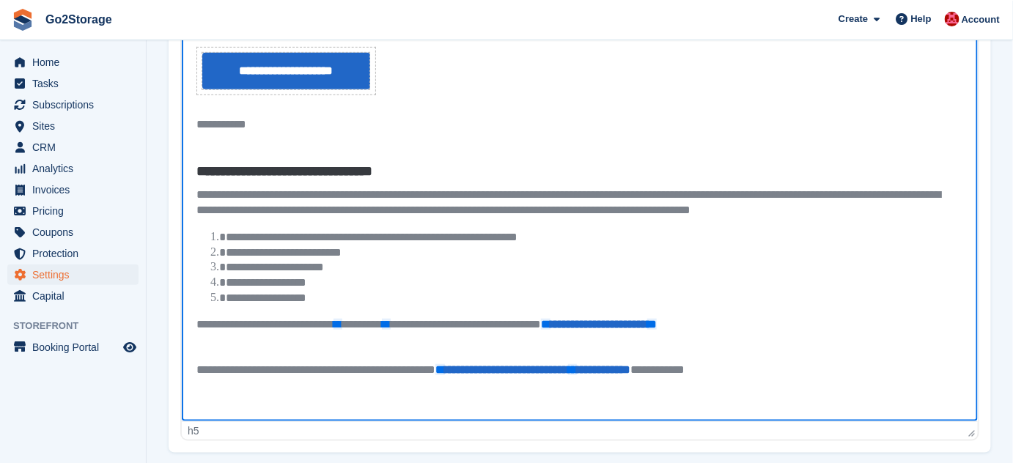
scroll to position [466, 0]
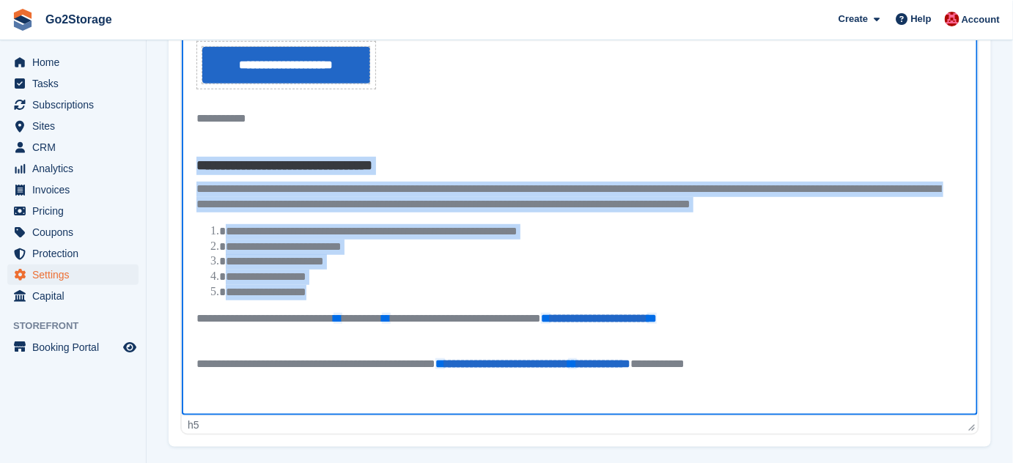
drag, startPoint x: 318, startPoint y: 292, endPoint x: 186, endPoint y: 160, distance: 186.5
click at [186, 160] on body "**********" at bounding box center [579, 106] width 796 height 621
copy body "**********"
click at [452, 240] on li "**********" at bounding box center [589, 247] width 728 height 15
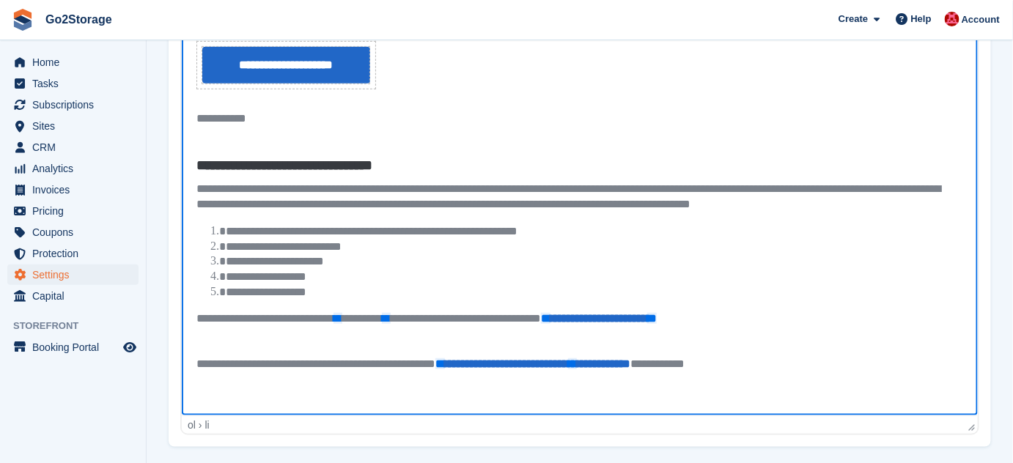
click at [299, 248] on li "**********" at bounding box center [589, 247] width 728 height 15
click at [338, 247] on li "**********" at bounding box center [589, 247] width 728 height 15
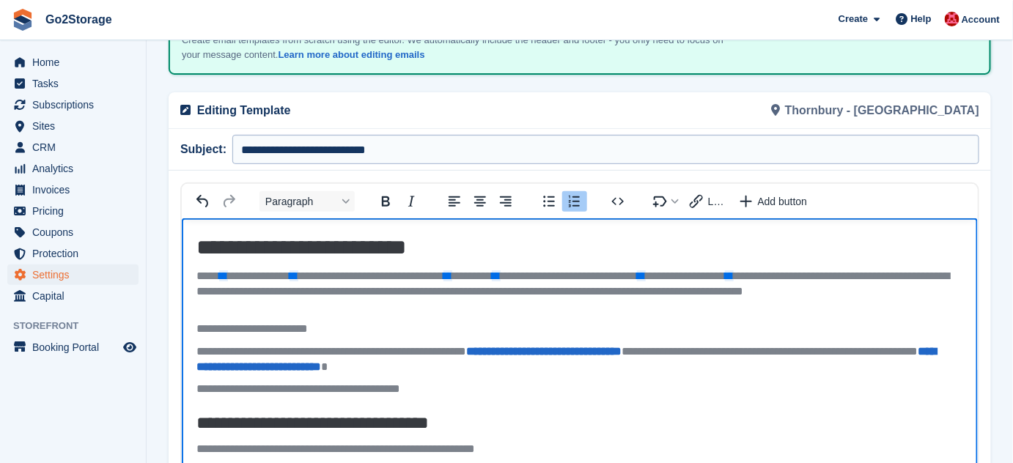
scroll to position [0, 0]
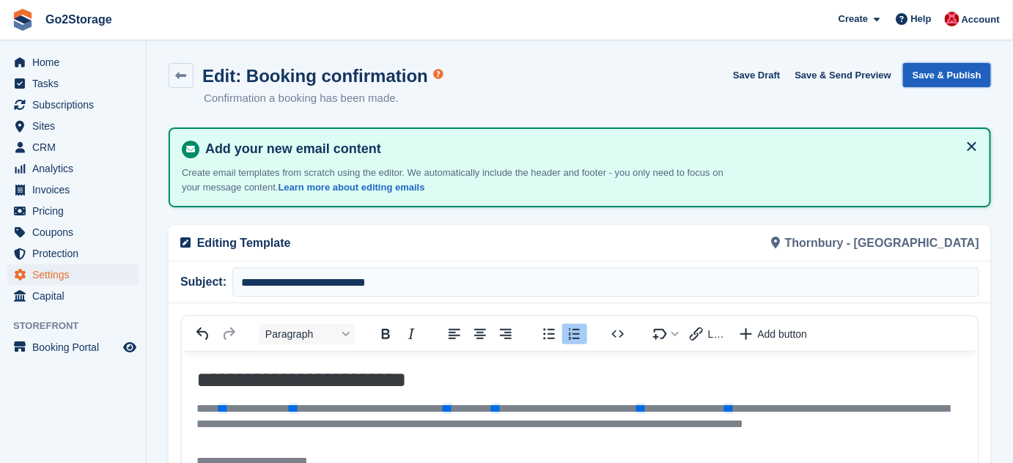
click at [950, 74] on button "Save & Publish" at bounding box center [947, 75] width 88 height 24
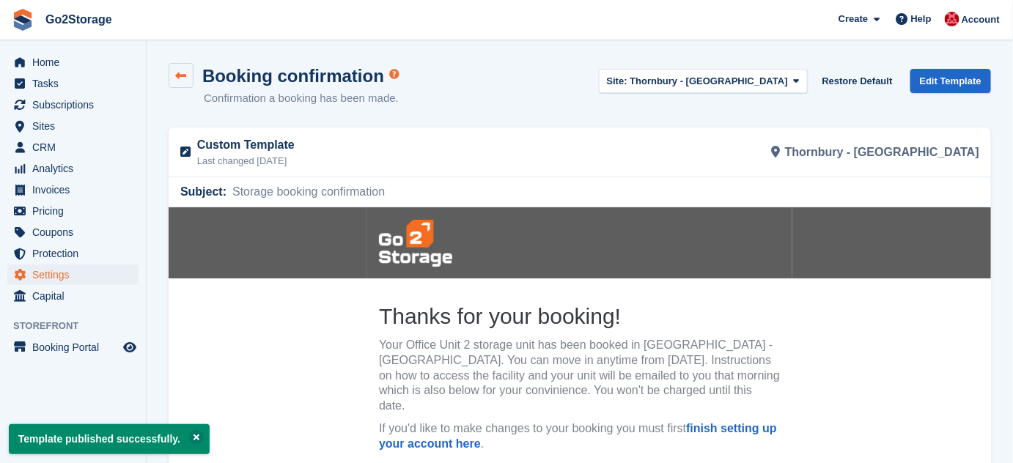
click at [185, 83] on link at bounding box center [181, 75] width 25 height 25
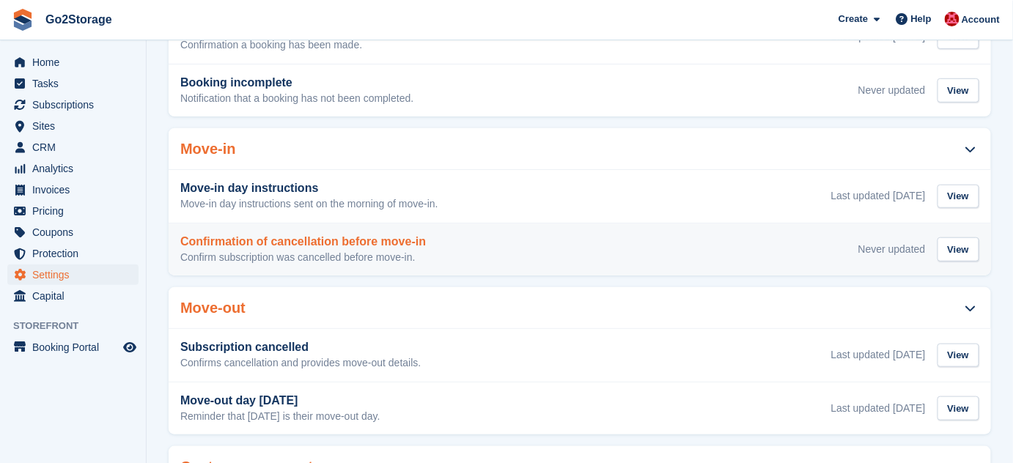
scroll to position [333, 0]
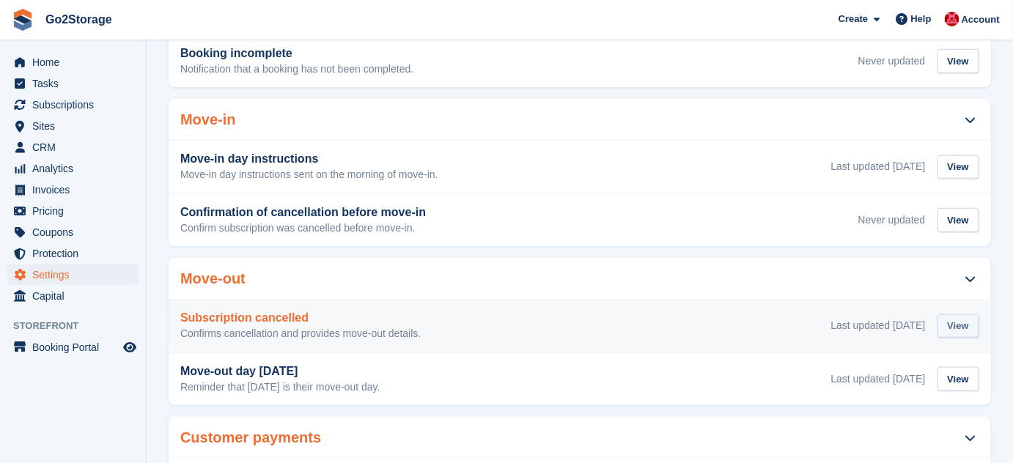
click at [966, 314] on div "View" at bounding box center [958, 326] width 42 height 24
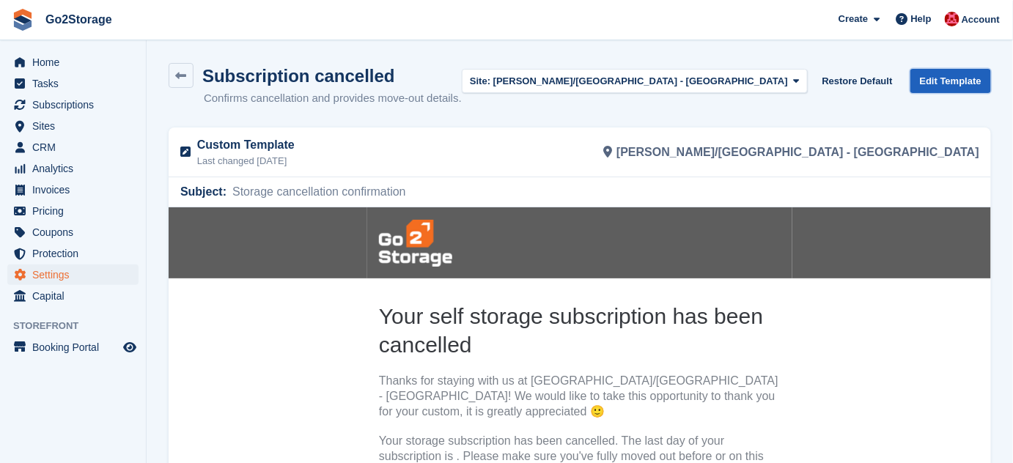
click at [970, 84] on link "Edit Template" at bounding box center [950, 81] width 81 height 24
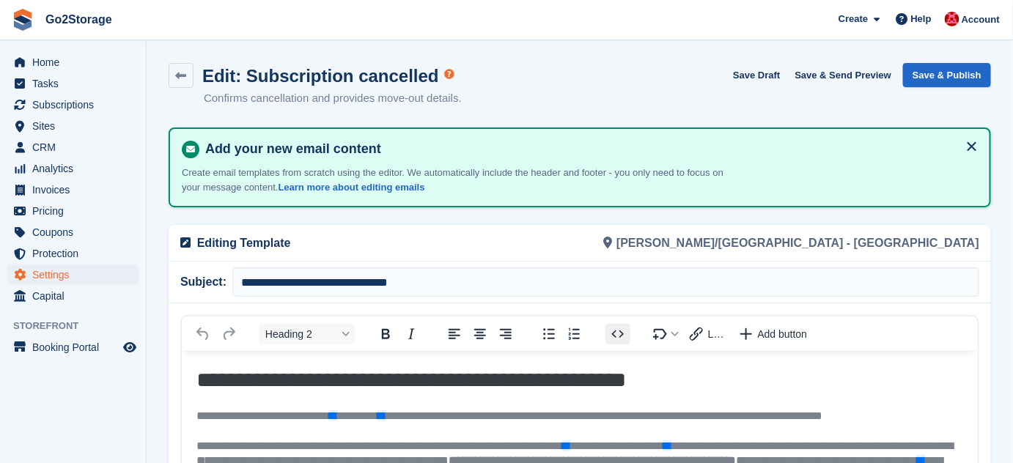
click at [617, 330] on icon "Source code" at bounding box center [618, 334] width 18 height 18
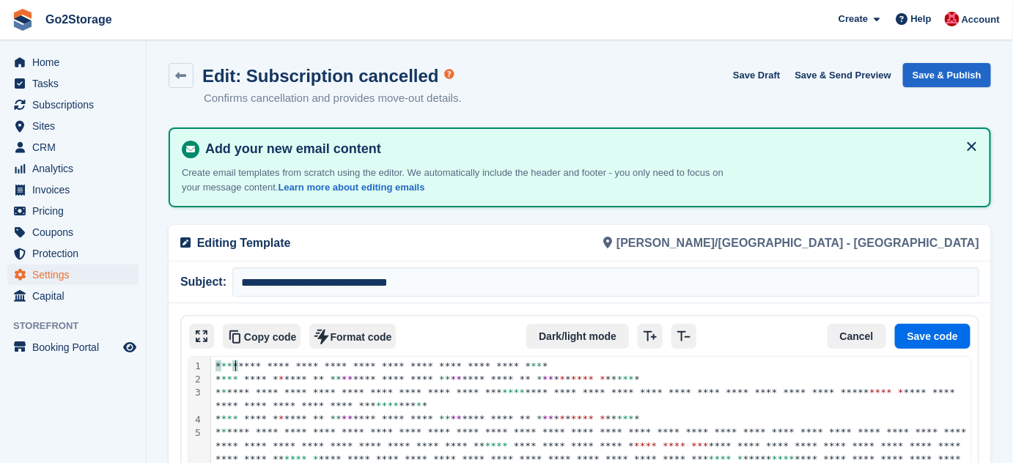
click at [571, 419] on span "******" at bounding box center [588, 418] width 34 height 11
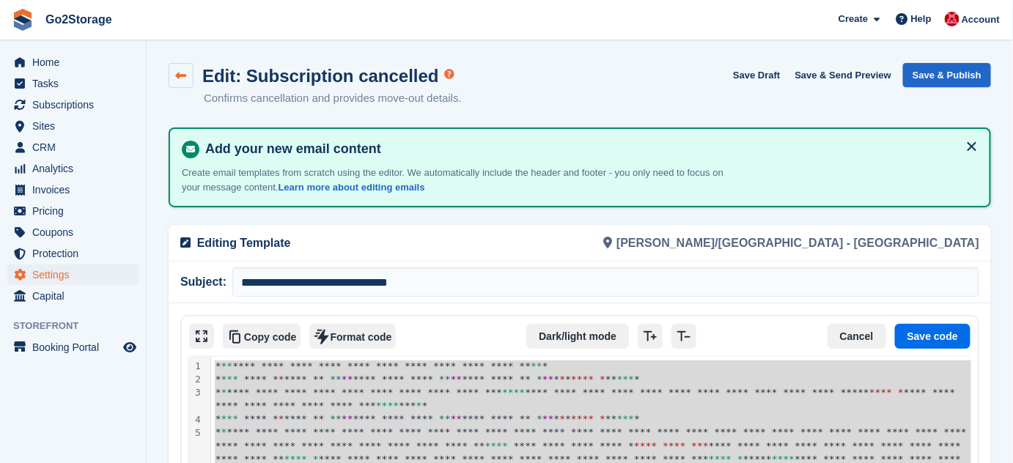
click at [179, 71] on icon at bounding box center [181, 75] width 11 height 11
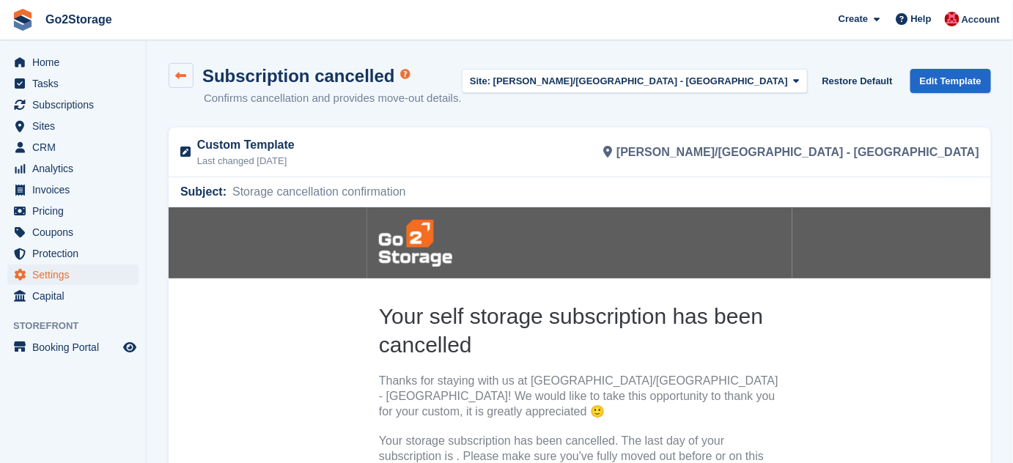
click at [182, 78] on icon at bounding box center [181, 75] width 11 height 11
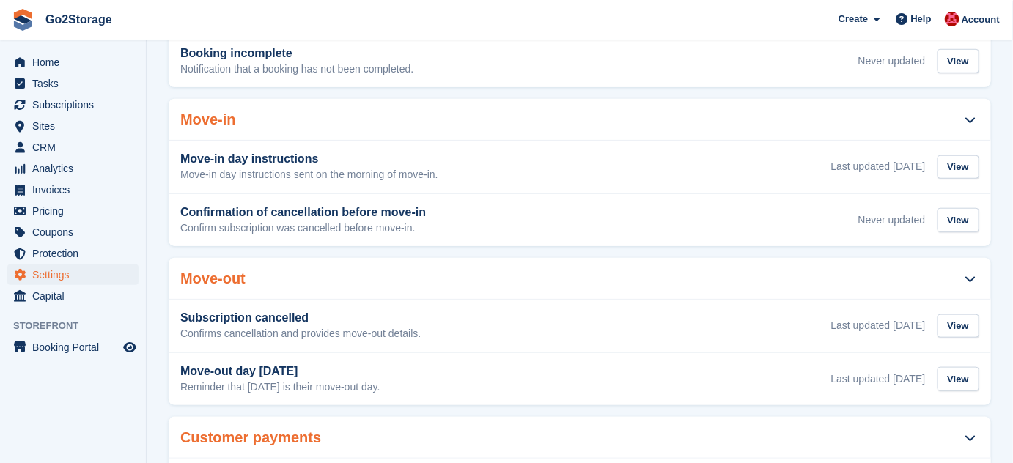
scroll to position [399, 0]
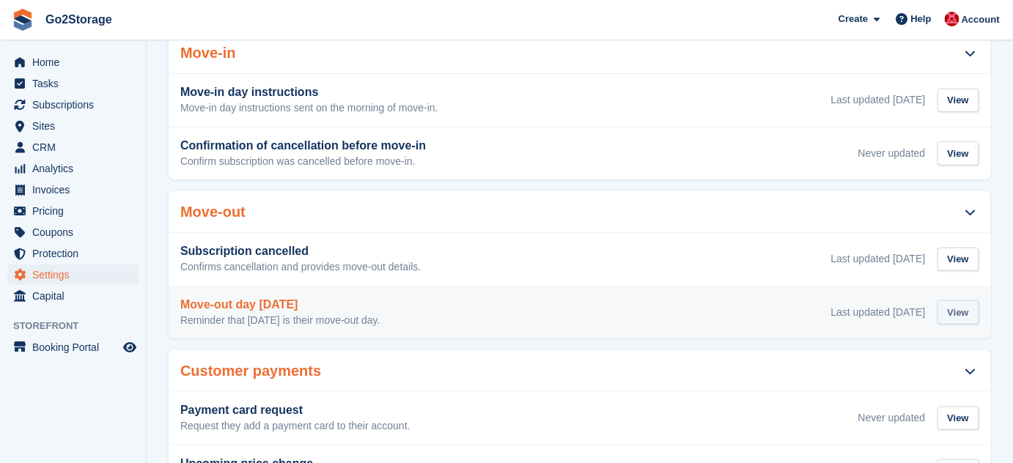
click at [961, 300] on div "View" at bounding box center [958, 312] width 42 height 24
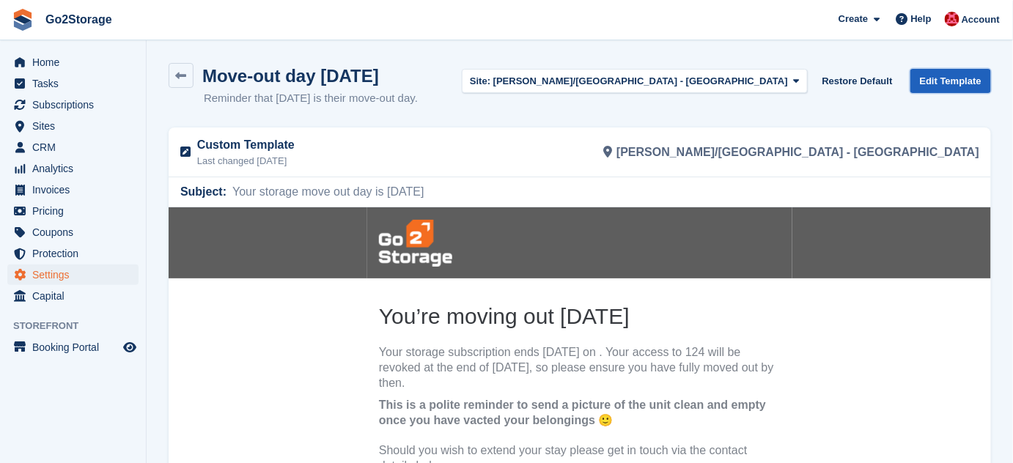
click at [936, 86] on link "Edit Template" at bounding box center [950, 81] width 81 height 24
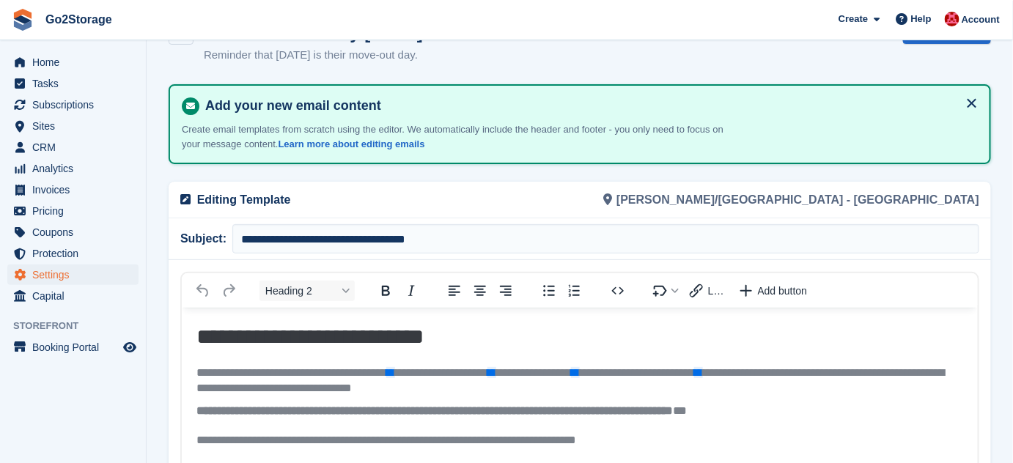
scroll to position [66, 0]
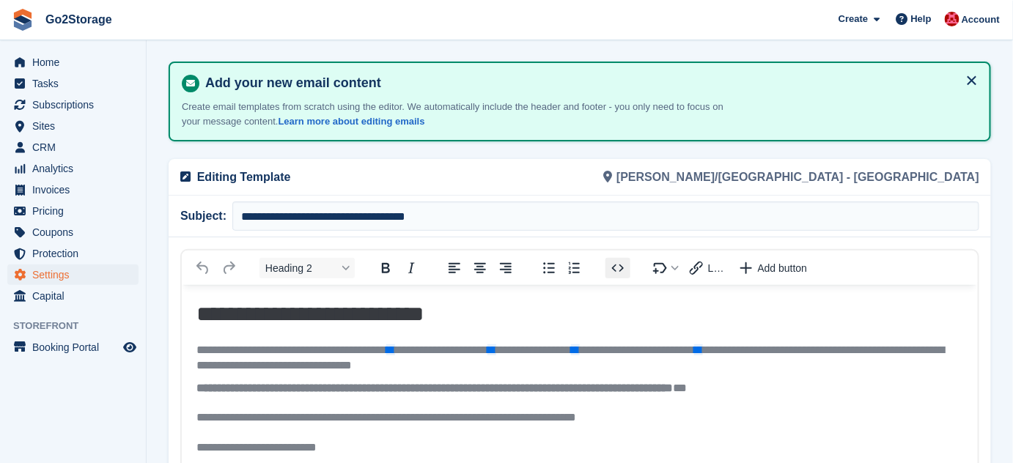
click at [619, 260] on icon "Source code" at bounding box center [618, 268] width 18 height 18
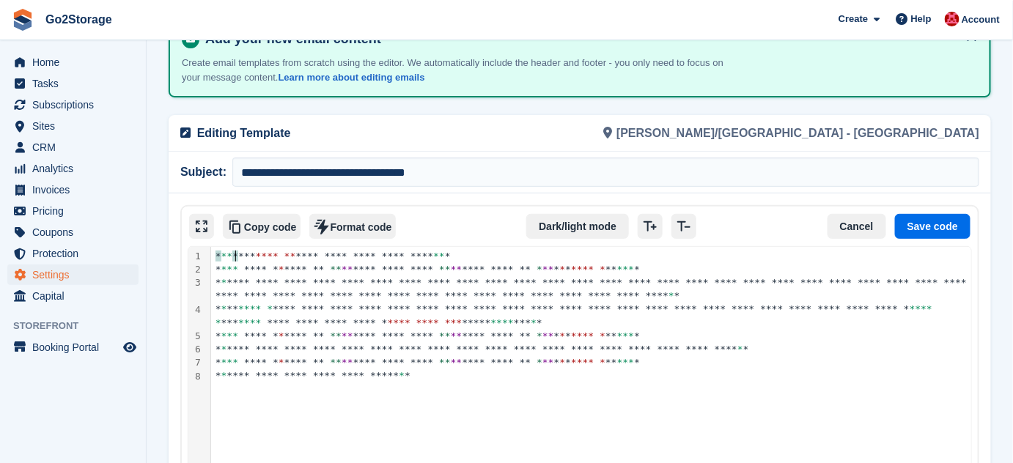
scroll to position [133, 0]
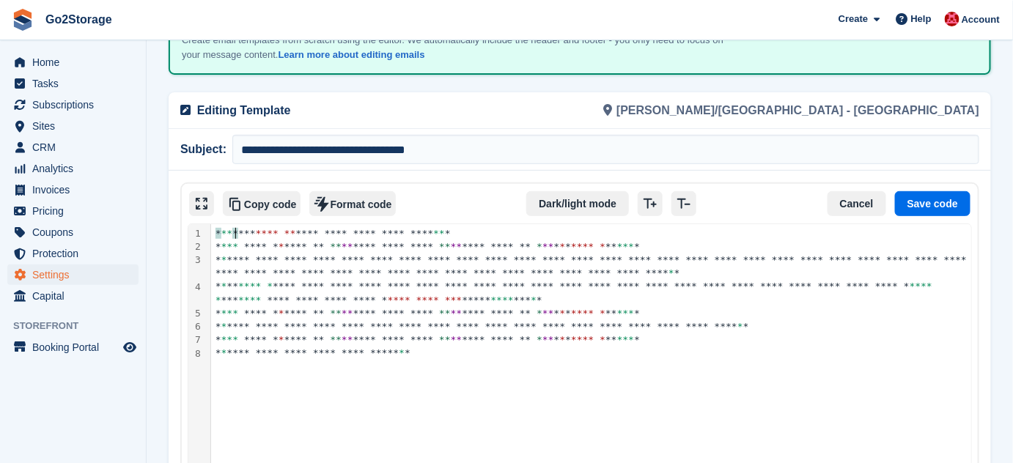
click at [652, 292] on div "**********" at bounding box center [595, 293] width 768 height 26
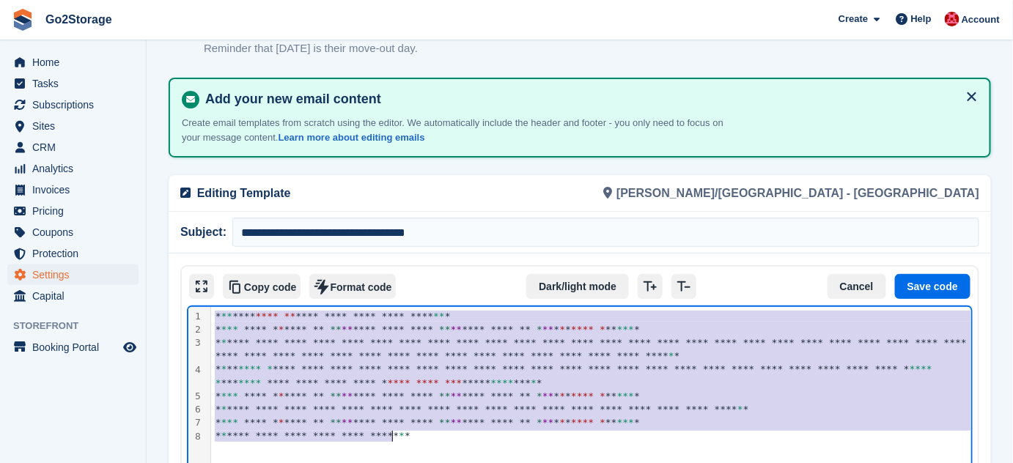
scroll to position [0, 0]
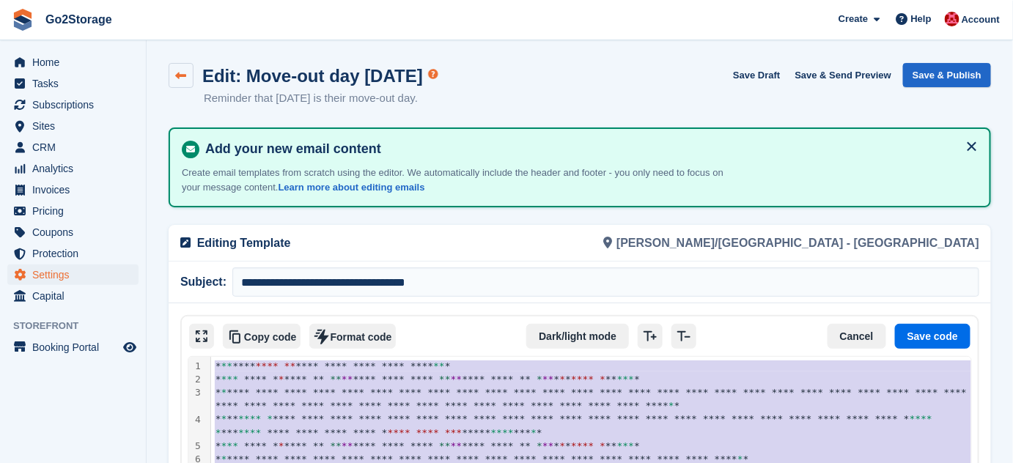
click at [184, 70] on icon at bounding box center [181, 75] width 11 height 11
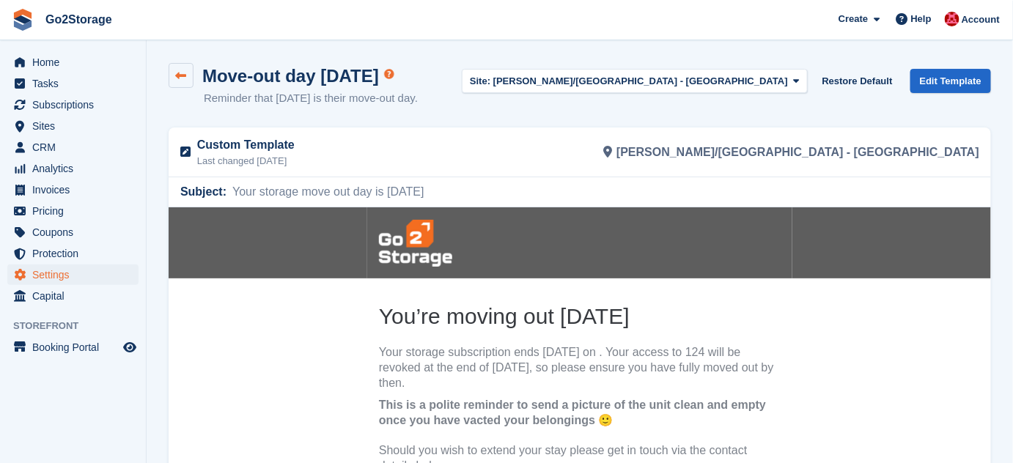
click at [185, 78] on icon at bounding box center [181, 75] width 11 height 11
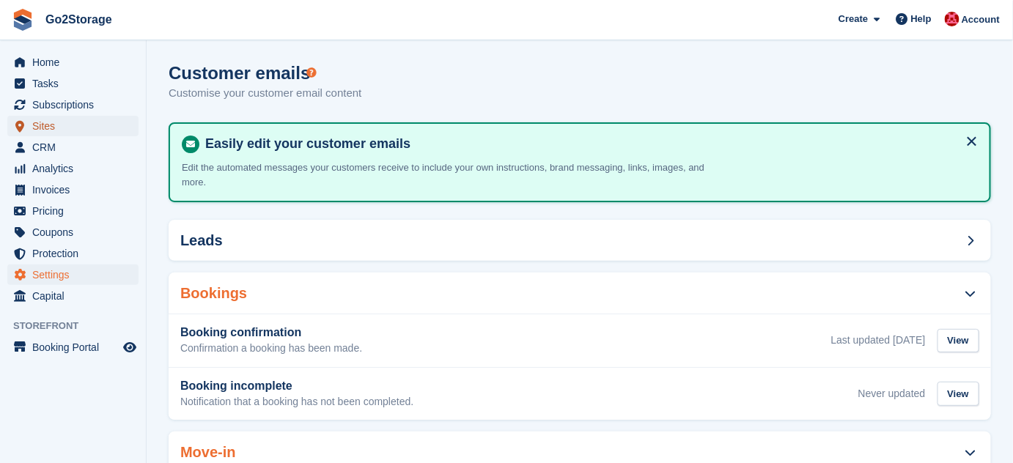
click at [56, 130] on span "Sites" at bounding box center [76, 126] width 88 height 21
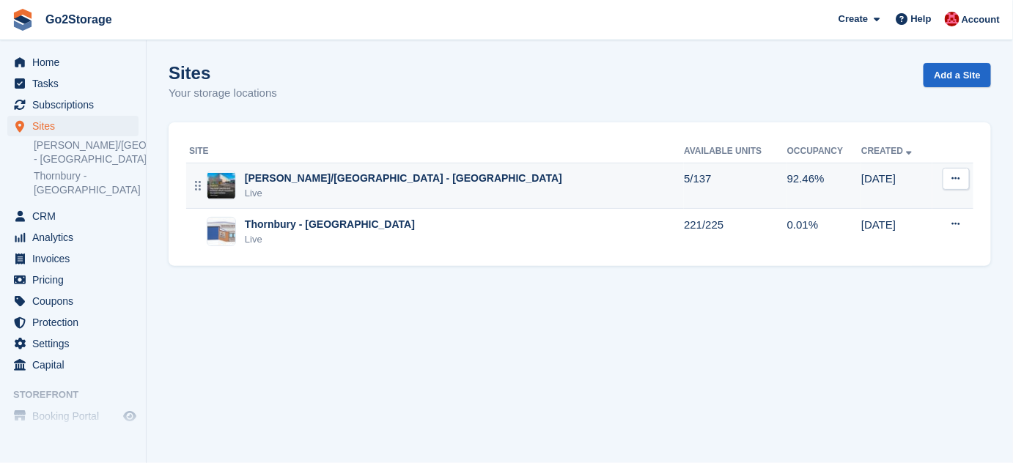
click at [959, 178] on icon at bounding box center [956, 179] width 8 height 10
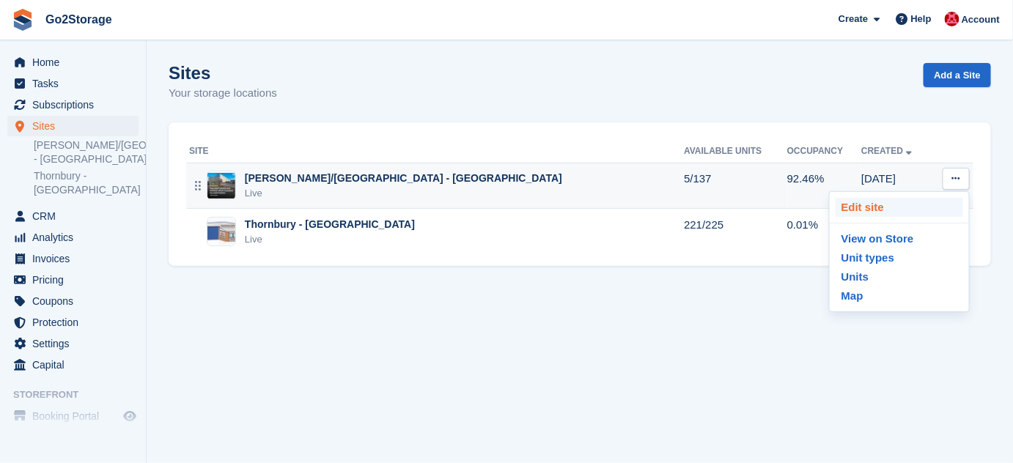
click at [916, 199] on p "Edit site" at bounding box center [898, 207] width 127 height 19
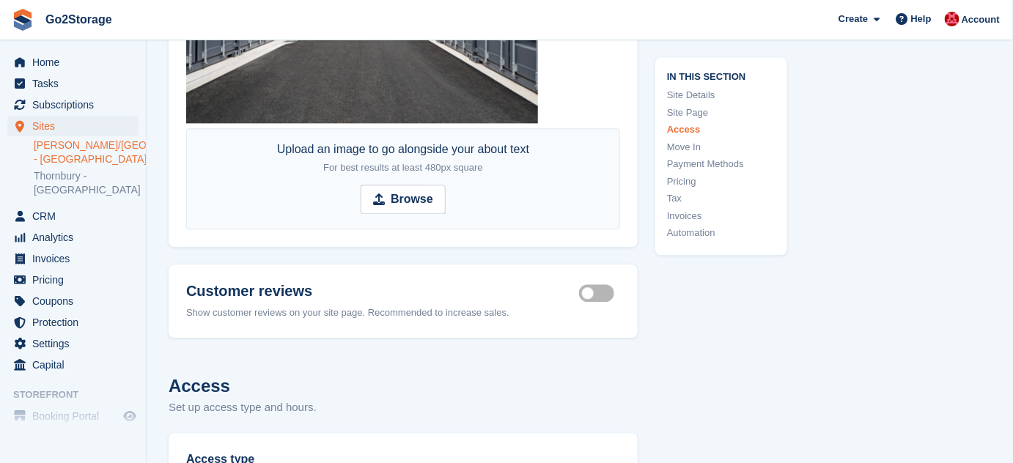
scroll to position [2895, 0]
click at [78, 104] on span "Subscriptions" at bounding box center [76, 105] width 88 height 21
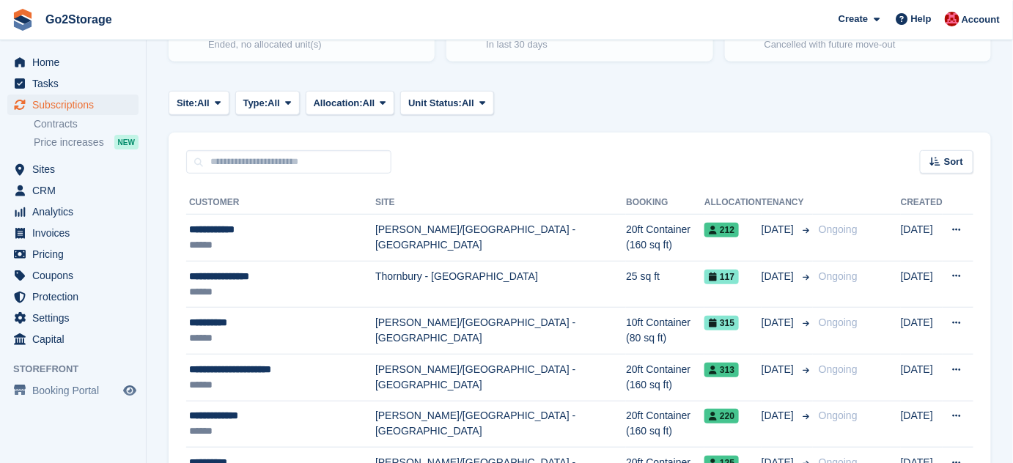
scroll to position [266, 0]
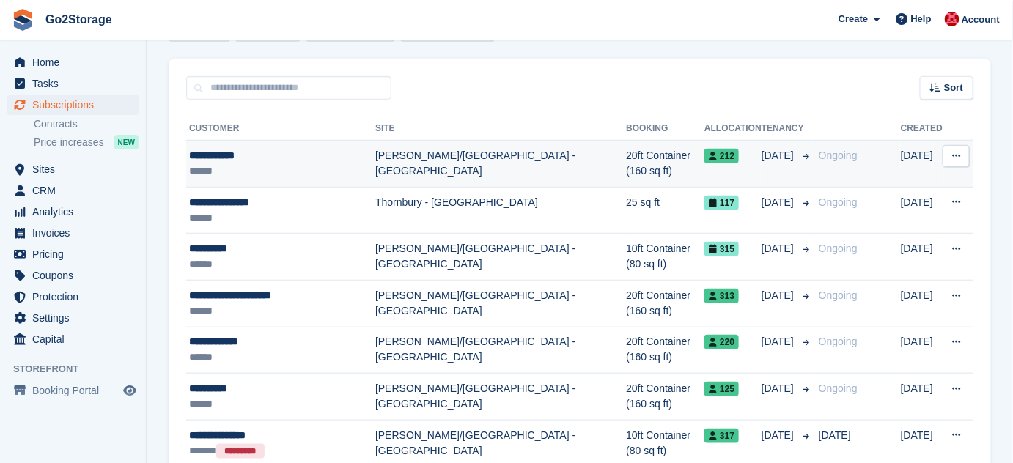
click at [326, 155] on div "**********" at bounding box center [282, 155] width 186 height 15
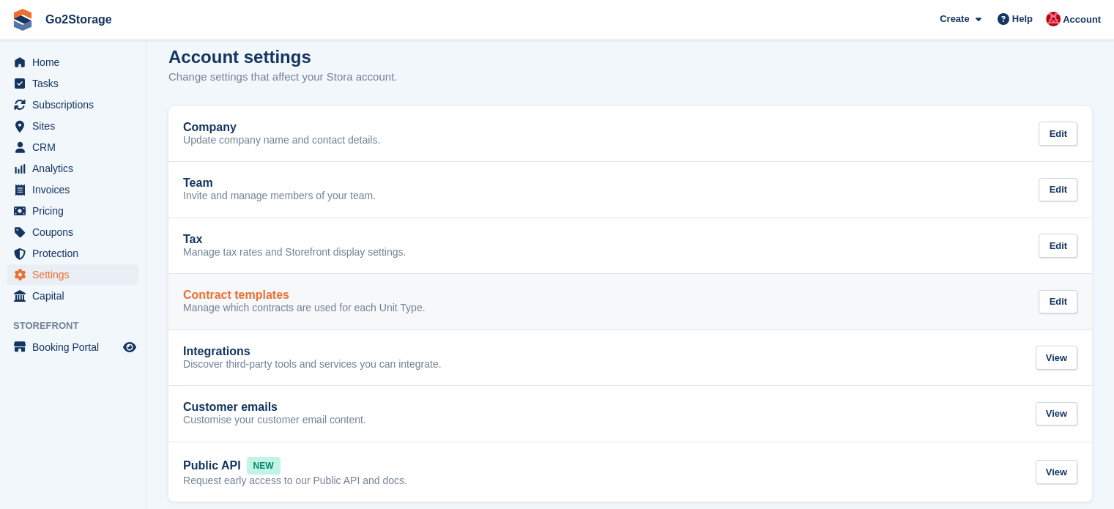
scroll to position [30, 0]
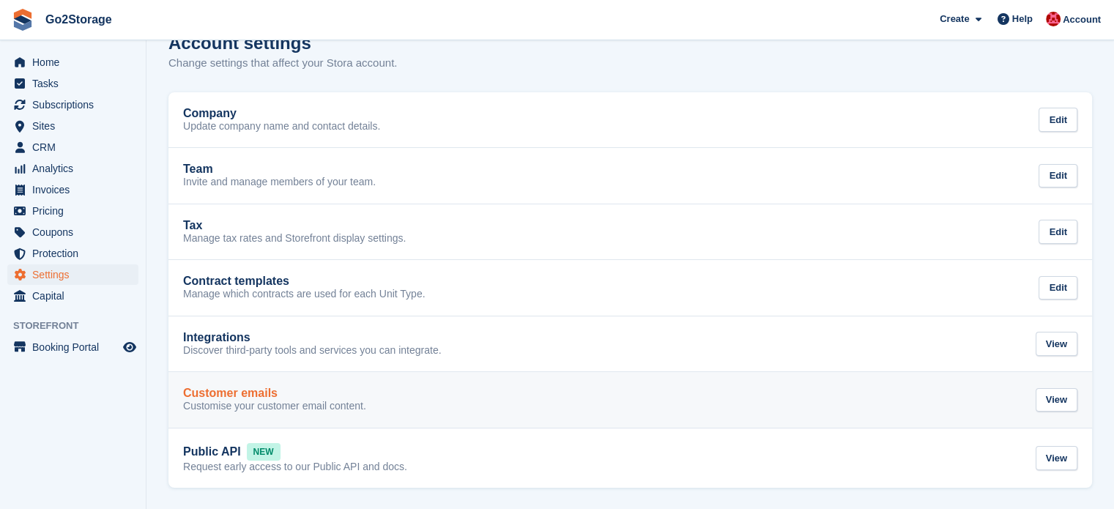
click at [421, 385] on link "Customer emails Customise your customer email content. View" at bounding box center [631, 400] width 924 height 56
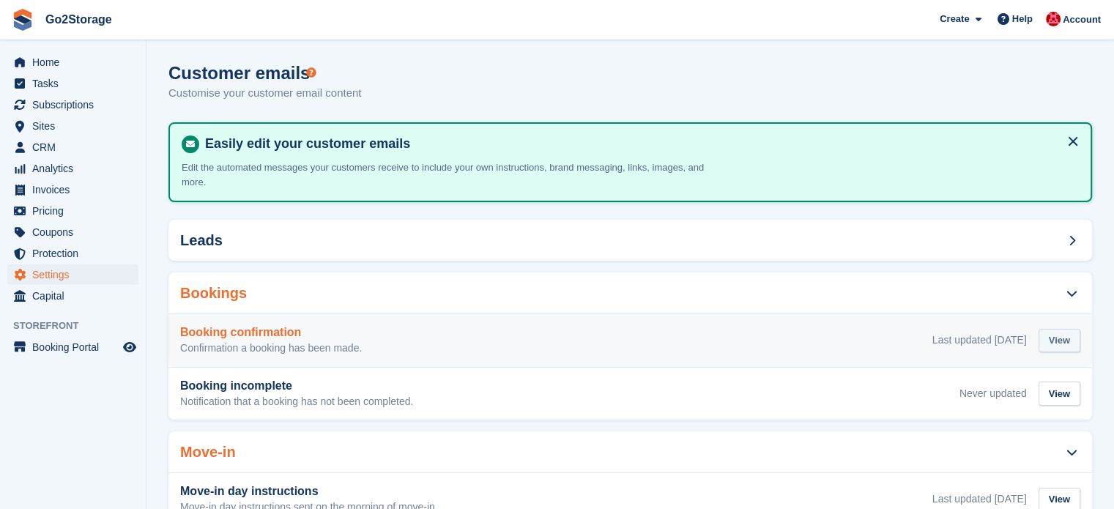
click at [1070, 329] on div "View" at bounding box center [1060, 341] width 42 height 24
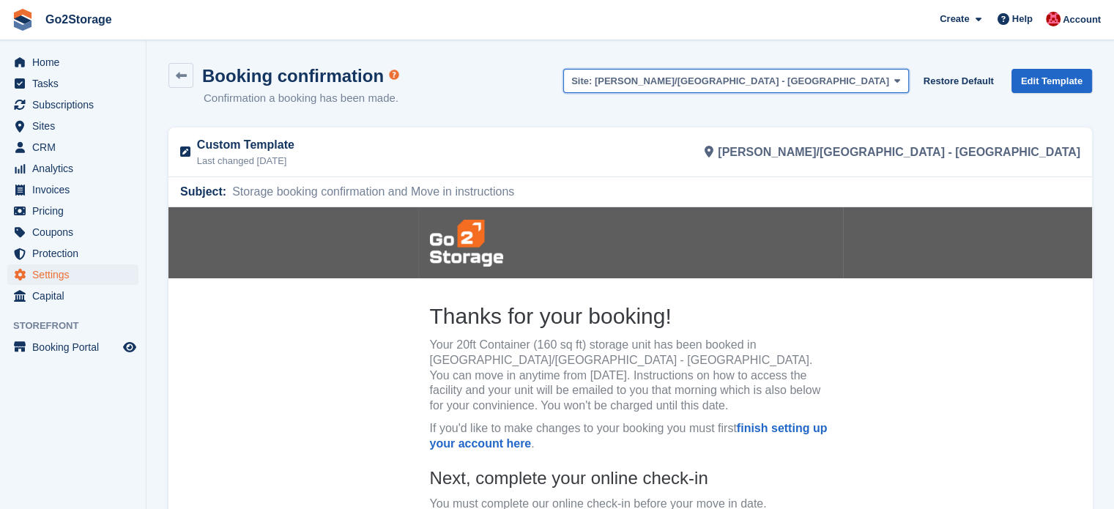
click at [858, 79] on span "[PERSON_NAME]/[GEOGRAPHIC_DATA] - [GEOGRAPHIC_DATA]" at bounding box center [742, 80] width 295 height 11
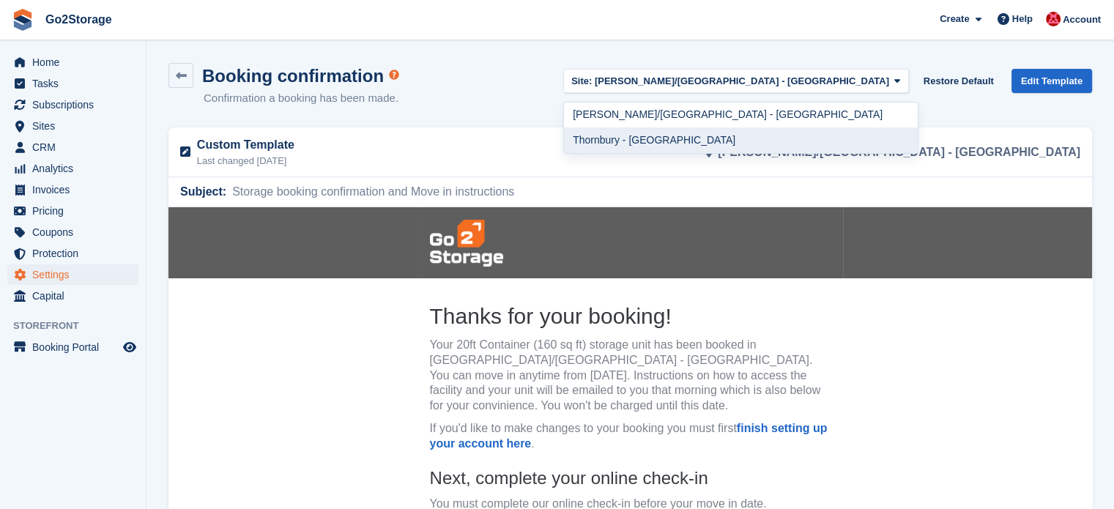
click at [807, 137] on link "Thornbury - [GEOGRAPHIC_DATA]" at bounding box center [741, 140] width 354 height 26
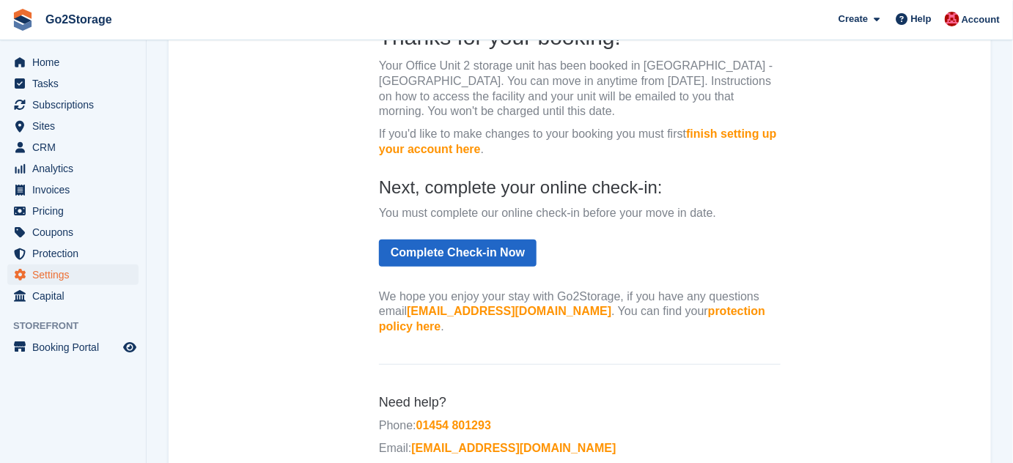
scroll to position [18, 0]
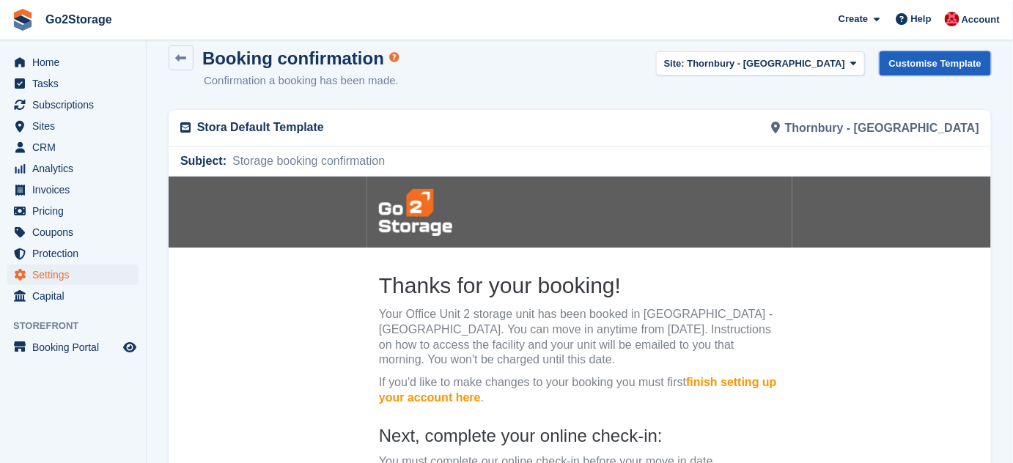
click at [948, 59] on link "Customise Template" at bounding box center [934, 63] width 111 height 24
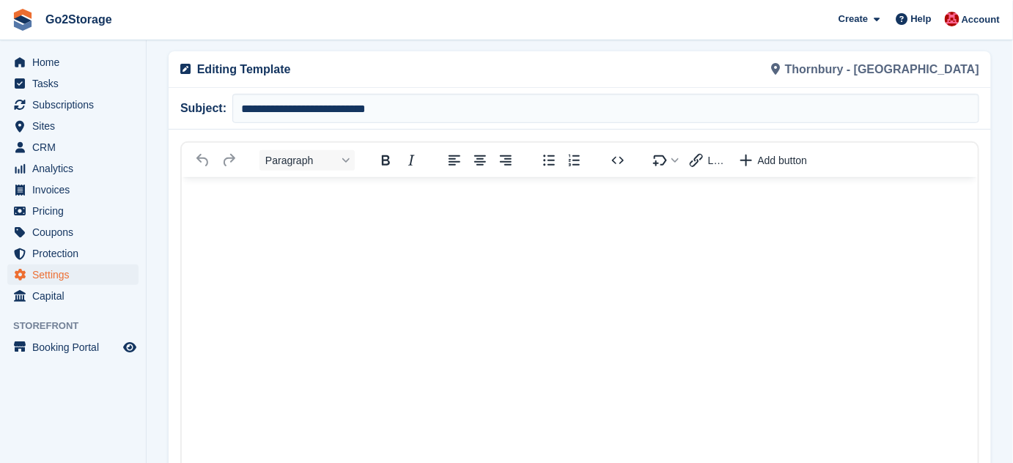
scroll to position [199, 0]
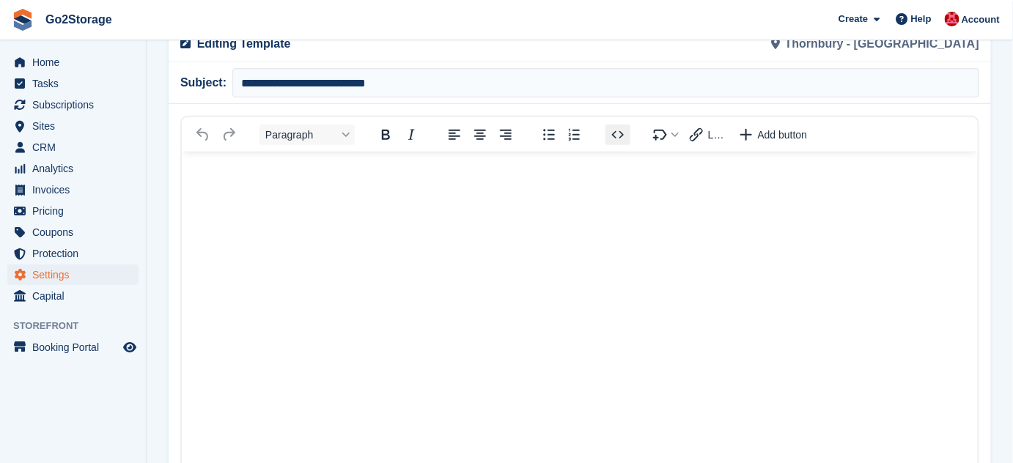
click at [613, 134] on icon "Source code" at bounding box center [618, 134] width 12 height 7
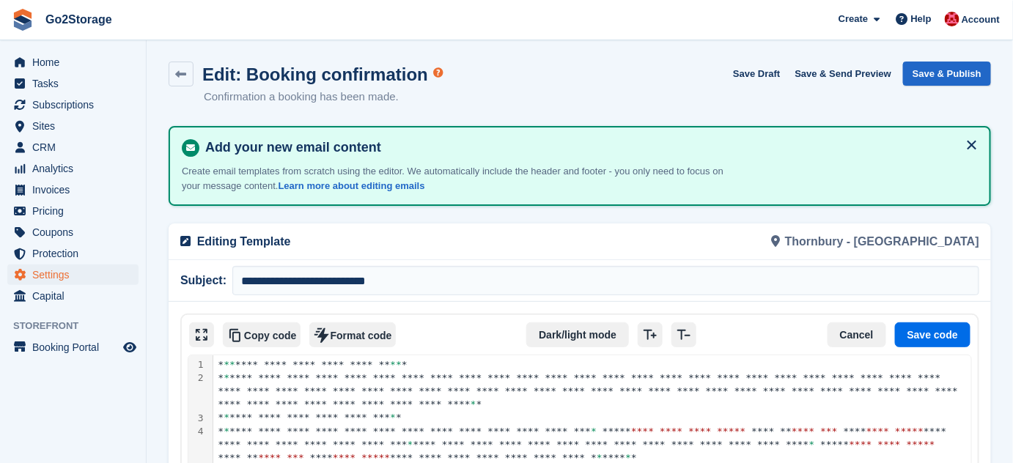
scroll to position [0, 0]
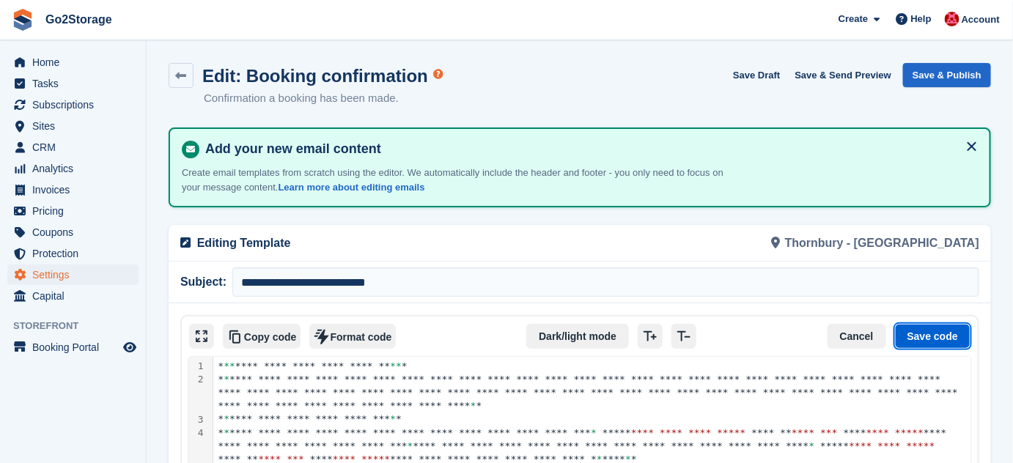
click at [934, 336] on button "Save code" at bounding box center [932, 336] width 75 height 25
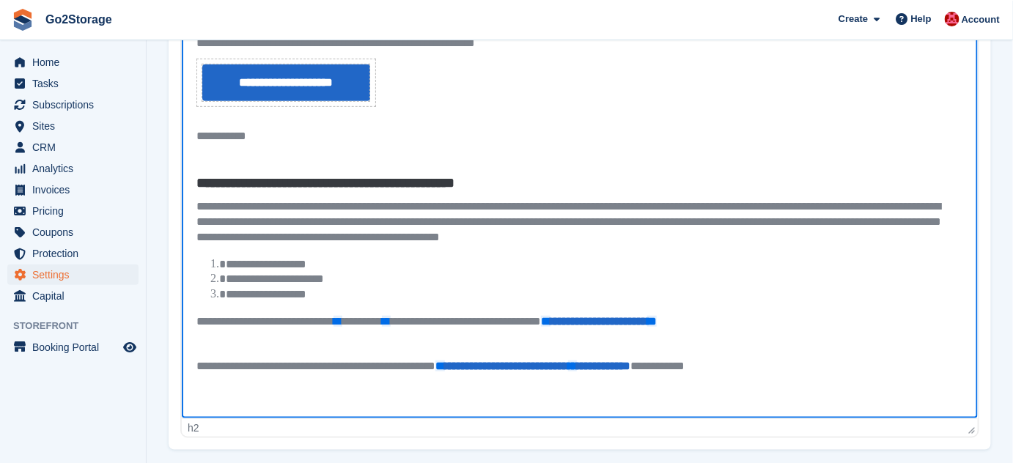
scroll to position [466, 0]
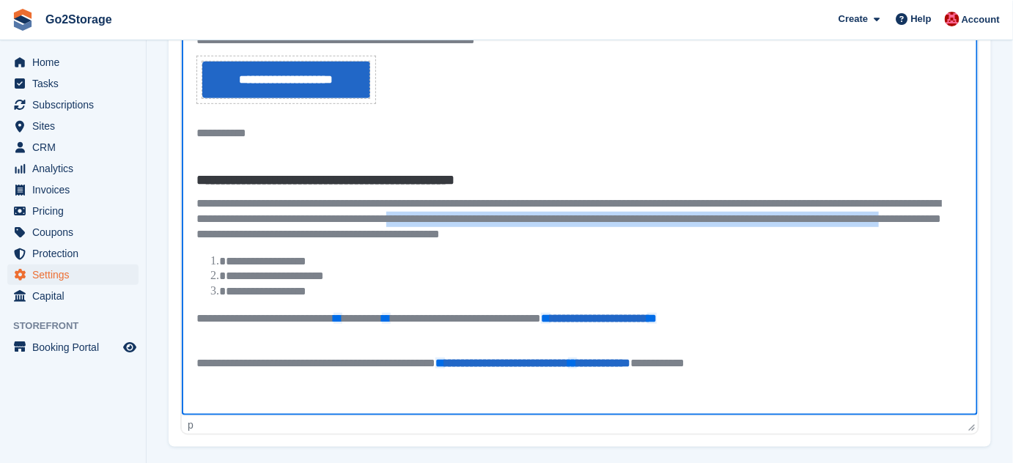
drag, startPoint x: 604, startPoint y: 216, endPoint x: 489, endPoint y: 240, distance: 118.3
click at [489, 240] on p "**********" at bounding box center [575, 219] width 758 height 45
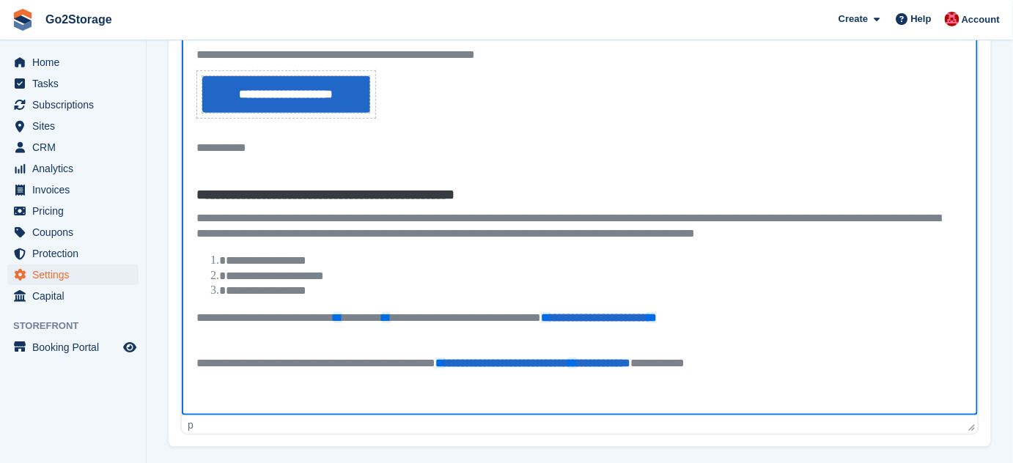
scroll to position [60, 0]
click at [320, 262] on li "**********" at bounding box center [589, 262] width 728 height 15
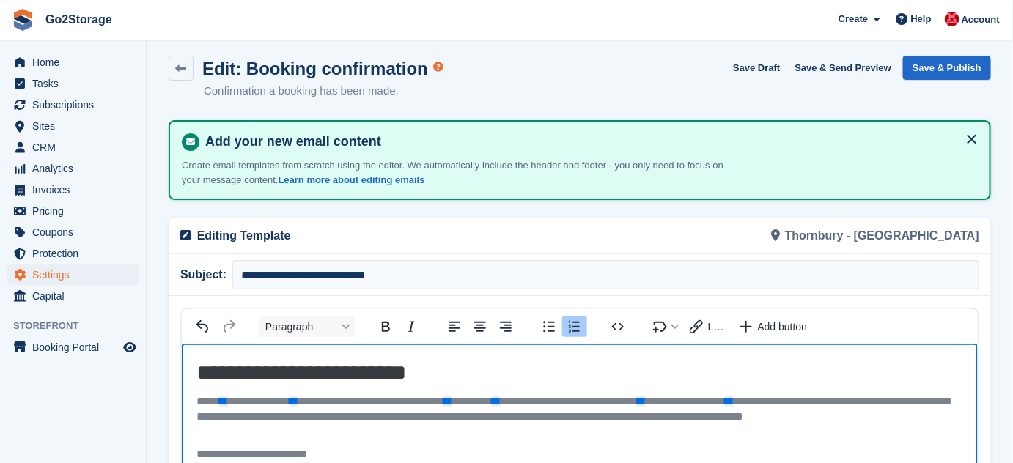
scroll to position [0, 0]
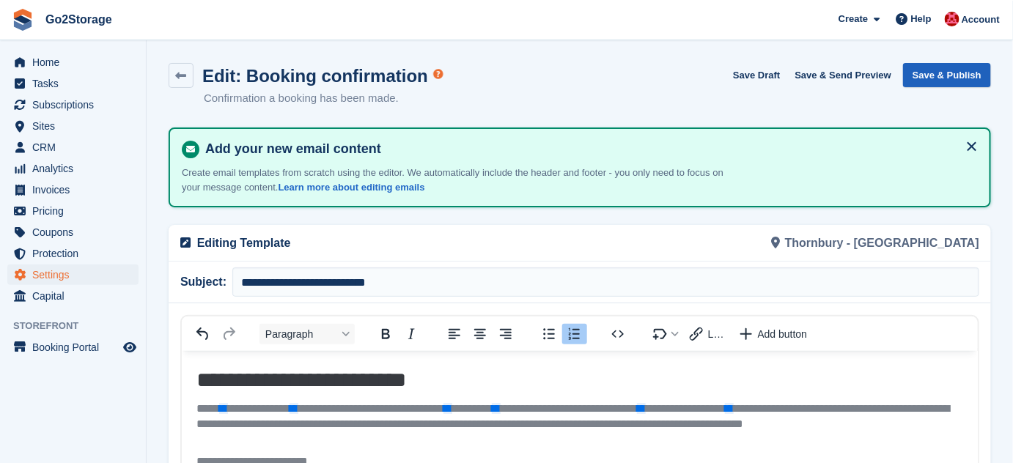
click at [952, 73] on button "Save & Publish" at bounding box center [947, 75] width 88 height 24
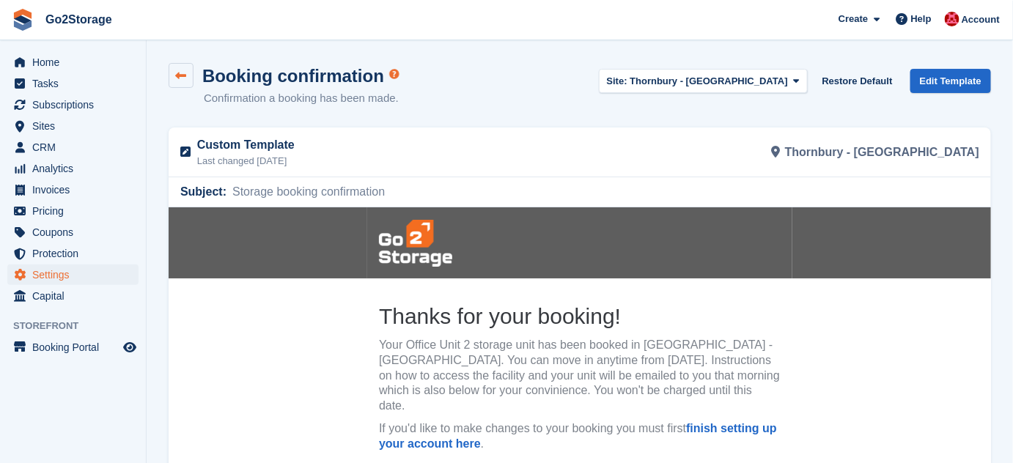
click at [182, 78] on icon at bounding box center [181, 75] width 11 height 11
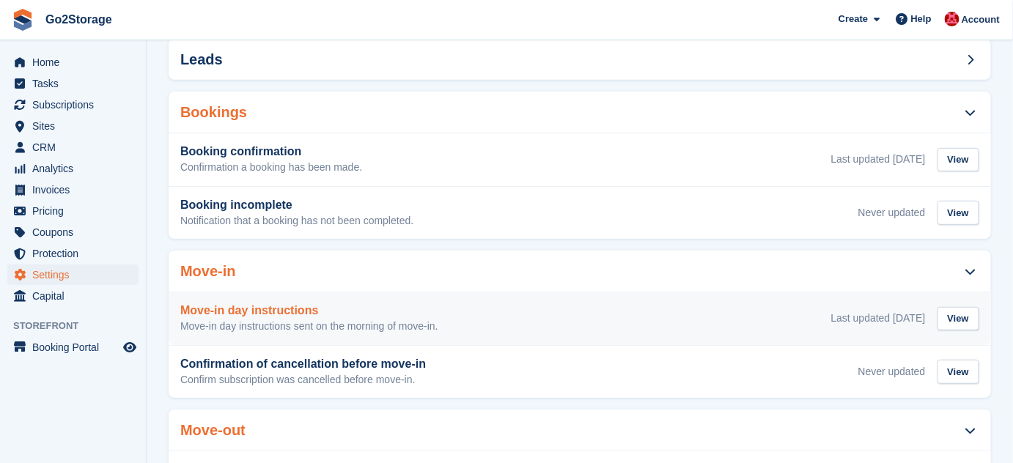
scroll to position [199, 0]
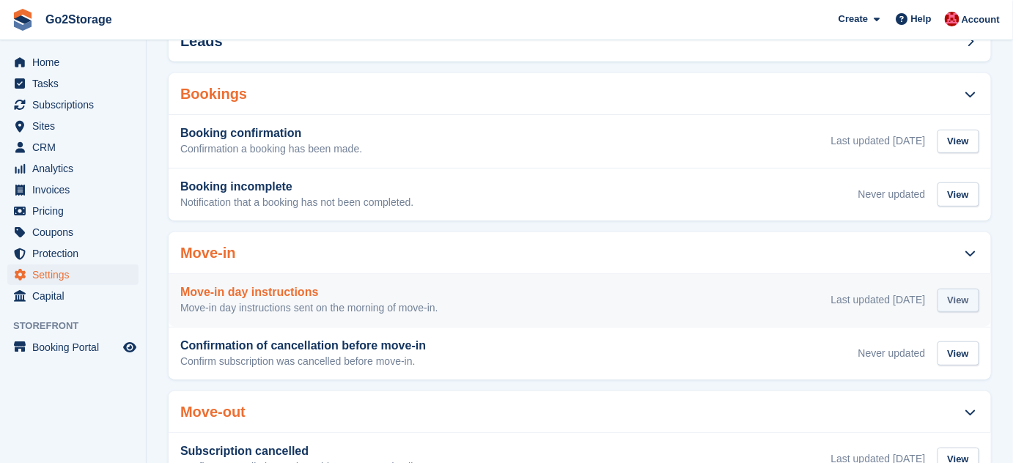
click at [959, 289] on div "View" at bounding box center [958, 301] width 42 height 24
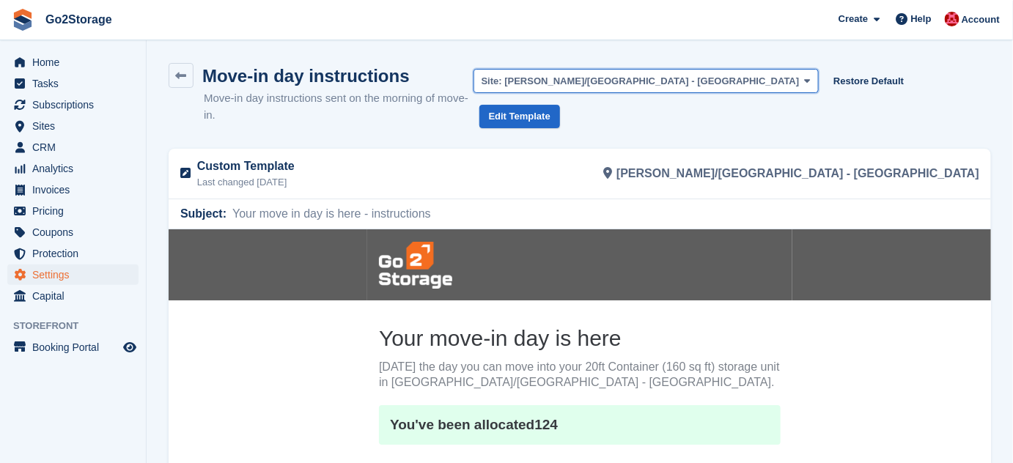
click at [719, 75] on span "[PERSON_NAME]/[GEOGRAPHIC_DATA] - [GEOGRAPHIC_DATA]" at bounding box center [651, 80] width 295 height 11
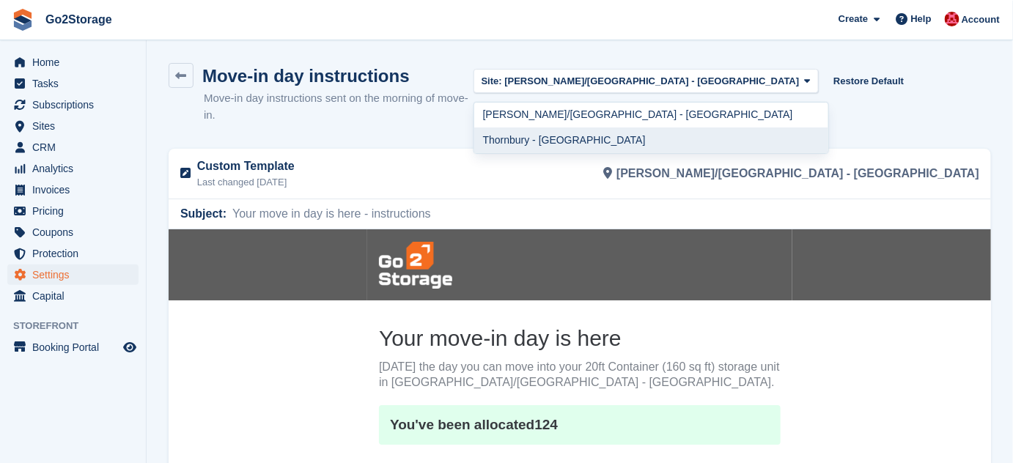
click at [728, 136] on link "Thornbury - [GEOGRAPHIC_DATA]" at bounding box center [651, 140] width 354 height 26
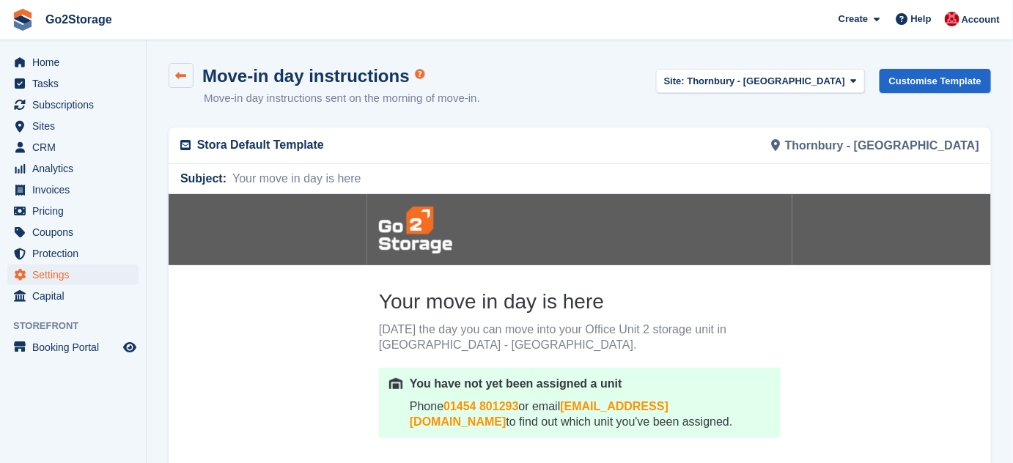
click at [172, 73] on link at bounding box center [181, 75] width 25 height 25
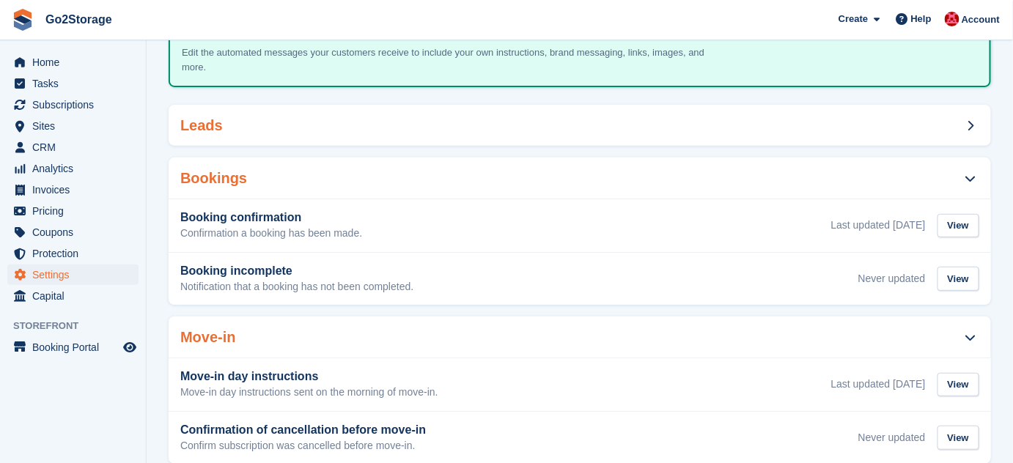
scroll to position [133, 0]
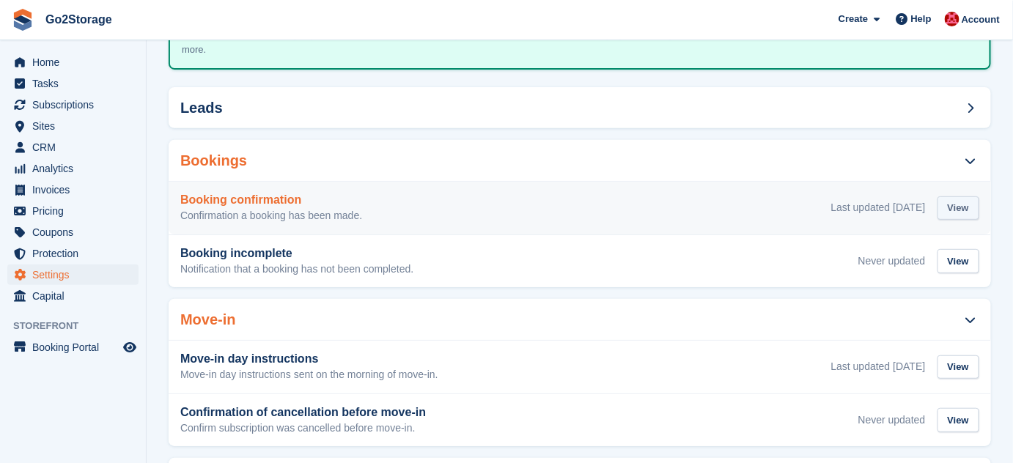
click at [966, 196] on div "View" at bounding box center [958, 208] width 42 height 24
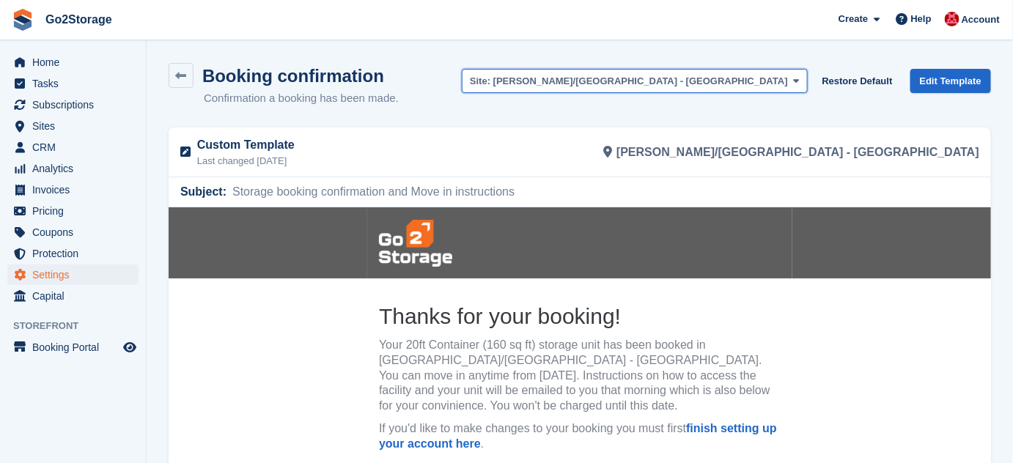
click at [774, 84] on span "[PERSON_NAME]/[GEOGRAPHIC_DATA] - [GEOGRAPHIC_DATA]" at bounding box center [640, 80] width 295 height 11
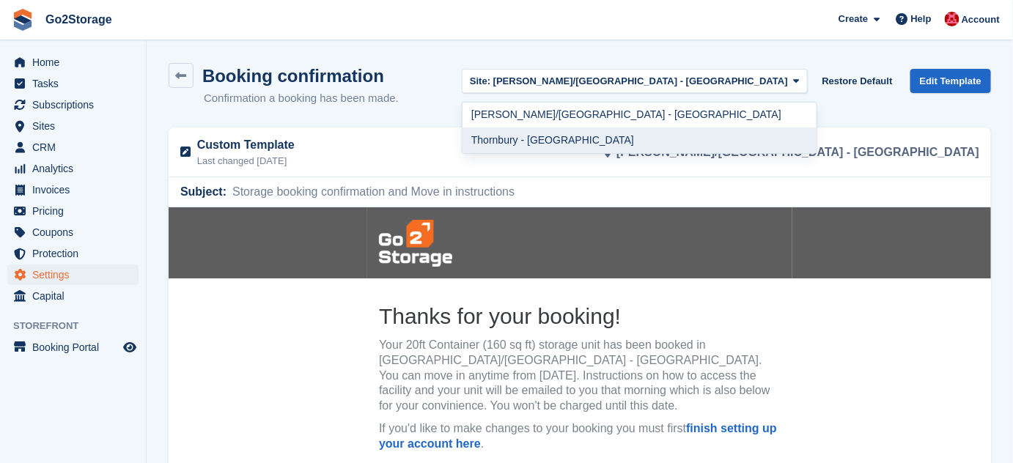
click at [725, 142] on link "Thornbury - [GEOGRAPHIC_DATA]" at bounding box center [639, 140] width 354 height 26
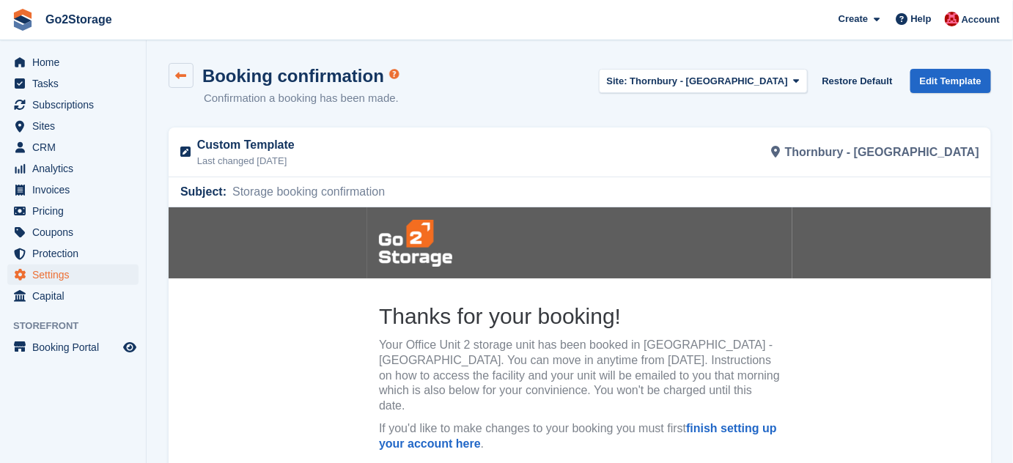
click at [180, 78] on icon at bounding box center [181, 75] width 11 height 11
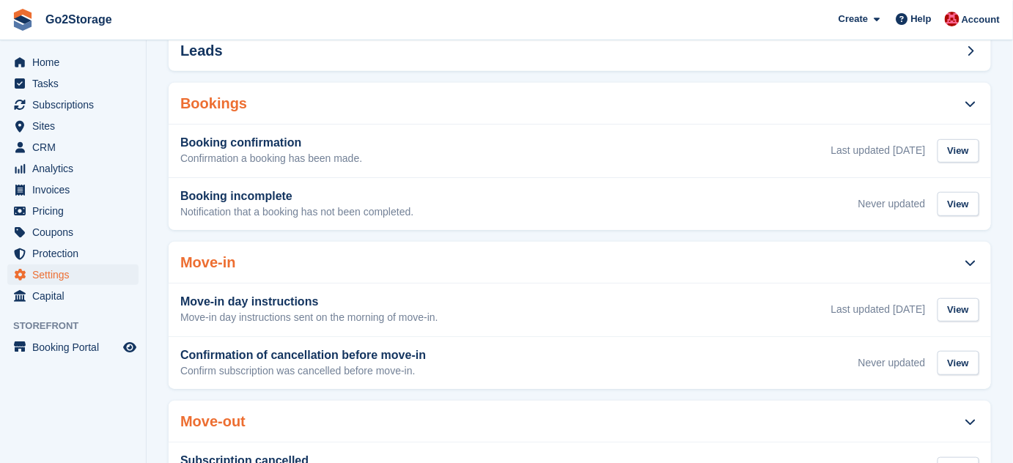
scroll to position [199, 0]
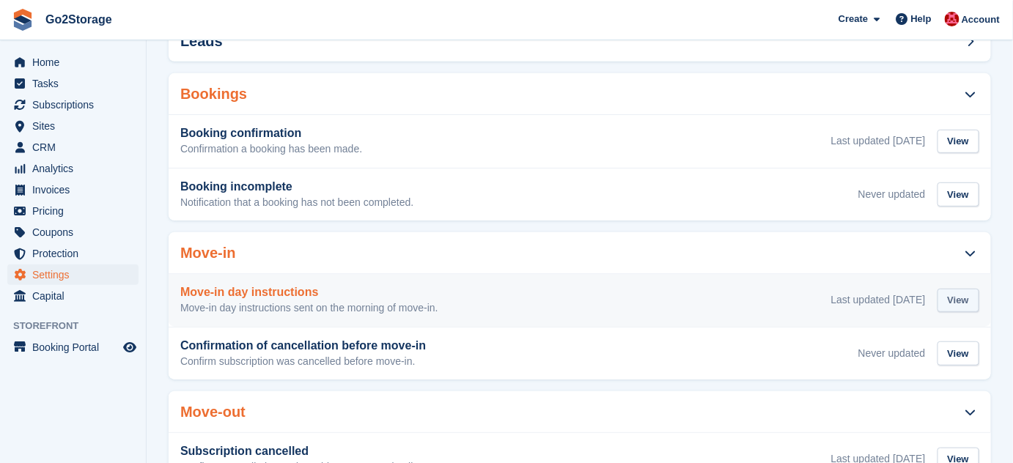
click at [962, 289] on div "View" at bounding box center [958, 301] width 42 height 24
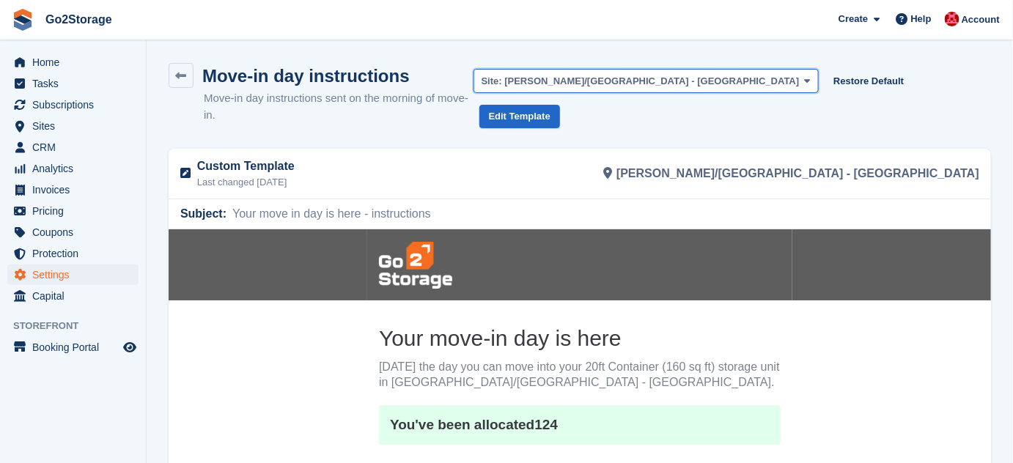
click at [742, 86] on span "[PERSON_NAME]/[GEOGRAPHIC_DATA] - [GEOGRAPHIC_DATA]" at bounding box center [651, 80] width 295 height 11
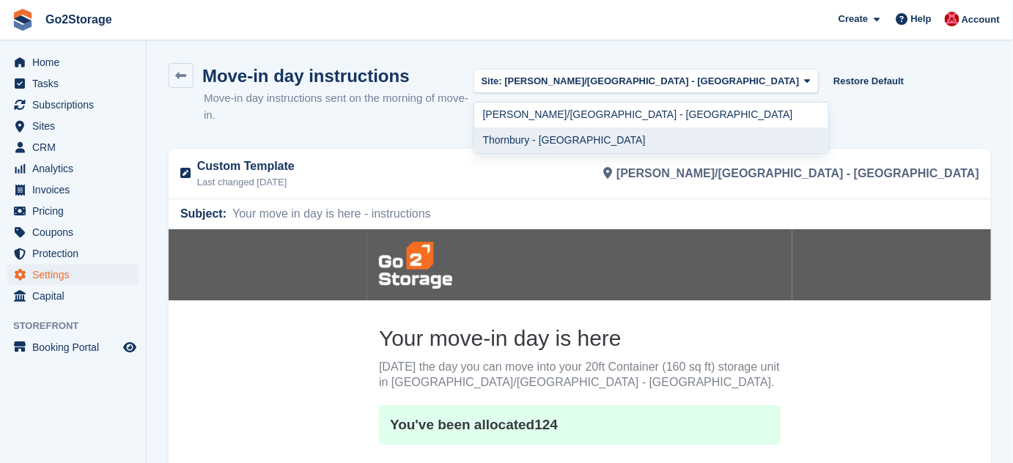
click at [733, 138] on link "Thornbury - [GEOGRAPHIC_DATA]" at bounding box center [651, 140] width 354 height 26
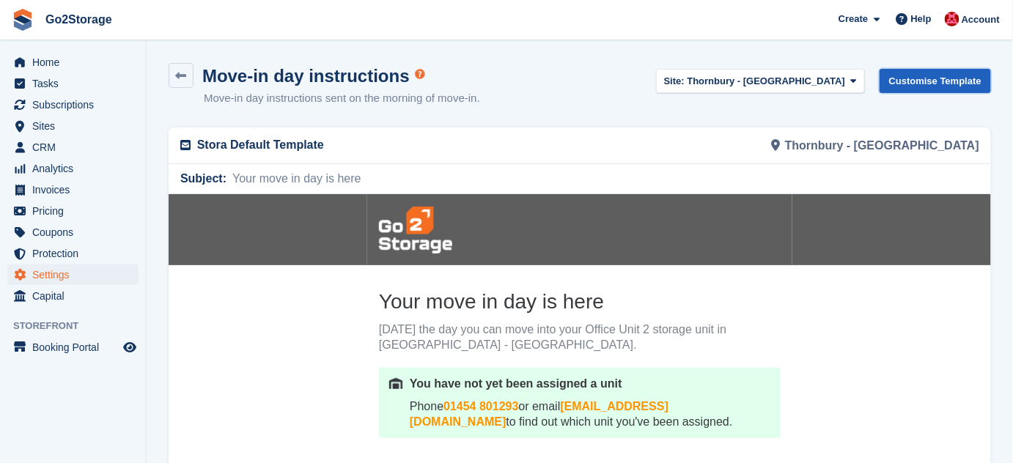
click at [917, 80] on link "Customise Template" at bounding box center [934, 81] width 111 height 24
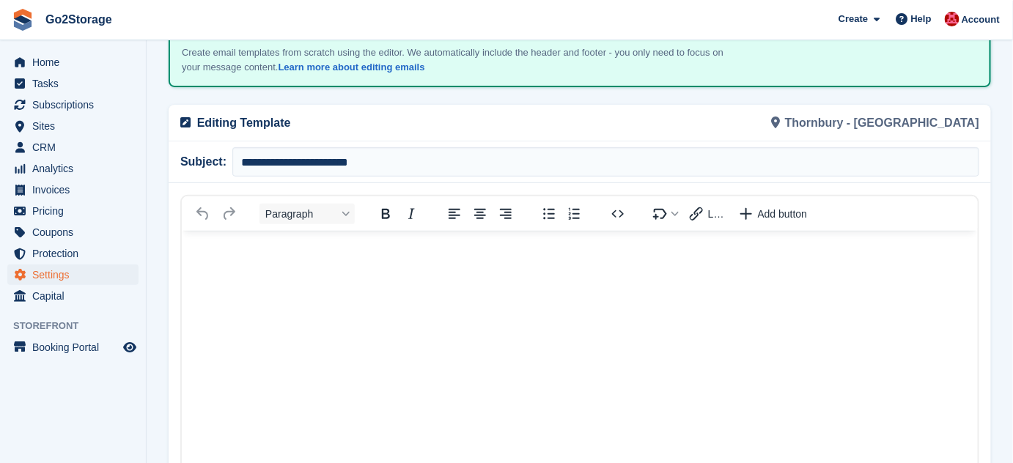
scroll to position [133, 0]
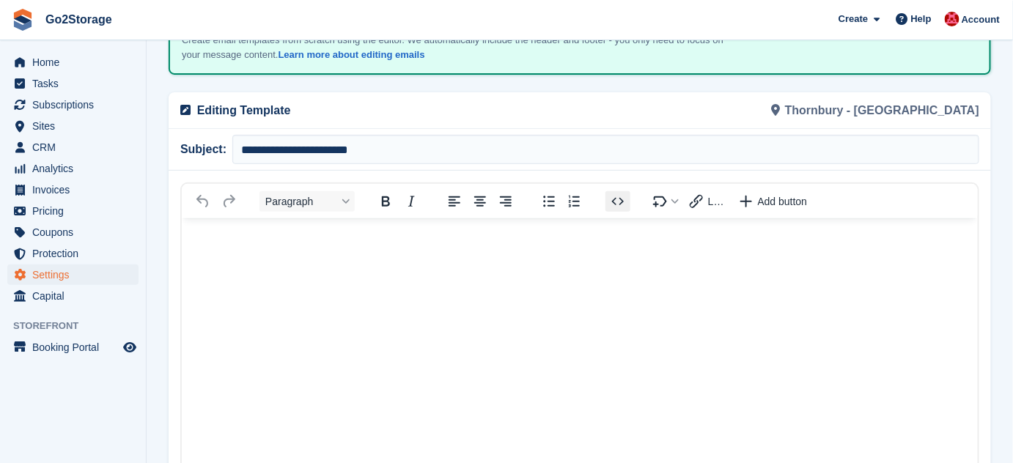
click at [622, 200] on icon "Source code" at bounding box center [618, 202] width 18 height 18
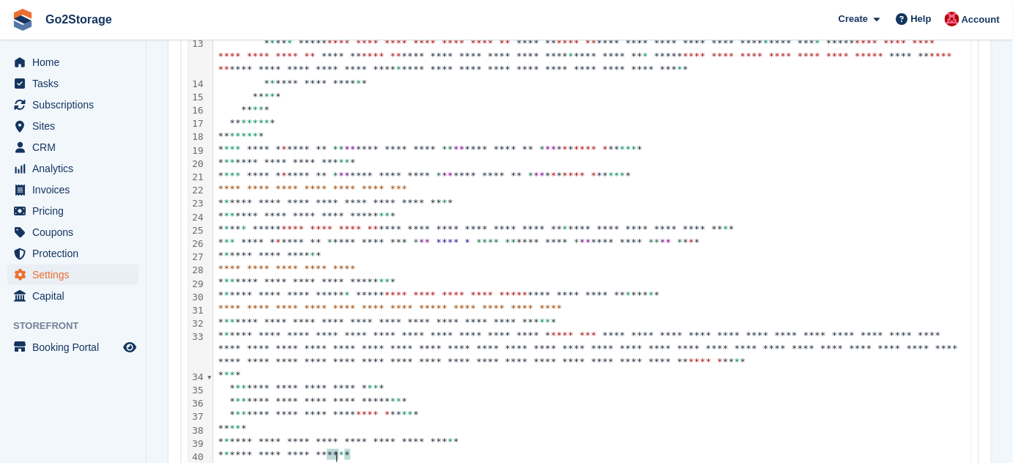
scroll to position [54, 0]
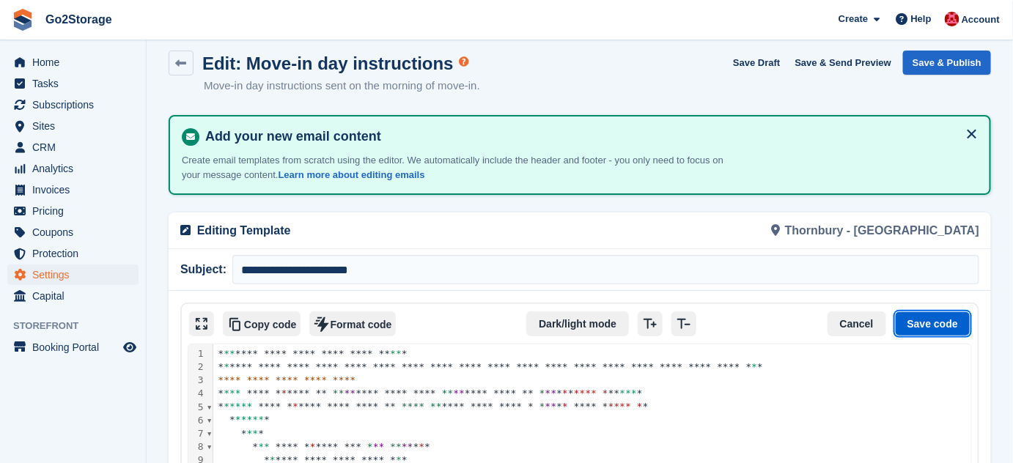
click at [942, 318] on button "Save code" at bounding box center [932, 323] width 75 height 25
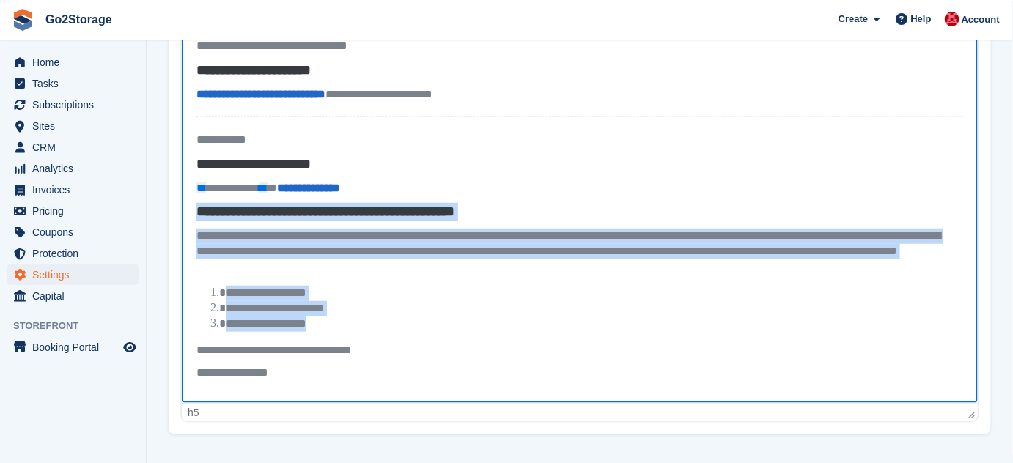
drag, startPoint x: 317, startPoint y: 326, endPoint x: 194, endPoint y: 213, distance: 167.0
click at [194, 213] on body "**********" at bounding box center [579, 70] width 796 height 667
paste body "Rich Text Area"
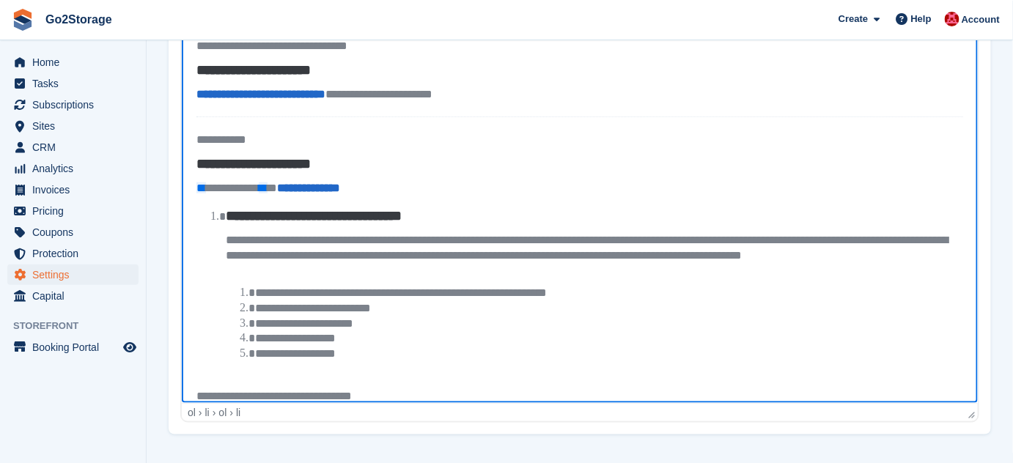
click at [298, 372] on li "**********" at bounding box center [589, 293] width 728 height 170
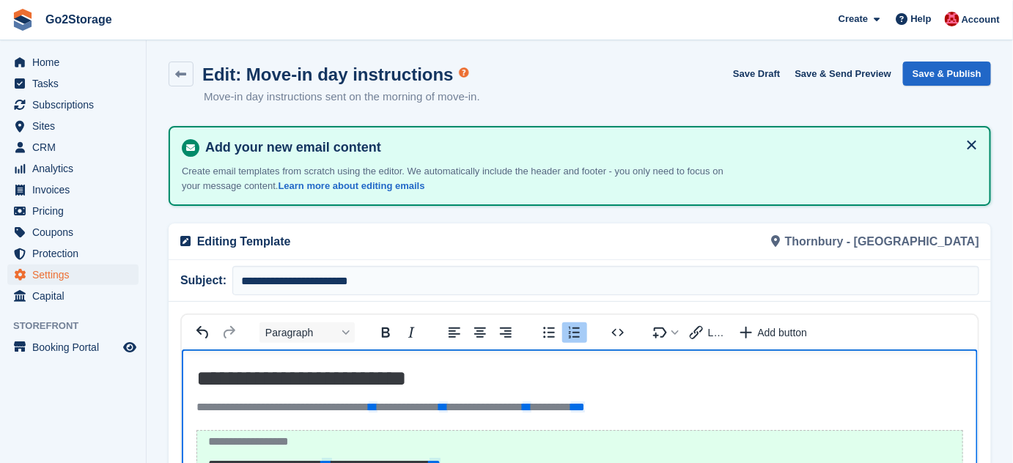
scroll to position [0, 0]
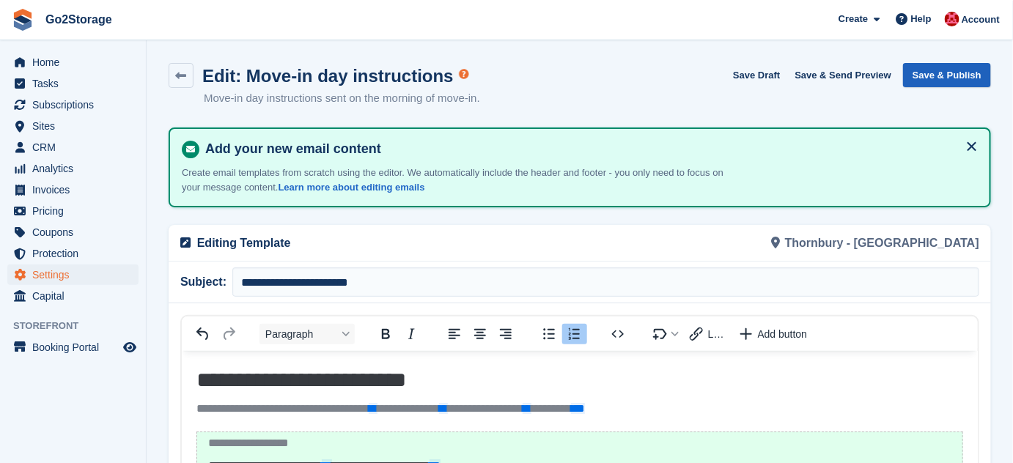
click at [963, 81] on button "Save & Publish" at bounding box center [947, 75] width 88 height 24
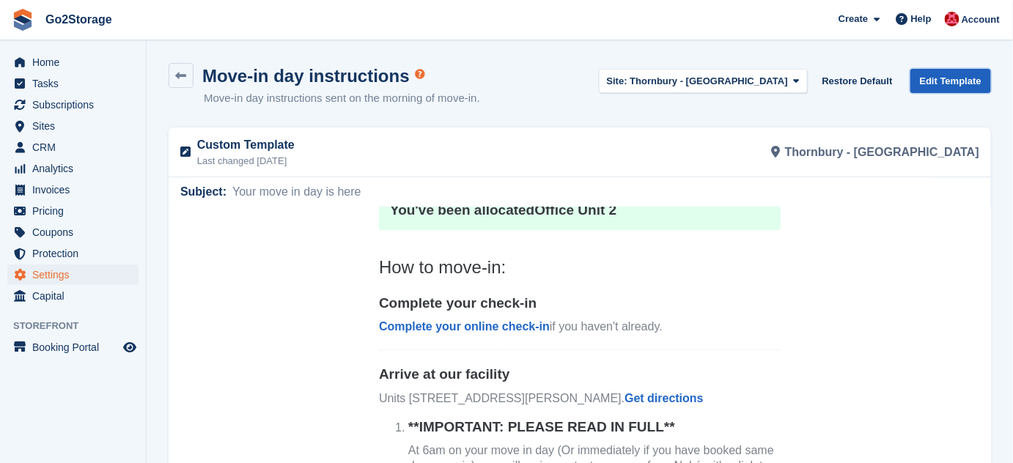
click at [947, 82] on link "Edit Template" at bounding box center [950, 81] width 81 height 24
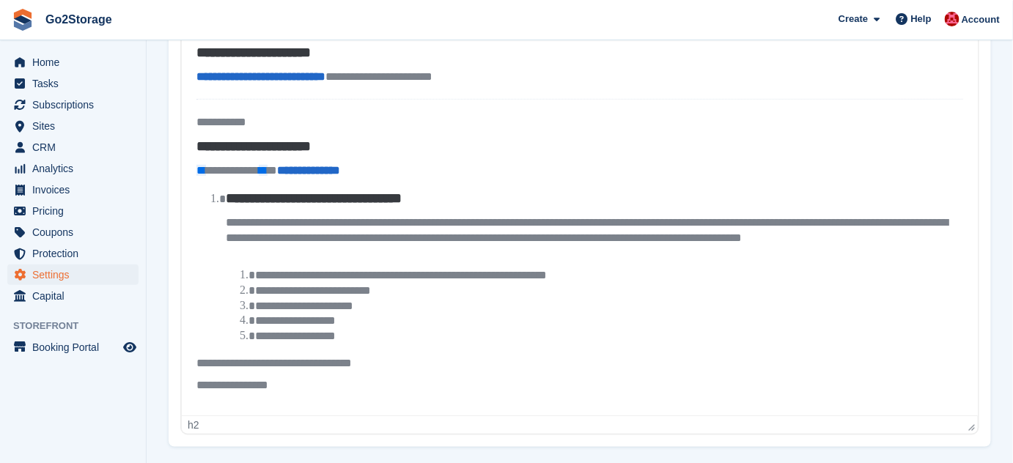
scroll to position [363, 0]
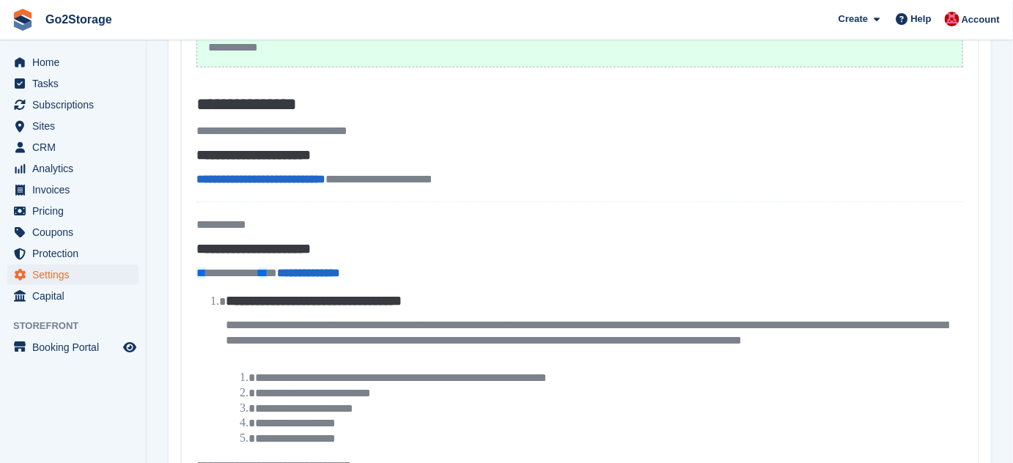
click at [328, 290] on body "**********" at bounding box center [579, 169] width 796 height 697
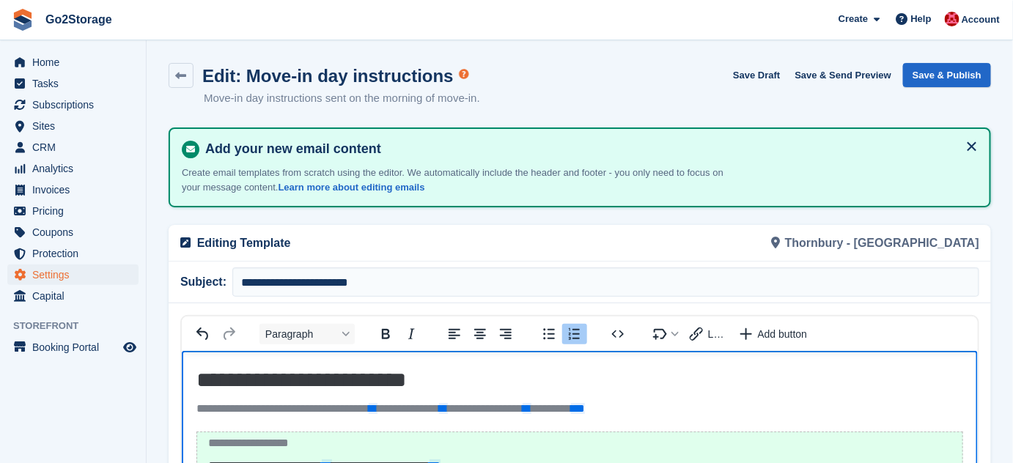
scroll to position [0, 0]
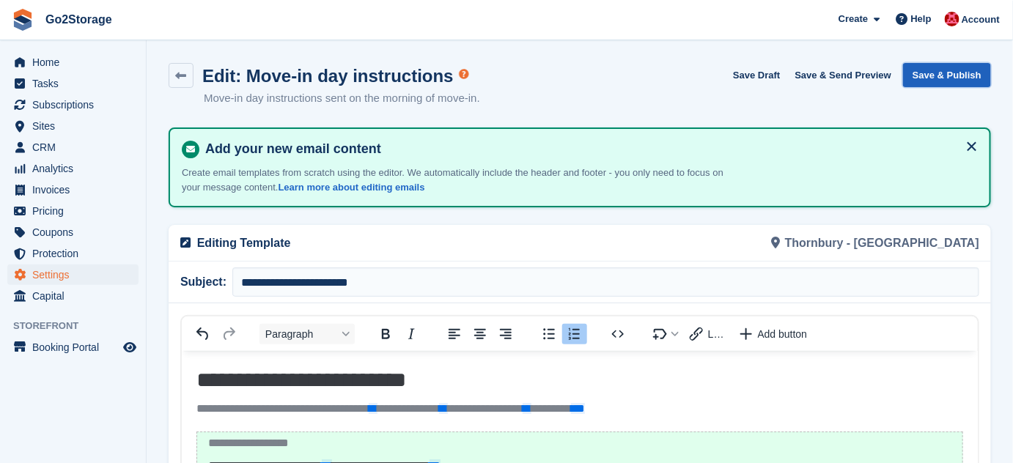
click at [954, 73] on button "Save & Publish" at bounding box center [947, 75] width 88 height 24
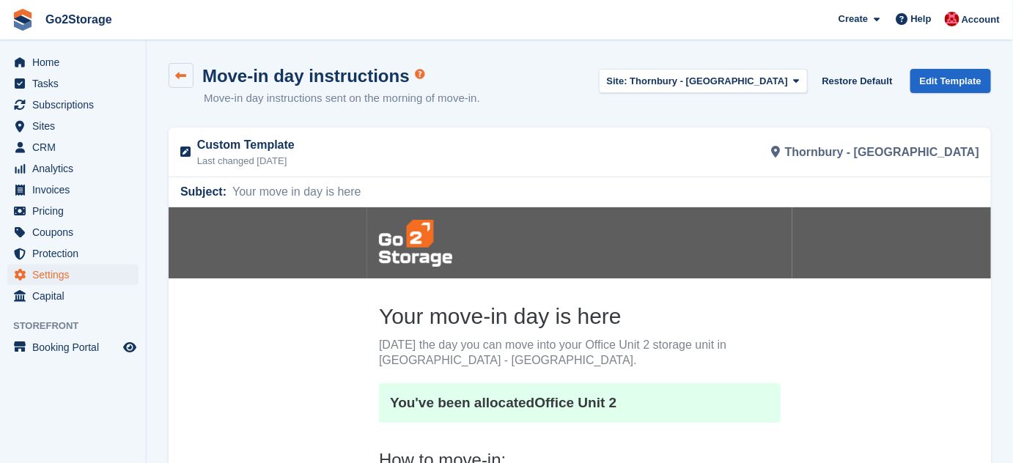
click at [179, 73] on icon at bounding box center [181, 75] width 11 height 11
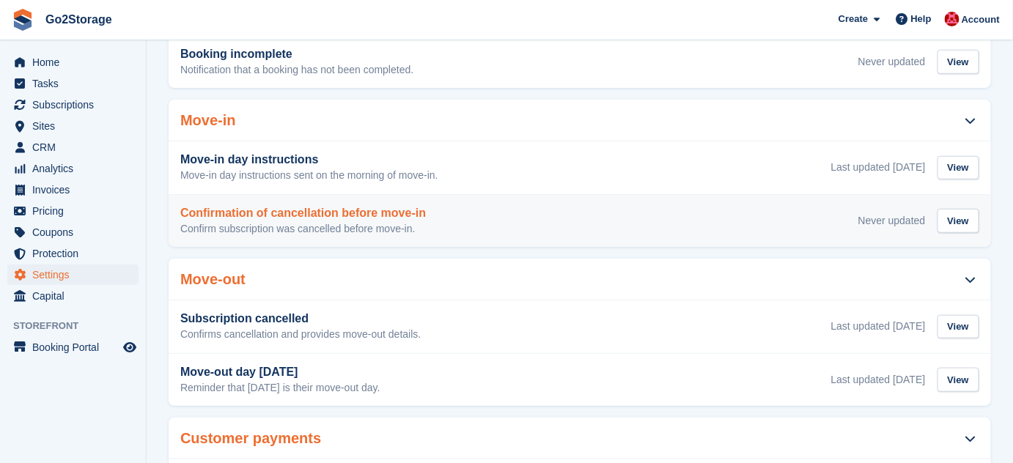
scroll to position [333, 0]
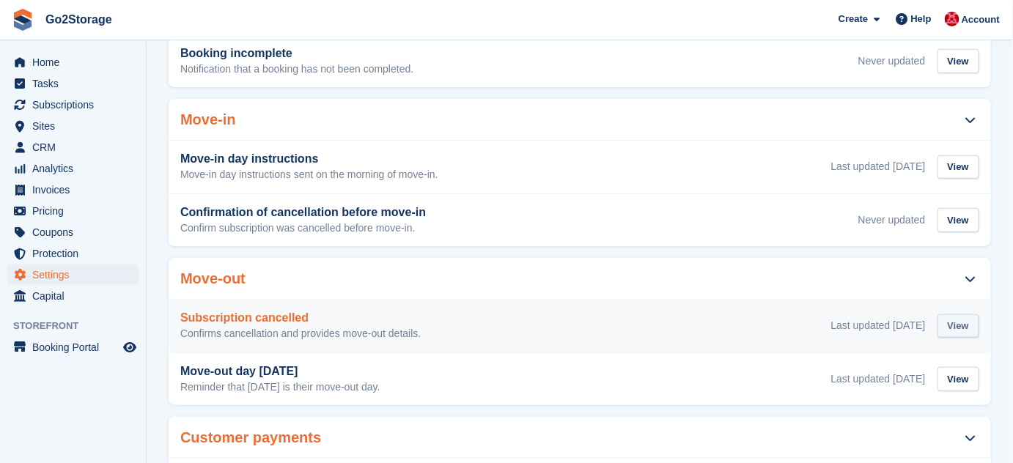
click at [961, 314] on div "View" at bounding box center [958, 326] width 42 height 24
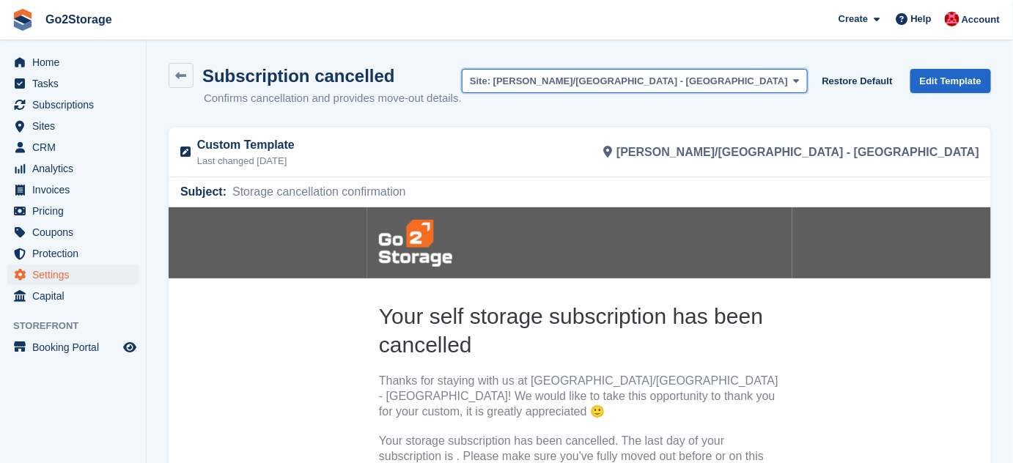
click at [753, 80] on span "[PERSON_NAME]/[GEOGRAPHIC_DATA] - [GEOGRAPHIC_DATA]" at bounding box center [640, 80] width 295 height 11
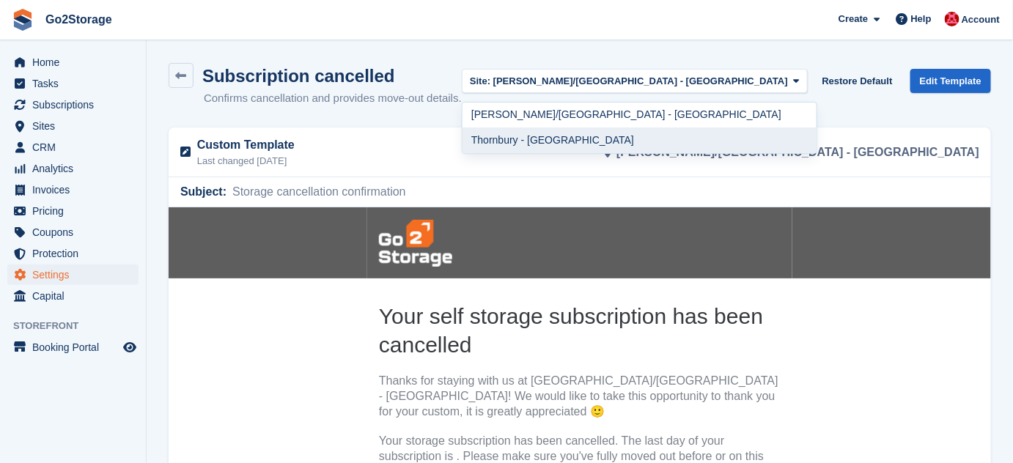
click at [736, 137] on link "Thornbury - [GEOGRAPHIC_DATA]" at bounding box center [639, 140] width 354 height 26
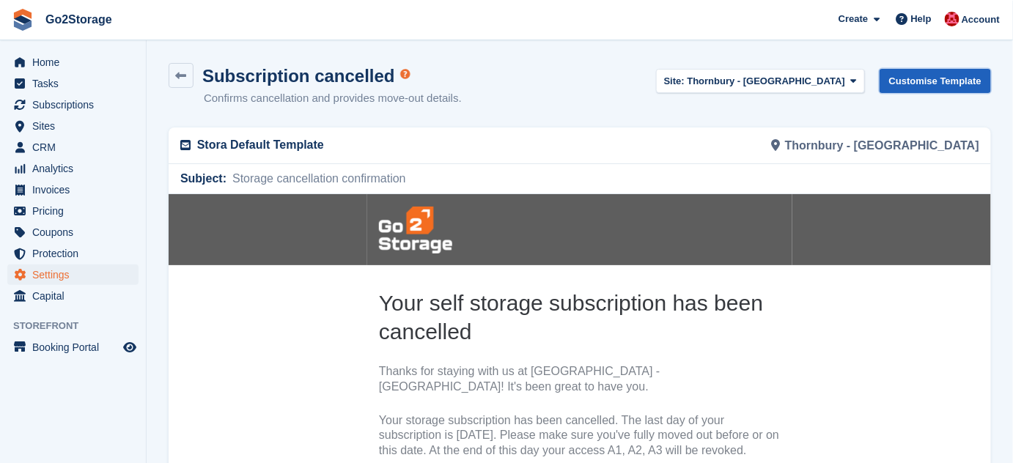
click at [941, 80] on link "Customise Template" at bounding box center [934, 81] width 111 height 24
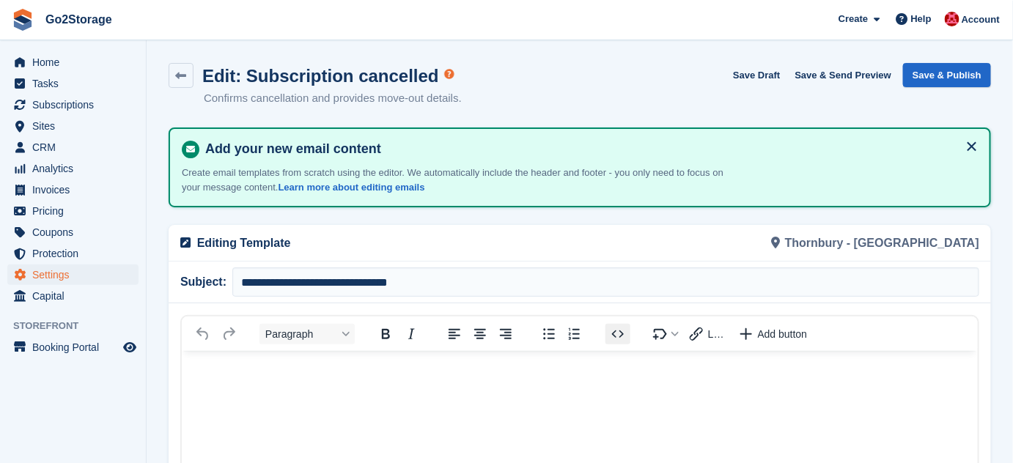
click at [617, 331] on icon "Source code" at bounding box center [618, 334] width 18 height 18
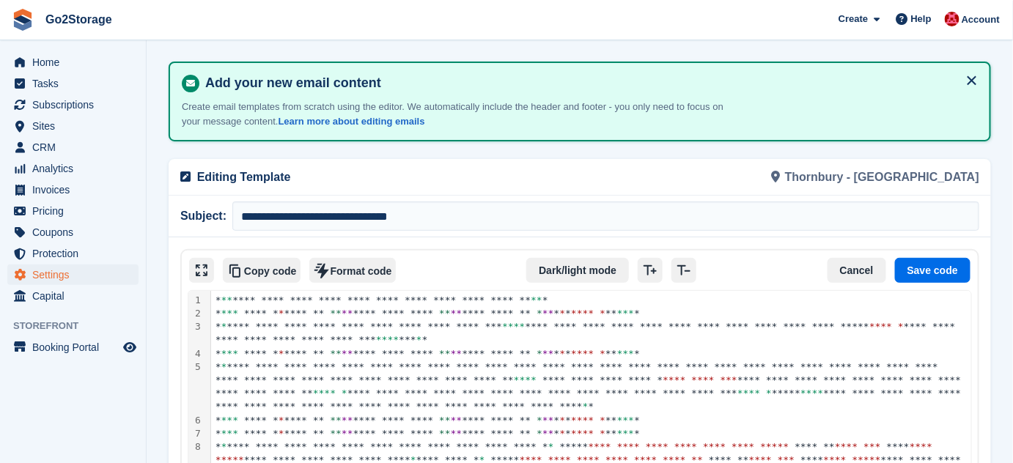
scroll to position [82, 0]
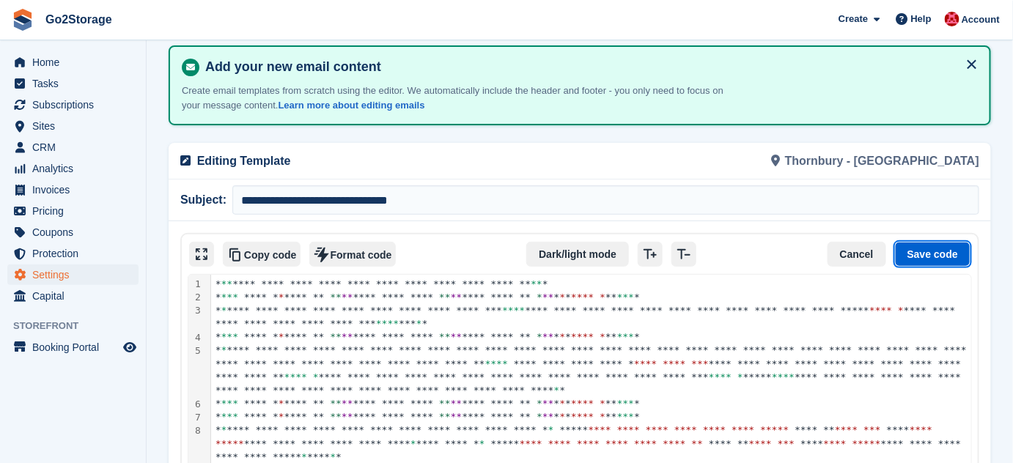
click at [935, 259] on button "Save code" at bounding box center [932, 254] width 75 height 25
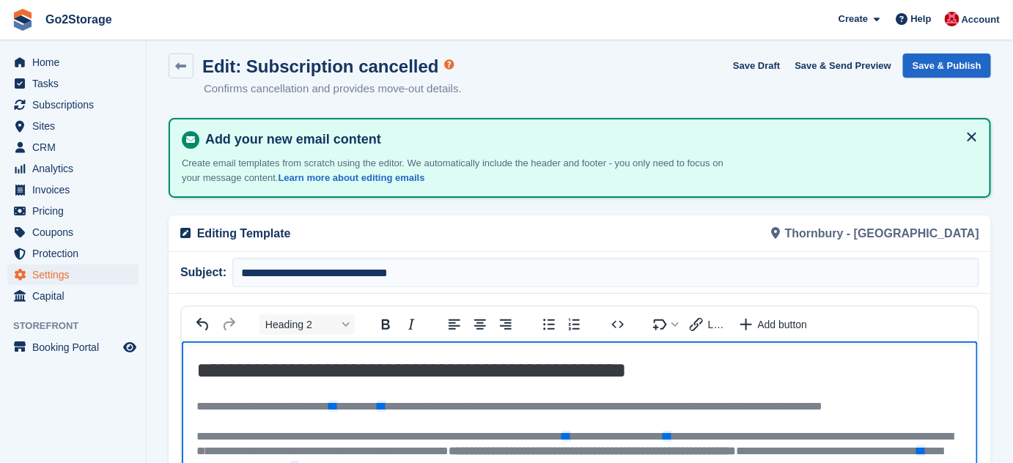
scroll to position [0, 0]
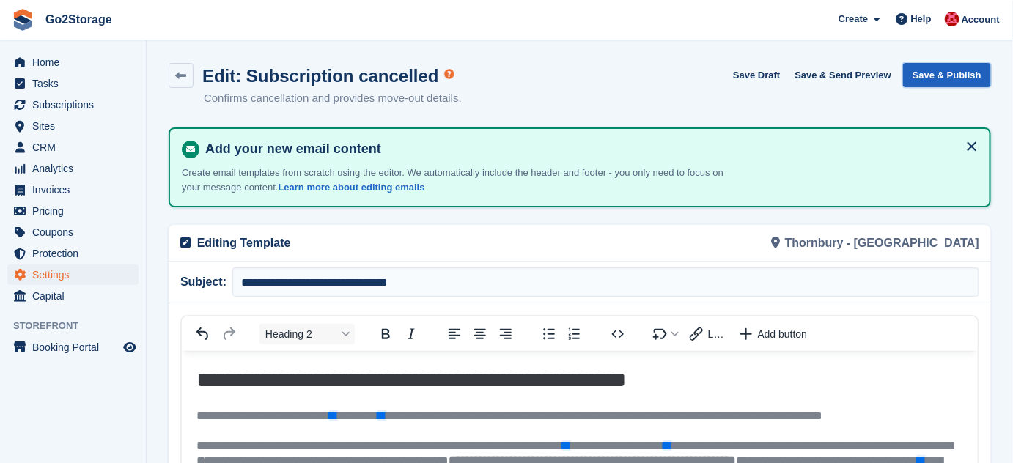
click at [963, 72] on button "Save & Publish" at bounding box center [947, 75] width 88 height 24
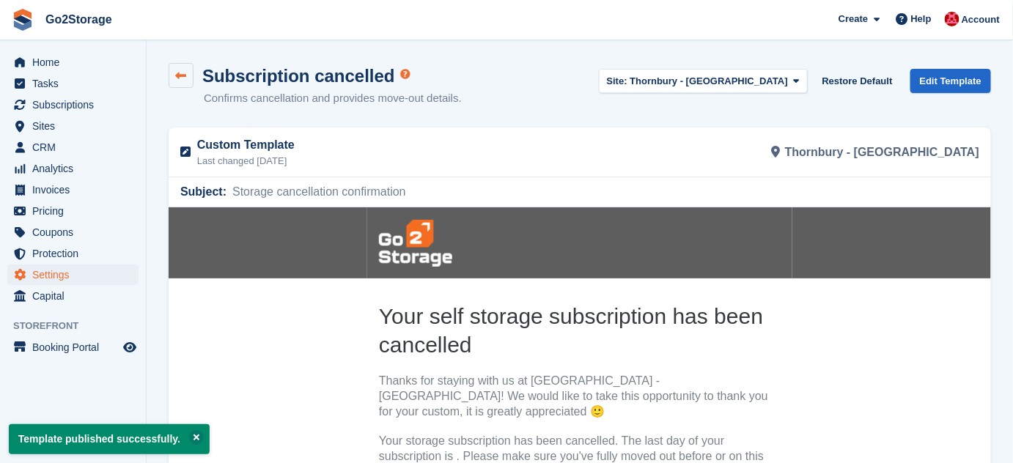
click at [178, 75] on icon at bounding box center [181, 75] width 11 height 11
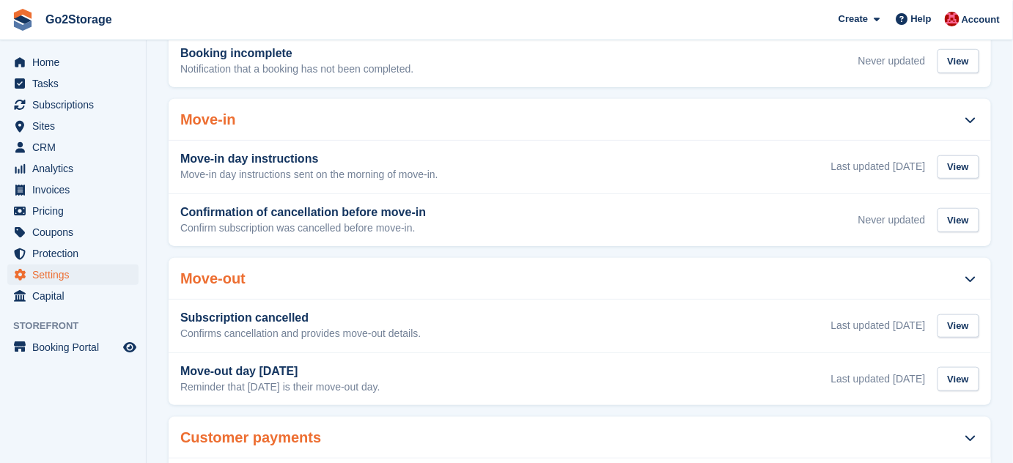
scroll to position [466, 0]
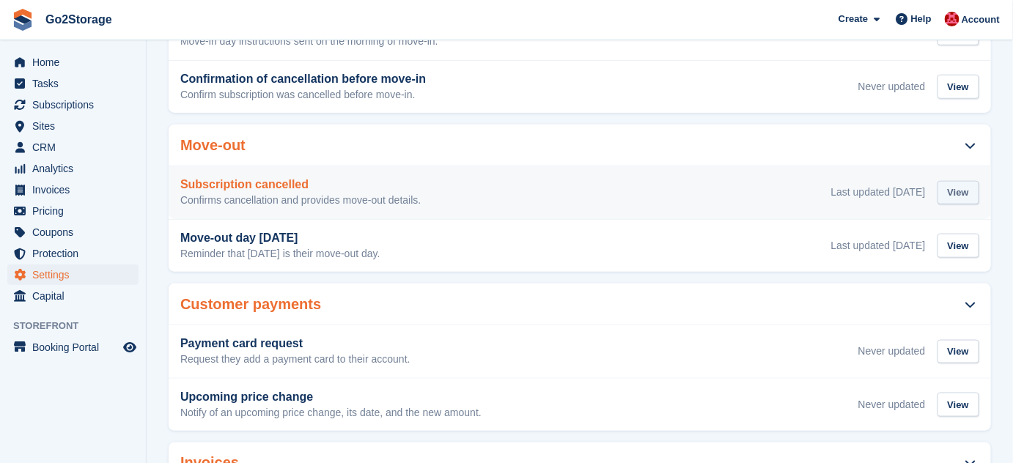
click at [962, 181] on div "View" at bounding box center [958, 193] width 42 height 24
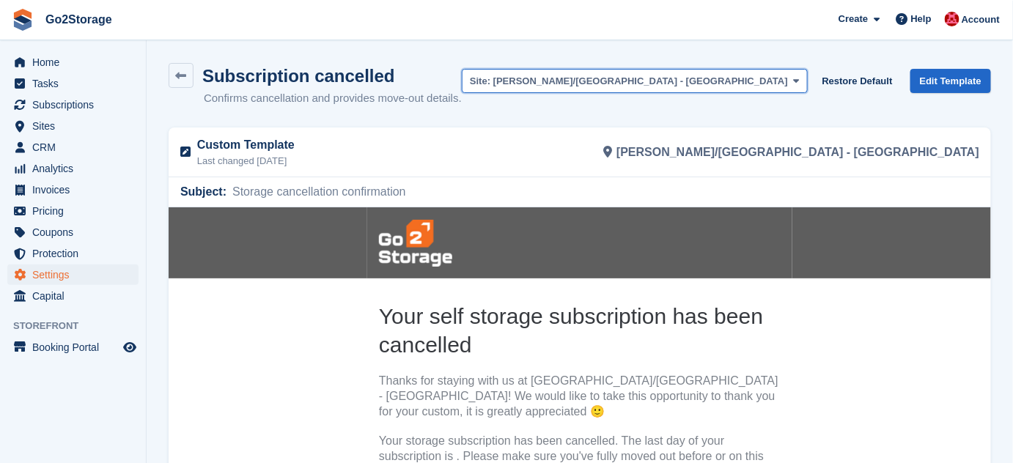
click at [709, 85] on span "[PERSON_NAME]/[GEOGRAPHIC_DATA] - [GEOGRAPHIC_DATA]" at bounding box center [640, 80] width 295 height 11
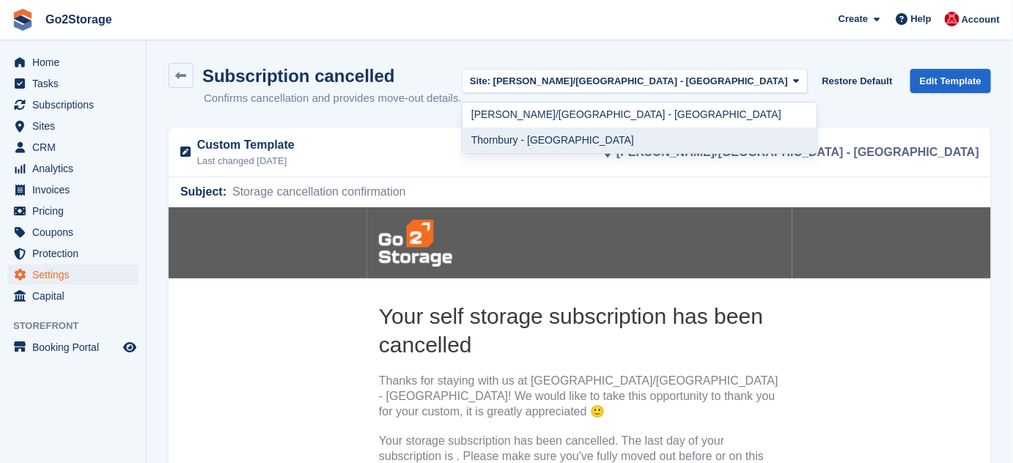
click at [719, 139] on link "Thornbury - [GEOGRAPHIC_DATA]" at bounding box center [639, 140] width 354 height 26
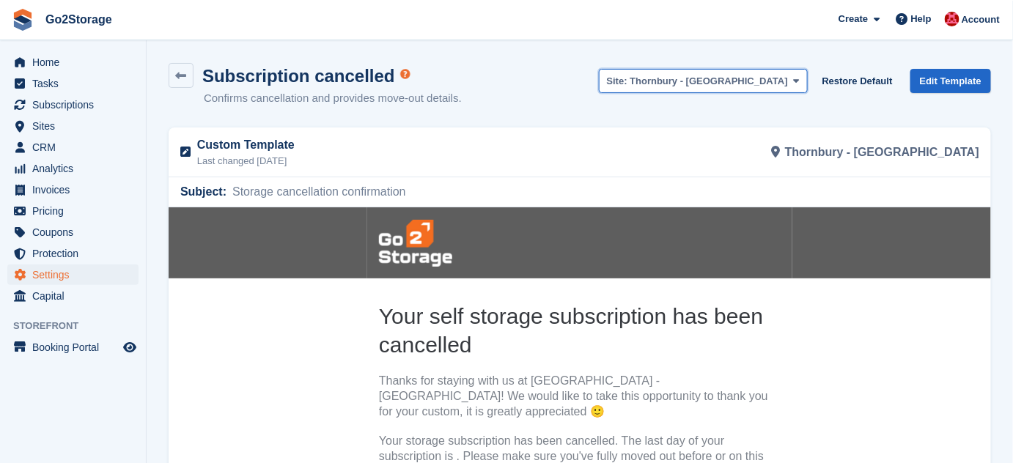
click at [730, 79] on span "Thornbury - [GEOGRAPHIC_DATA]" at bounding box center [708, 80] width 158 height 11
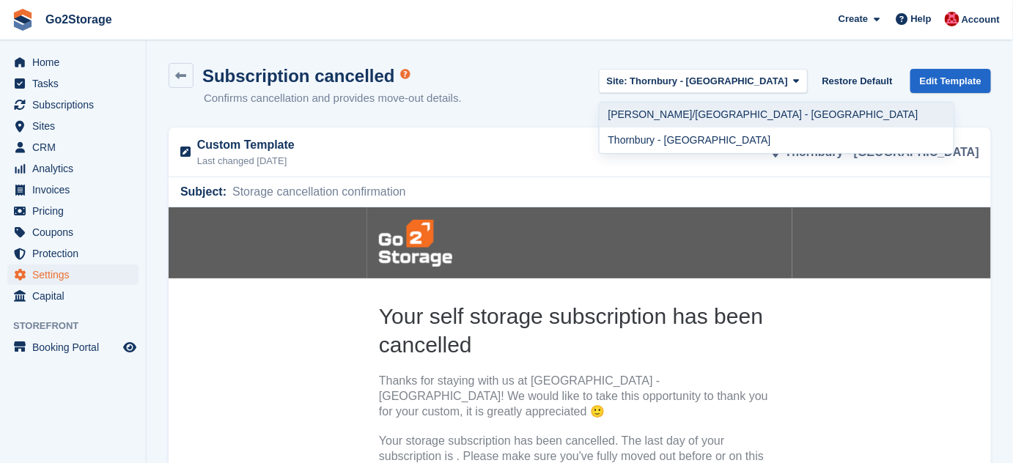
click at [736, 111] on link "[PERSON_NAME]/[GEOGRAPHIC_DATA] - [GEOGRAPHIC_DATA]" at bounding box center [776, 116] width 354 height 26
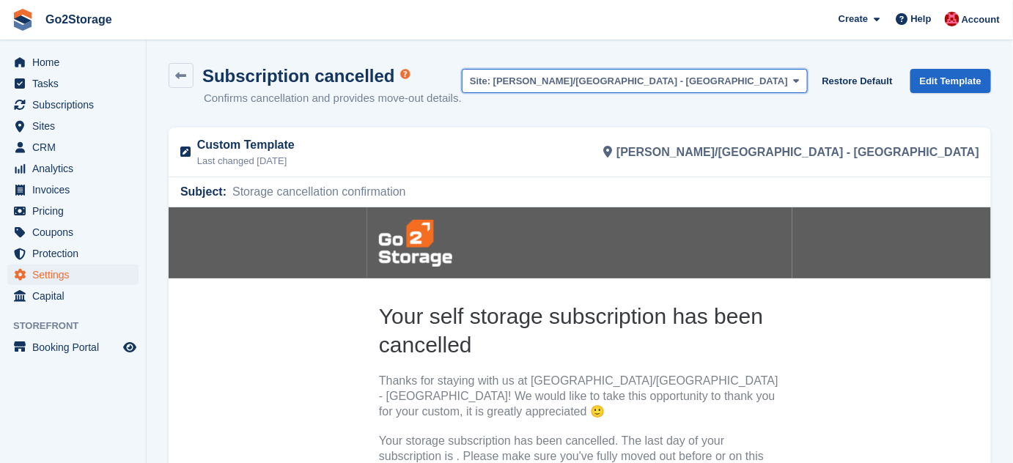
click at [740, 75] on span "[PERSON_NAME]/[GEOGRAPHIC_DATA] - [GEOGRAPHIC_DATA]" at bounding box center [640, 80] width 295 height 11
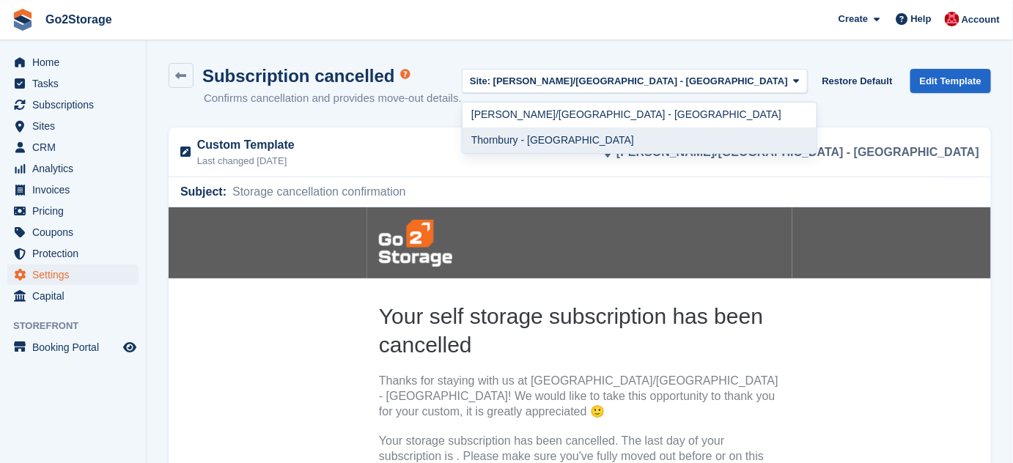
click at [732, 138] on link "Thornbury - [GEOGRAPHIC_DATA]" at bounding box center [639, 140] width 354 height 26
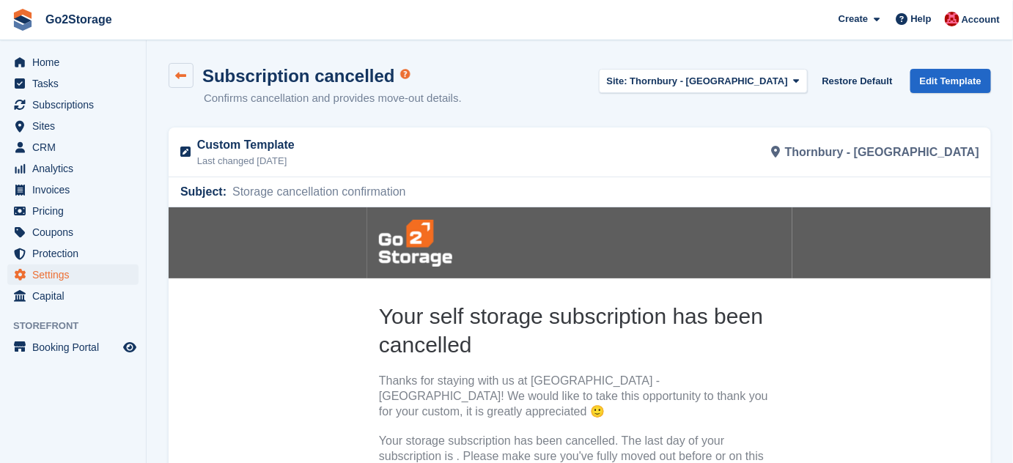
click at [183, 75] on icon at bounding box center [181, 75] width 11 height 11
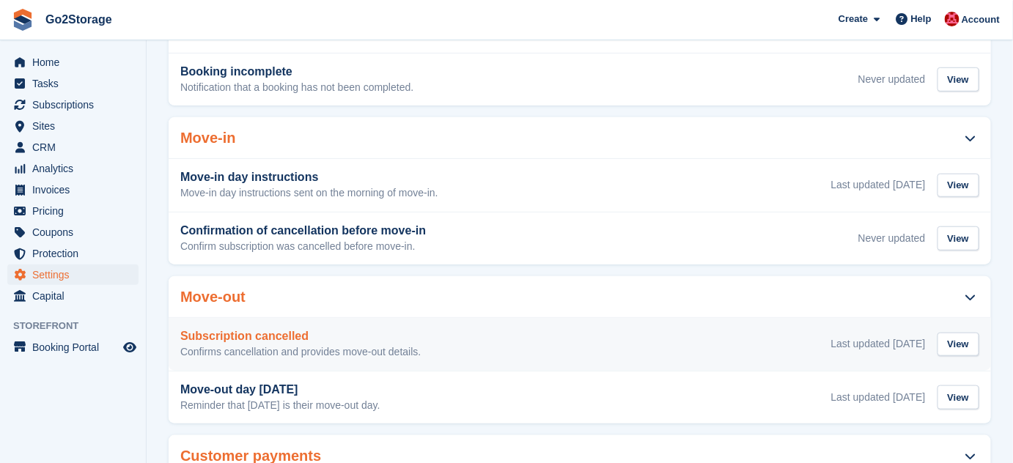
scroll to position [399, 0]
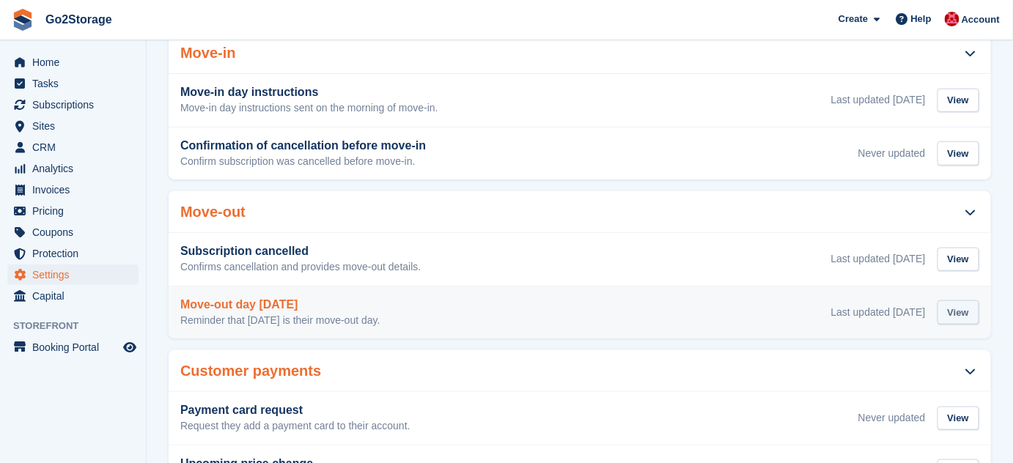
click at [963, 300] on div "View" at bounding box center [958, 312] width 42 height 24
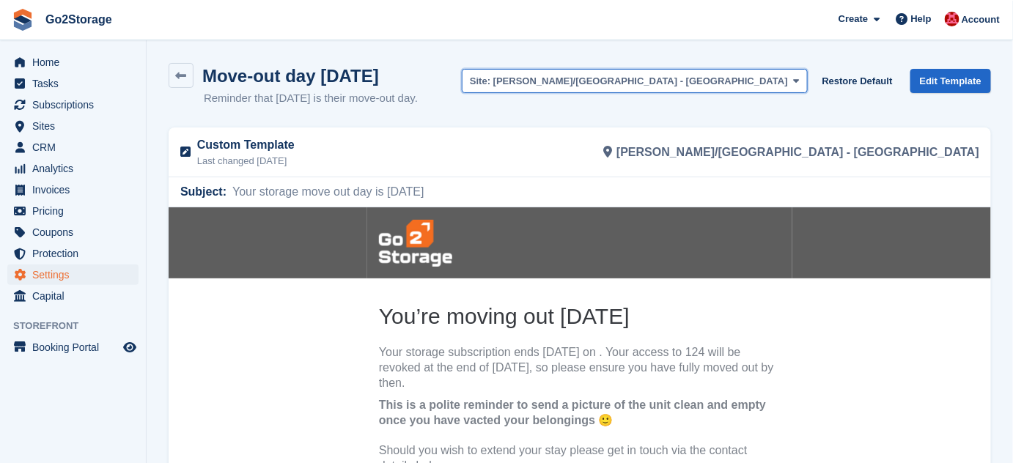
click at [761, 88] on button "Site: Hallen/Avonmouth - Bristol" at bounding box center [635, 81] width 346 height 24
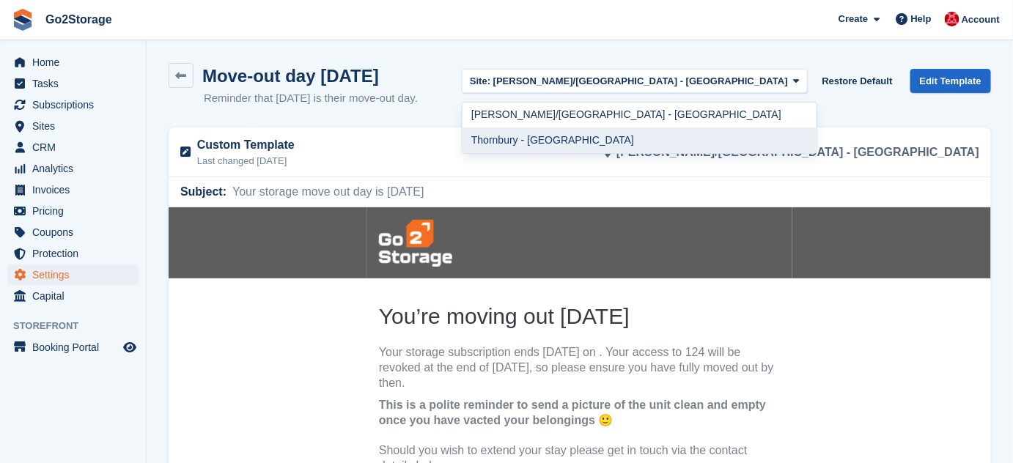
click at [726, 140] on link "Thornbury - [GEOGRAPHIC_DATA]" at bounding box center [639, 140] width 354 height 26
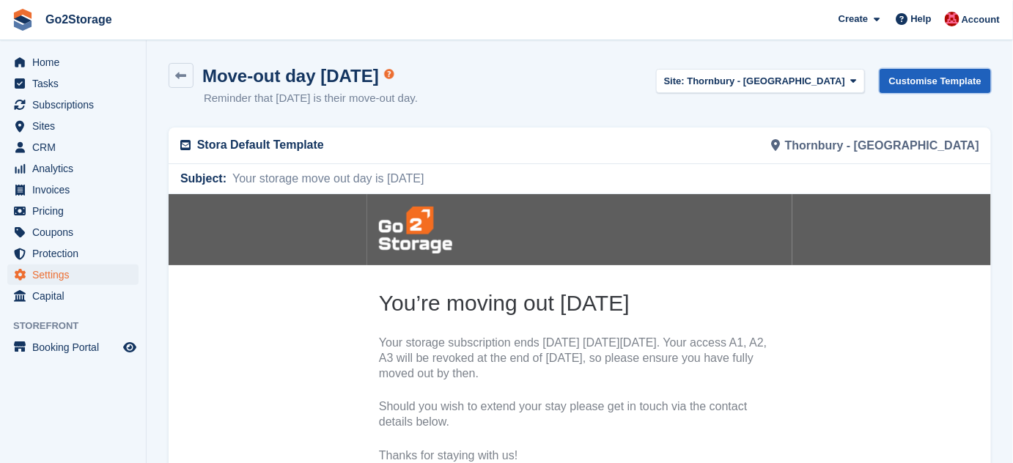
click at [932, 87] on link "Customise Template" at bounding box center [934, 81] width 111 height 24
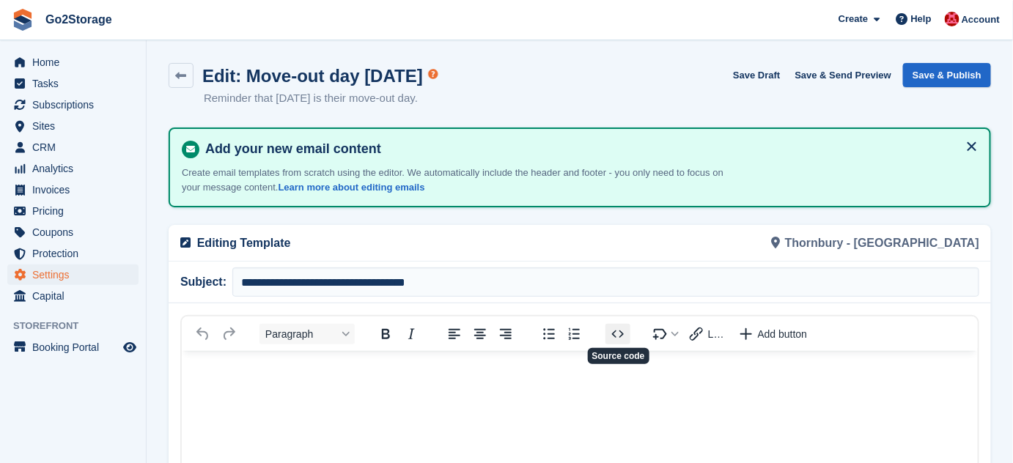
click at [621, 333] on icon "Source code" at bounding box center [618, 333] width 12 height 7
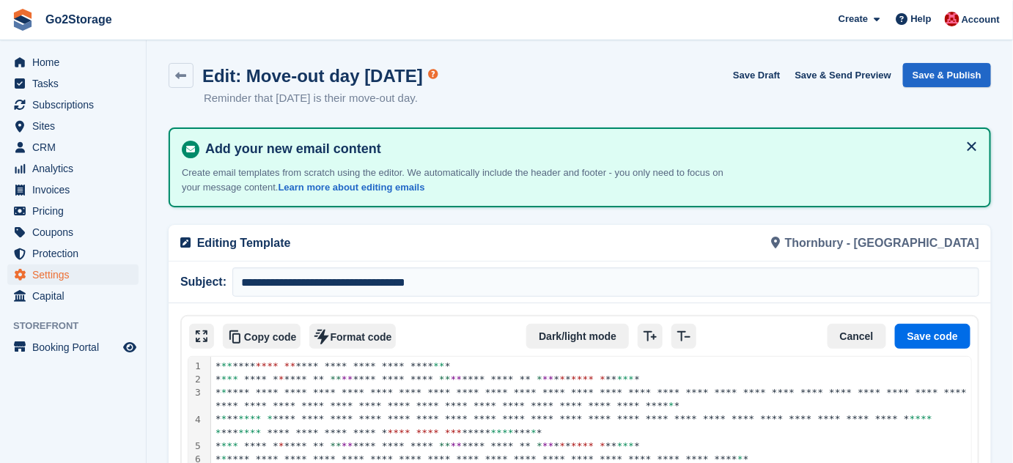
scroll to position [29, 0]
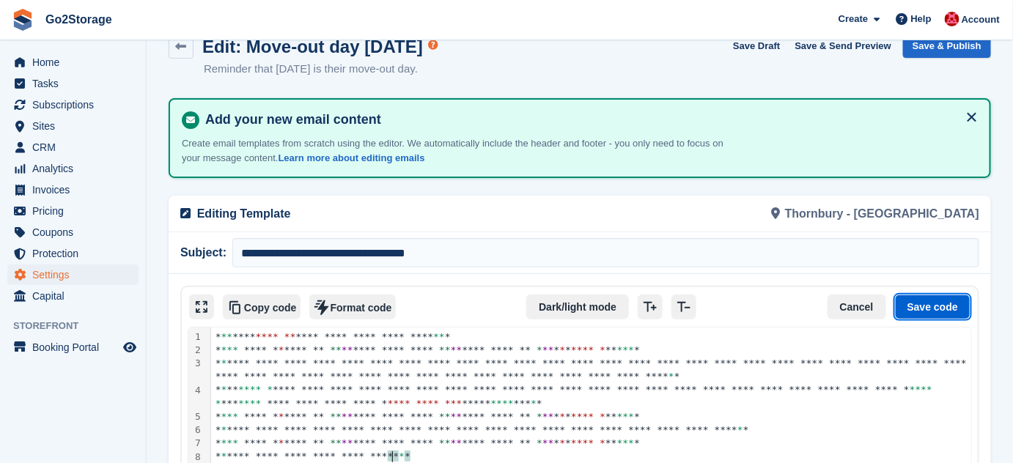
click at [931, 302] on button "Save code" at bounding box center [932, 307] width 75 height 25
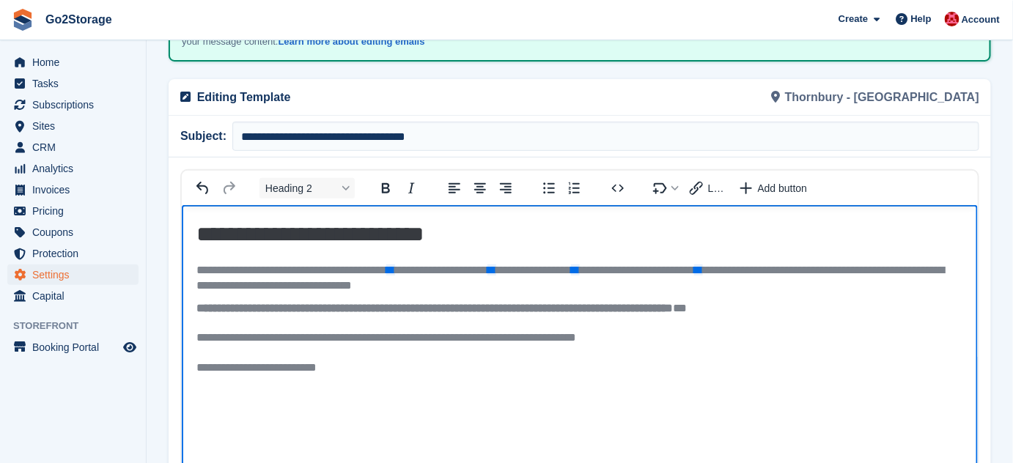
scroll to position [0, 0]
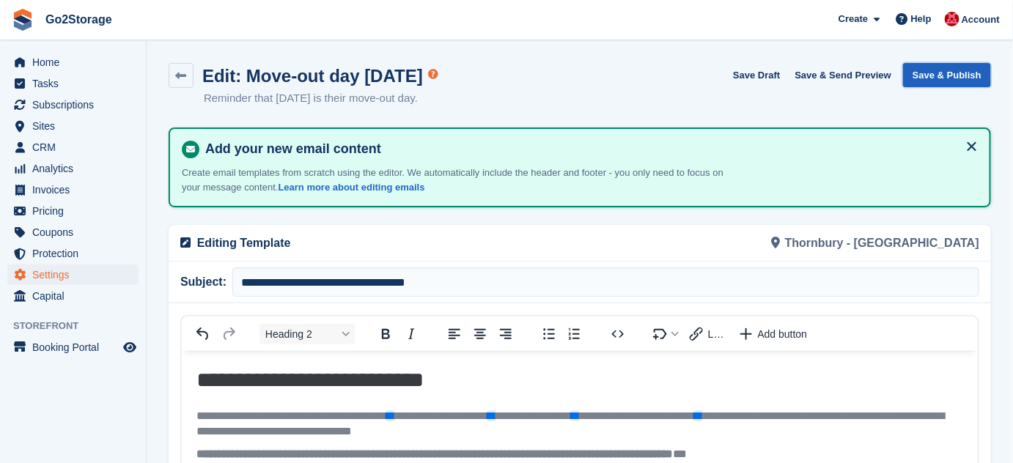
click at [947, 73] on button "Save & Publish" at bounding box center [947, 75] width 88 height 24
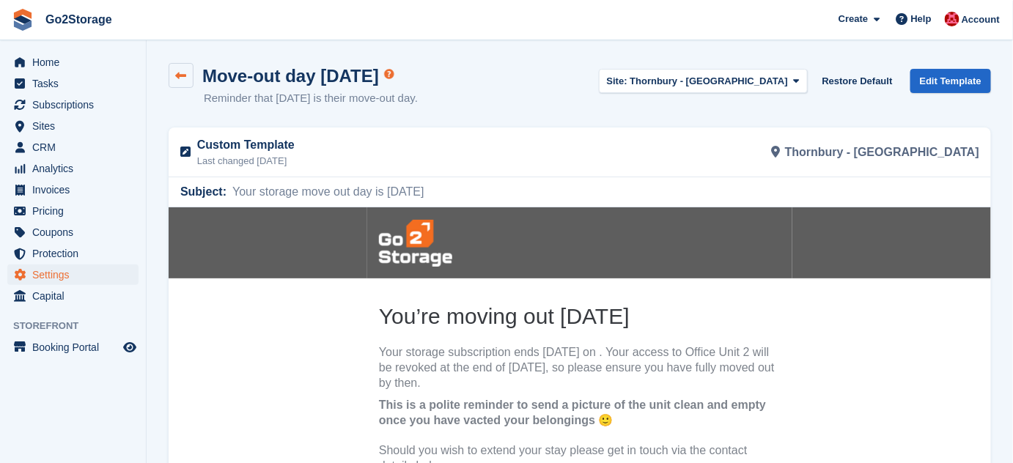
click at [185, 78] on icon at bounding box center [181, 75] width 11 height 11
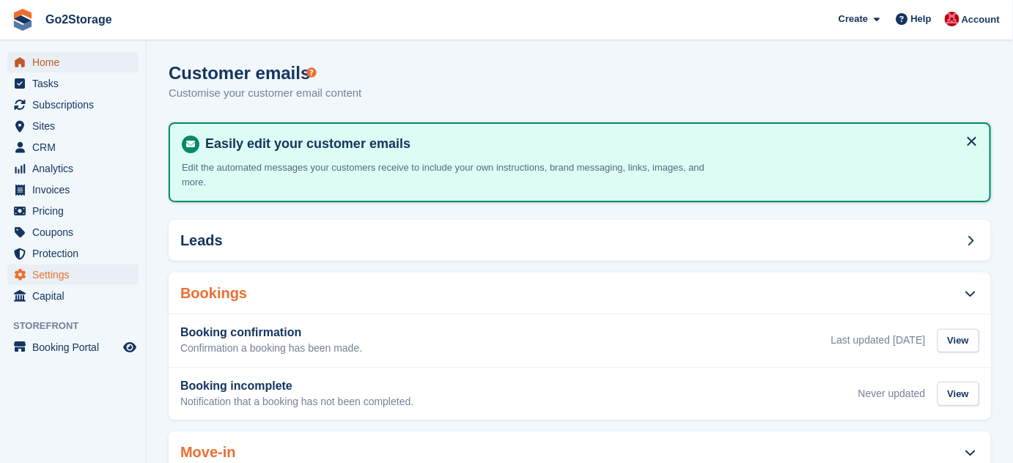
click at [67, 64] on span "Home" at bounding box center [76, 62] width 88 height 21
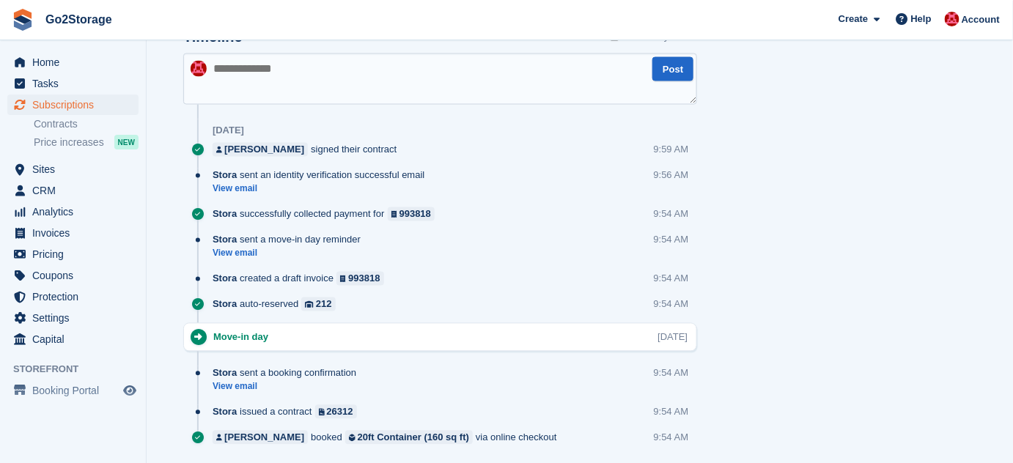
scroll to position [882, 0]
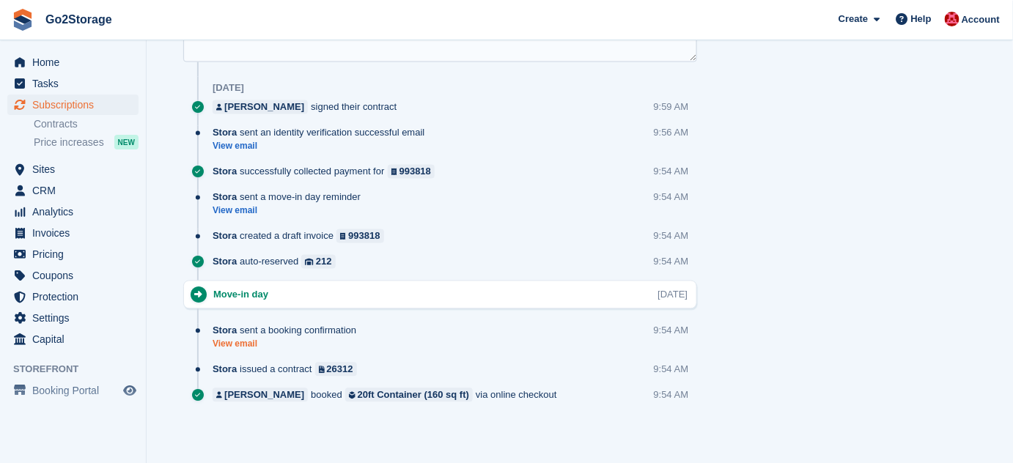
click at [248, 345] on link "View email" at bounding box center [287, 345] width 151 height 12
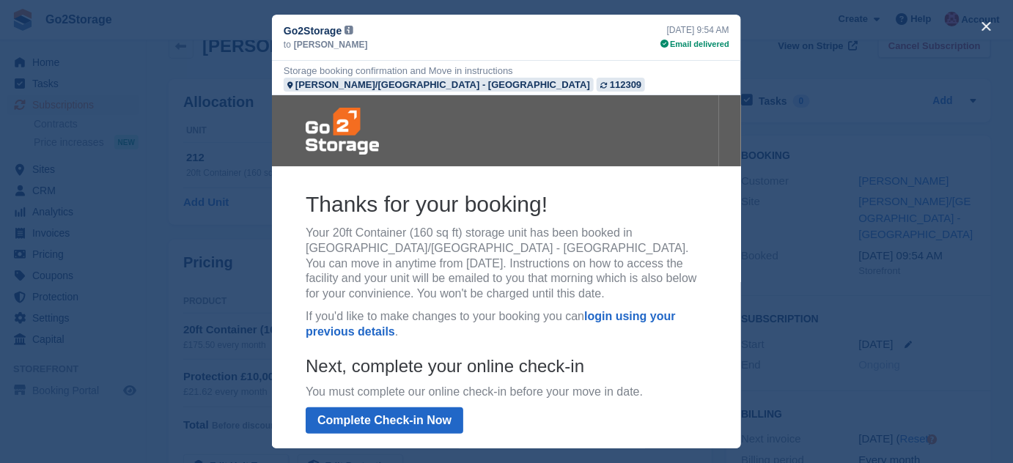
scroll to position [0, 0]
click at [989, 25] on button "close" at bounding box center [985, 26] width 23 height 23
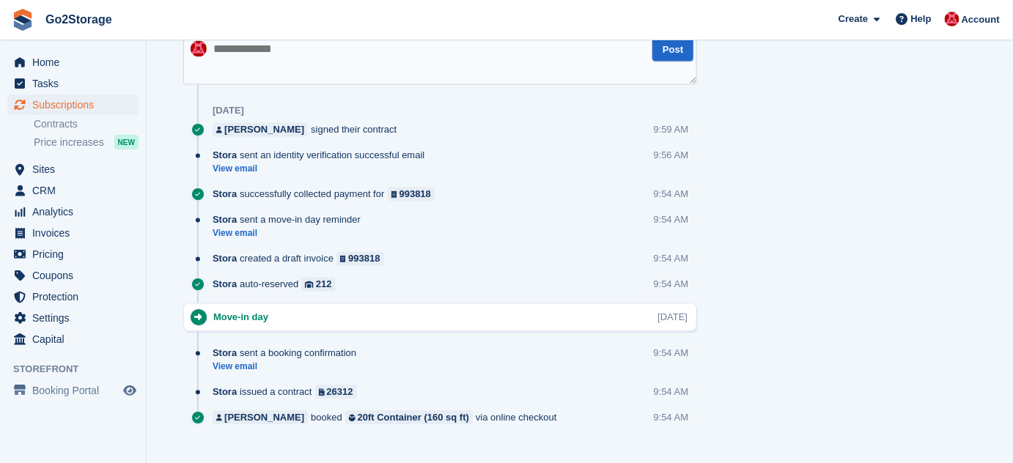
scroll to position [882, 0]
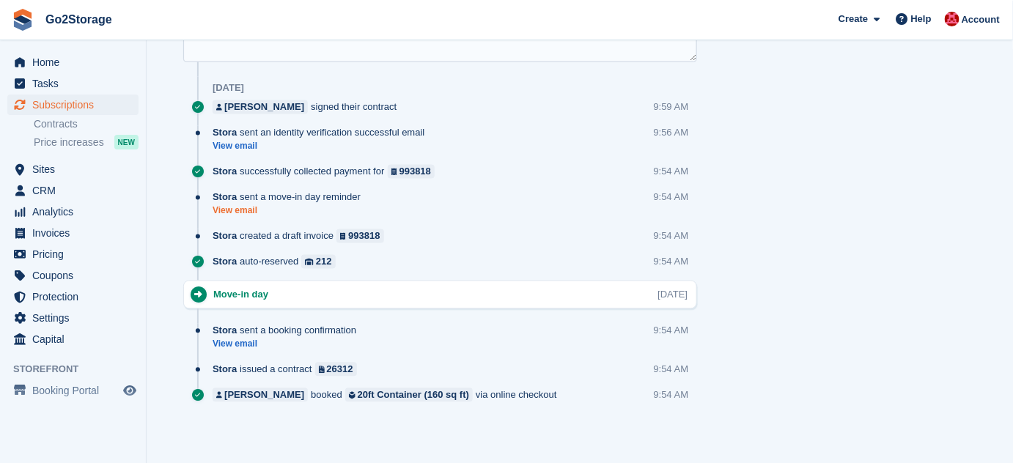
click at [242, 208] on link "View email" at bounding box center [289, 211] width 155 height 12
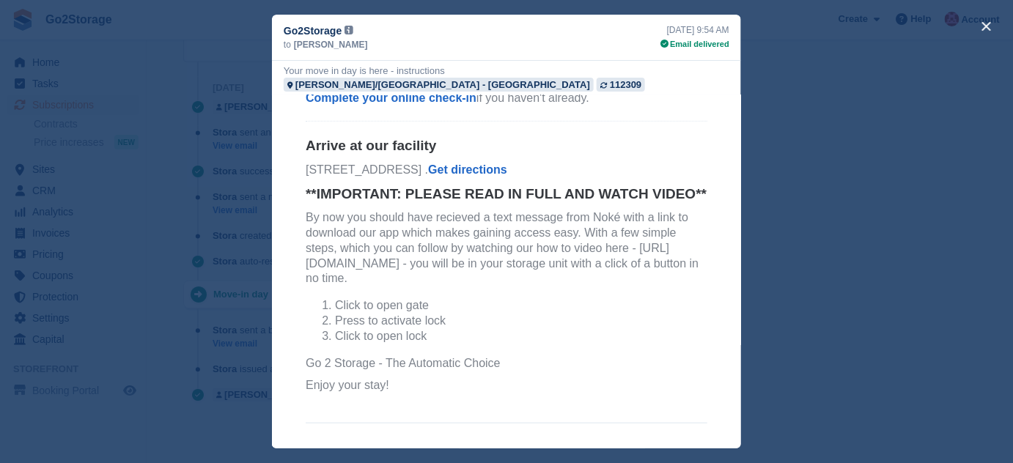
scroll to position [0, 0]
click at [986, 22] on button "close" at bounding box center [985, 26] width 23 height 23
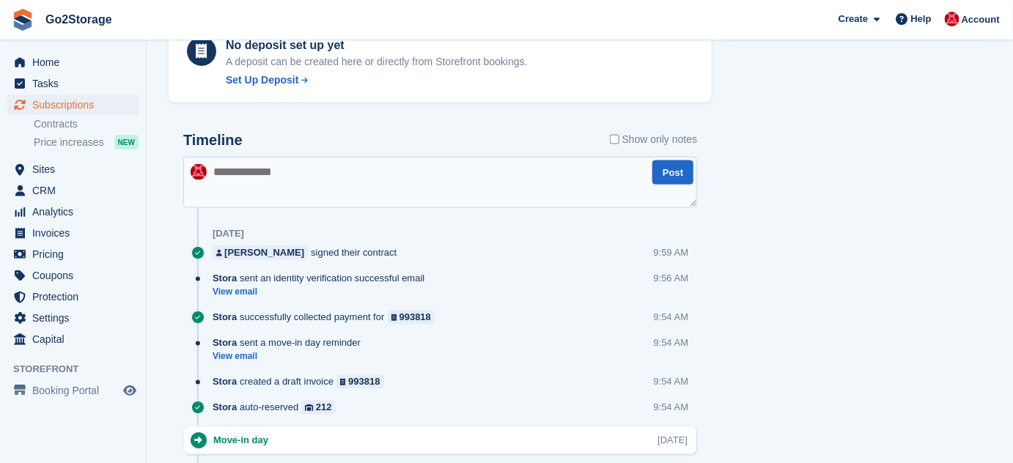
scroll to position [682, 0]
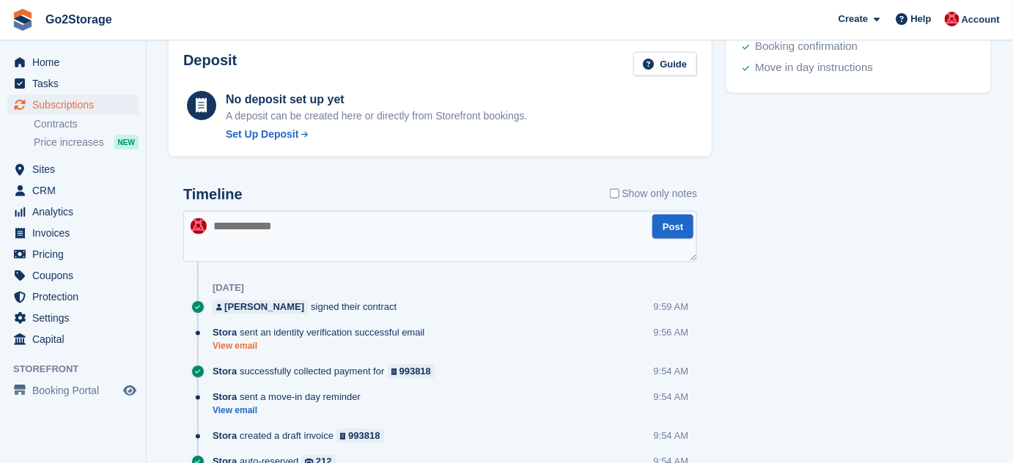
click at [232, 348] on link "View email" at bounding box center [321, 347] width 219 height 12
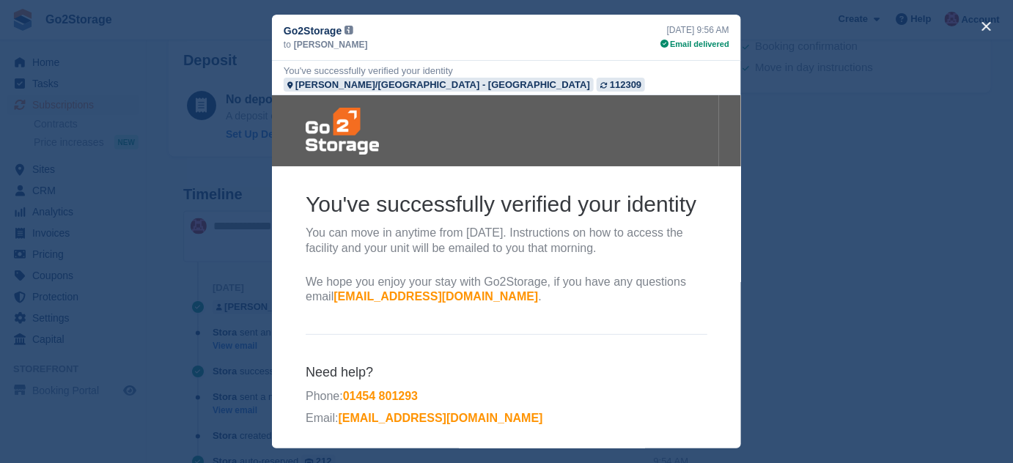
scroll to position [76, 0]
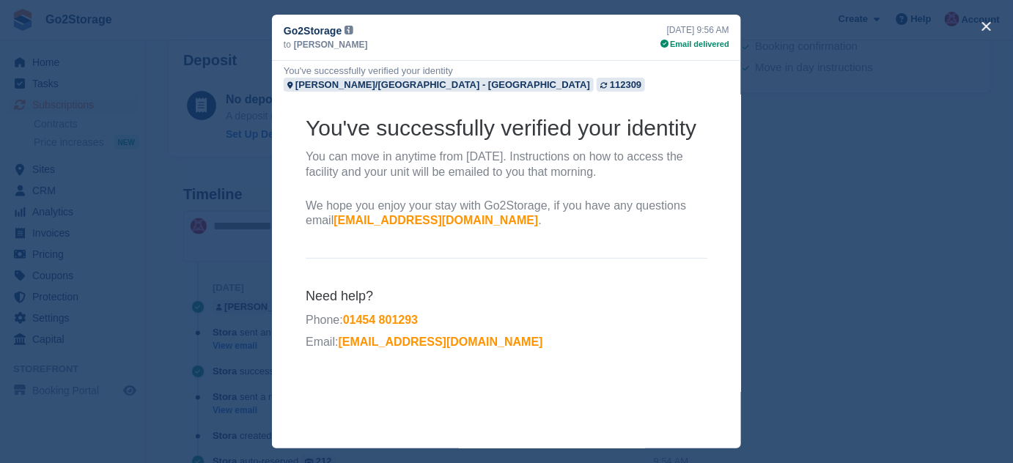
click at [855, 290] on div "close" at bounding box center [506, 231] width 1013 height 463
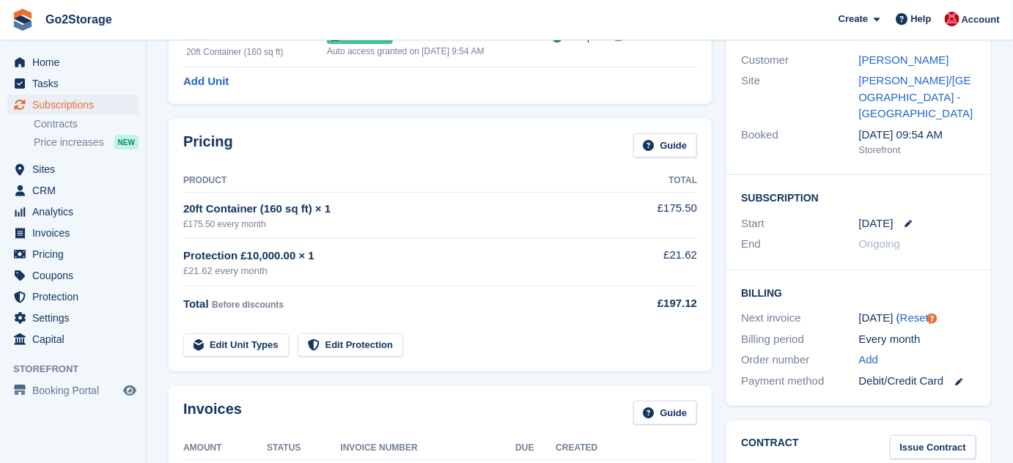
scroll to position [149, 0]
click at [59, 319] on span "Settings" at bounding box center [76, 318] width 88 height 21
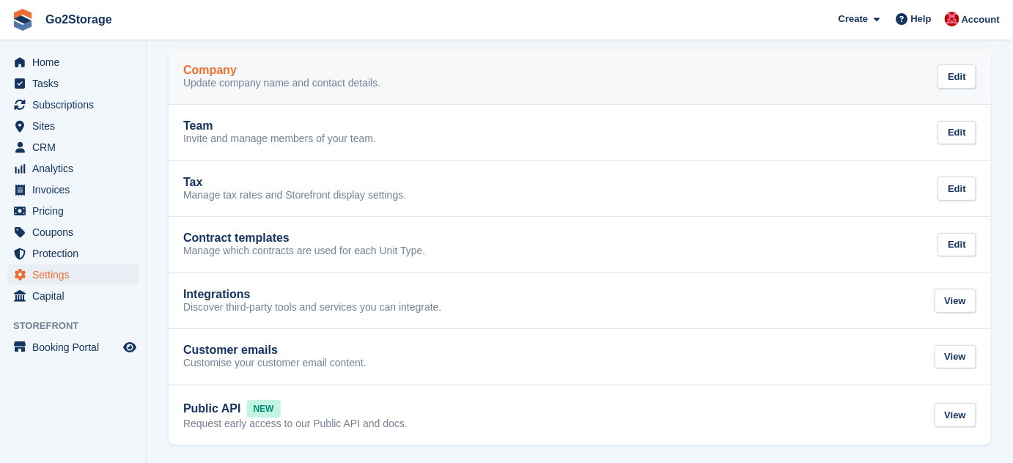
scroll to position [76, 0]
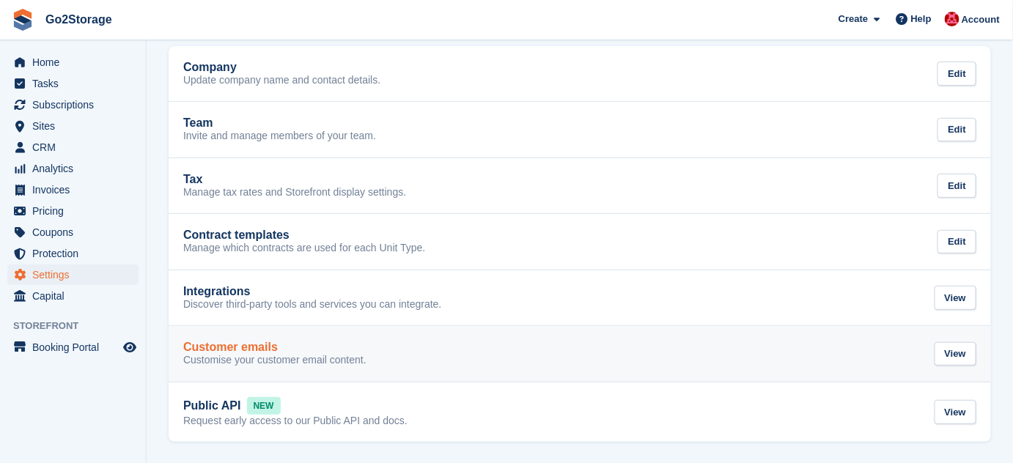
click at [385, 337] on link "Customer emails Customise your customer email content. View" at bounding box center [580, 354] width 822 height 56
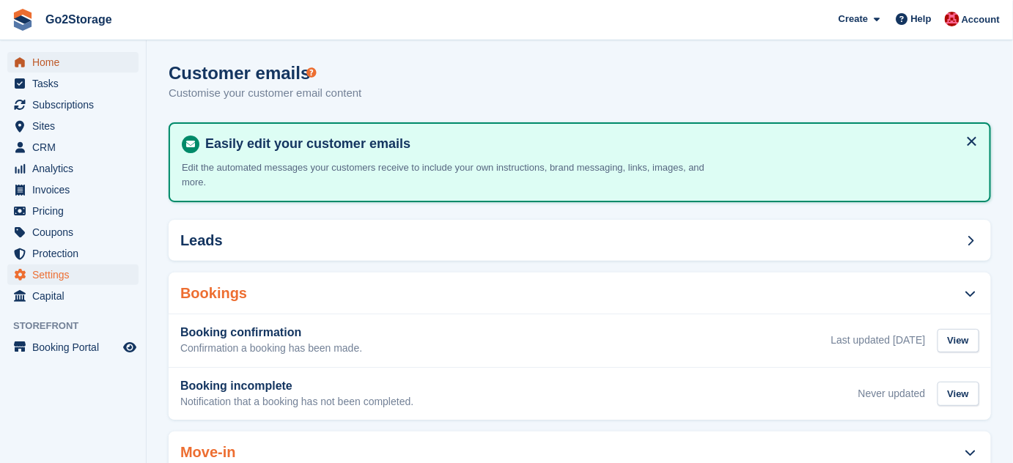
click at [70, 59] on span "Home" at bounding box center [76, 62] width 88 height 21
